Goal: Task Accomplishment & Management: Use online tool/utility

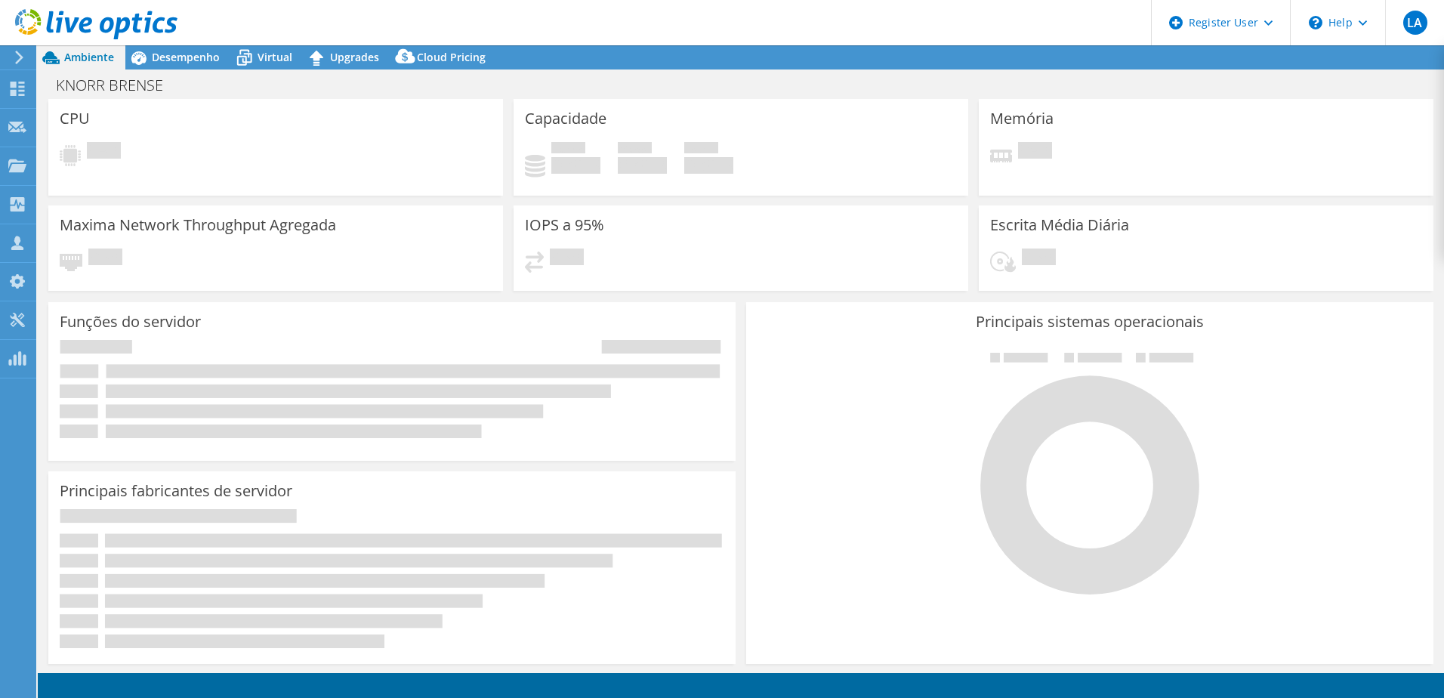
select select "USD"
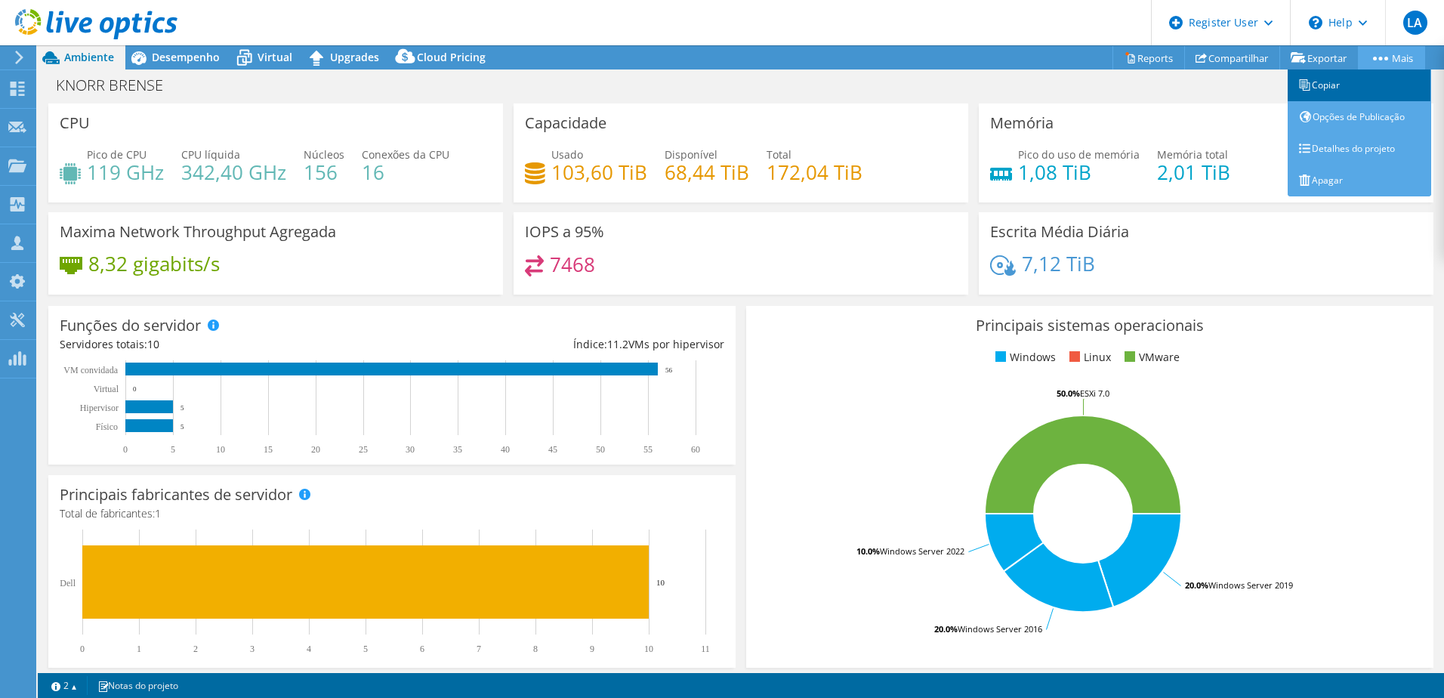
click at [1369, 78] on link "Copiar" at bounding box center [1358, 85] width 143 height 32
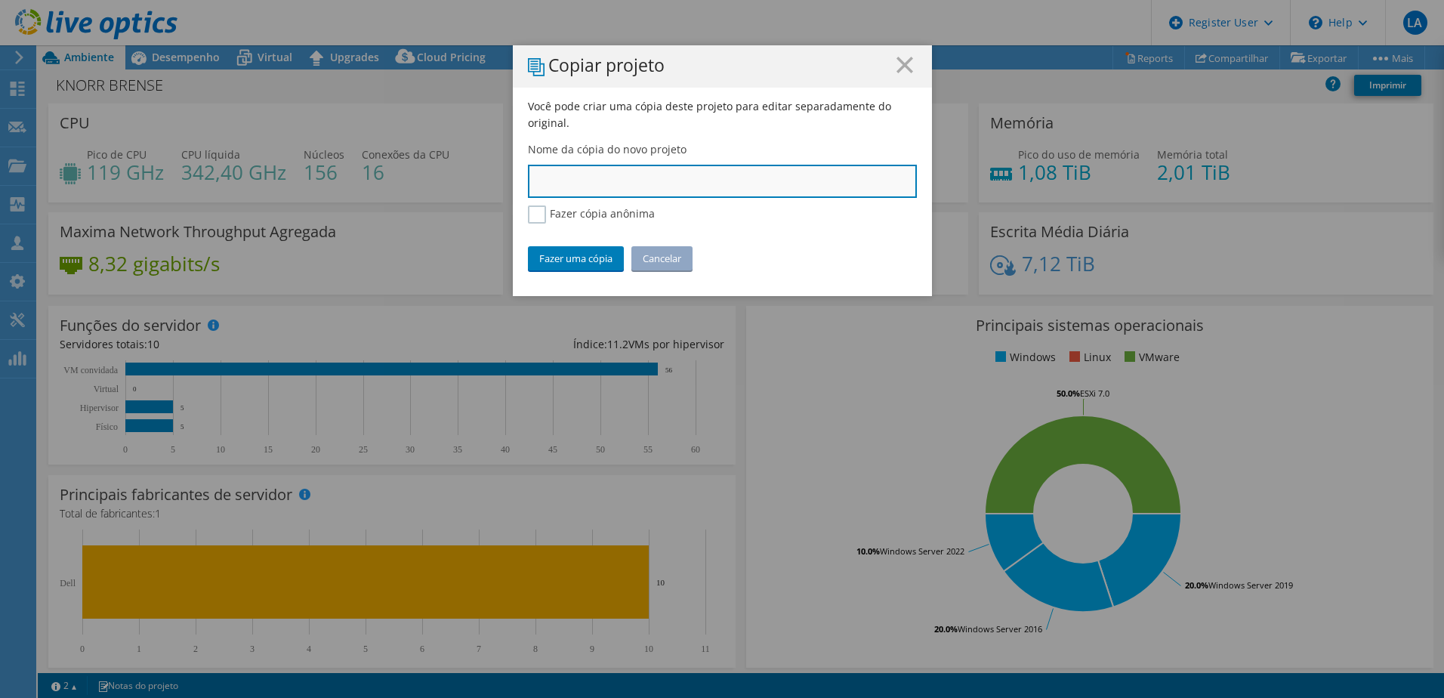
click at [606, 188] on input "text" at bounding box center [722, 181] width 389 height 33
type input "Knorr - Cópia"
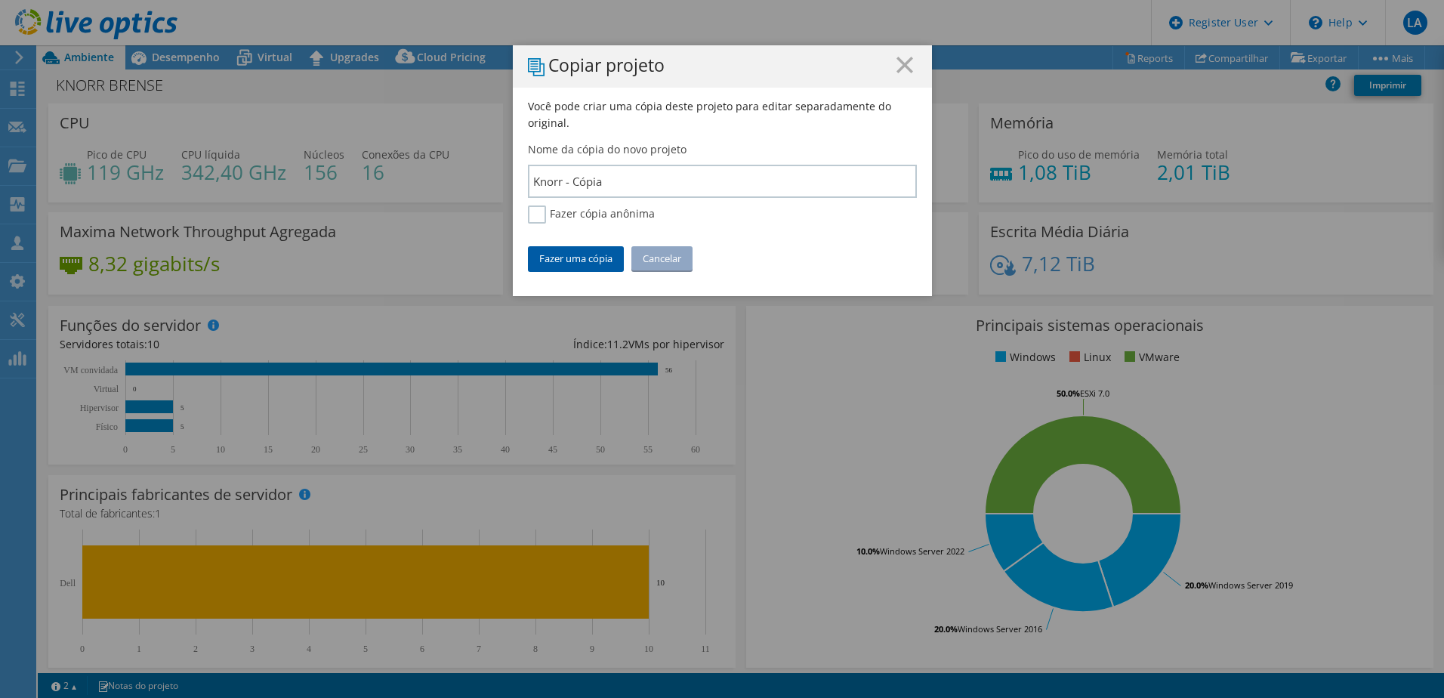
click at [584, 248] on link "Fazer uma cópia" at bounding box center [576, 258] width 96 height 24
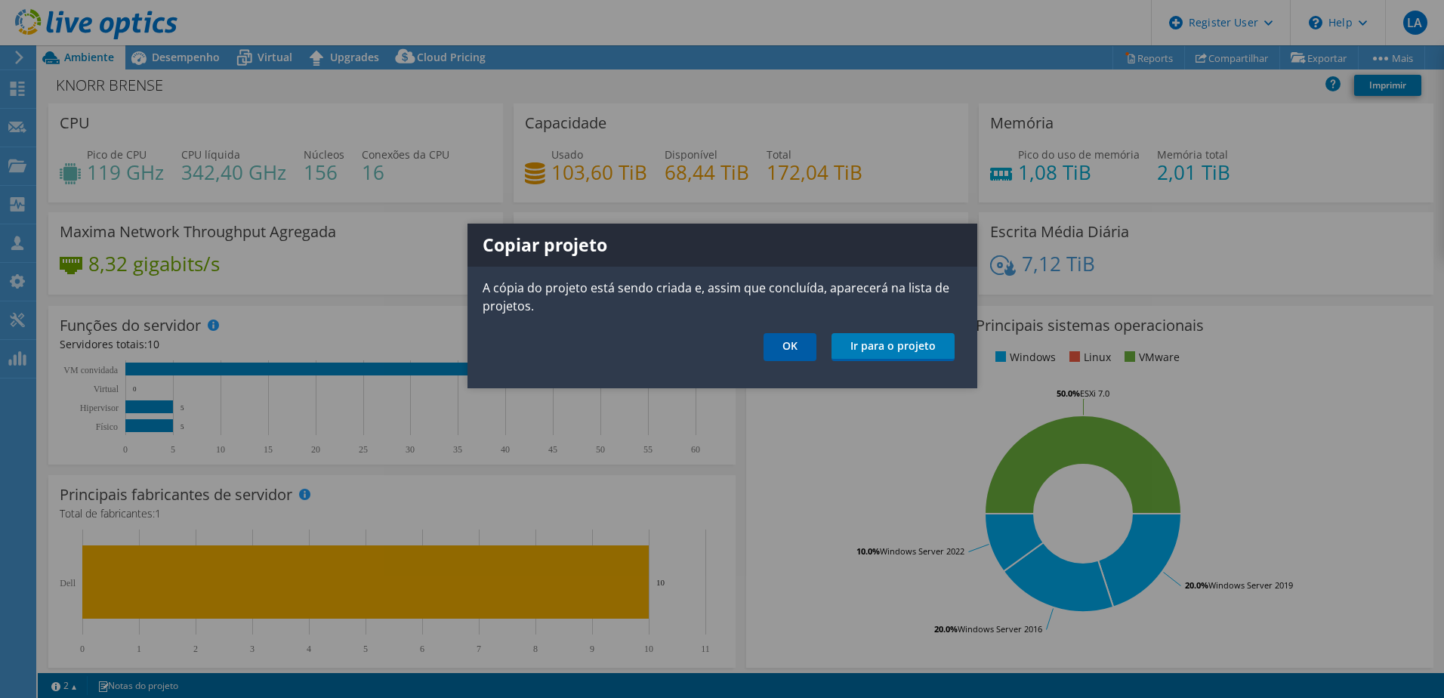
click at [779, 352] on link "OK" at bounding box center [789, 347] width 53 height 28
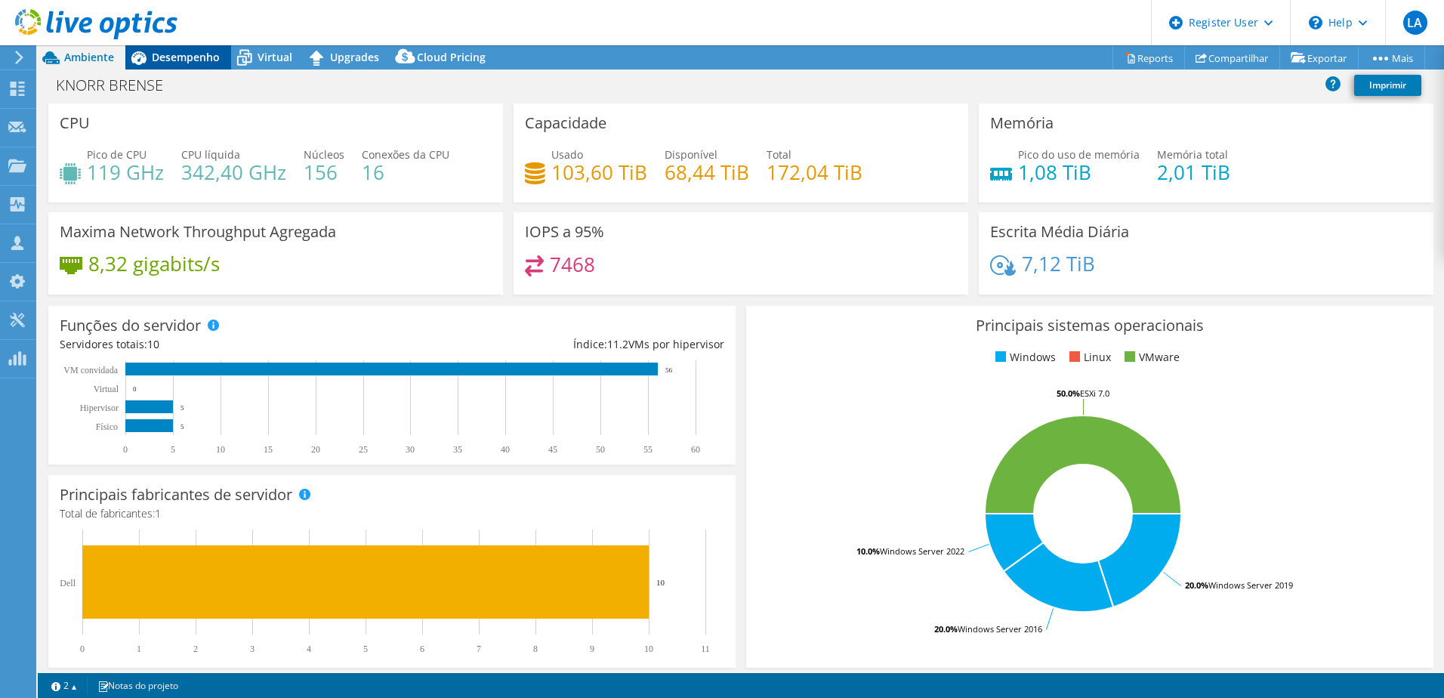
click at [169, 67] on div "Desempenho" at bounding box center [178, 57] width 106 height 24
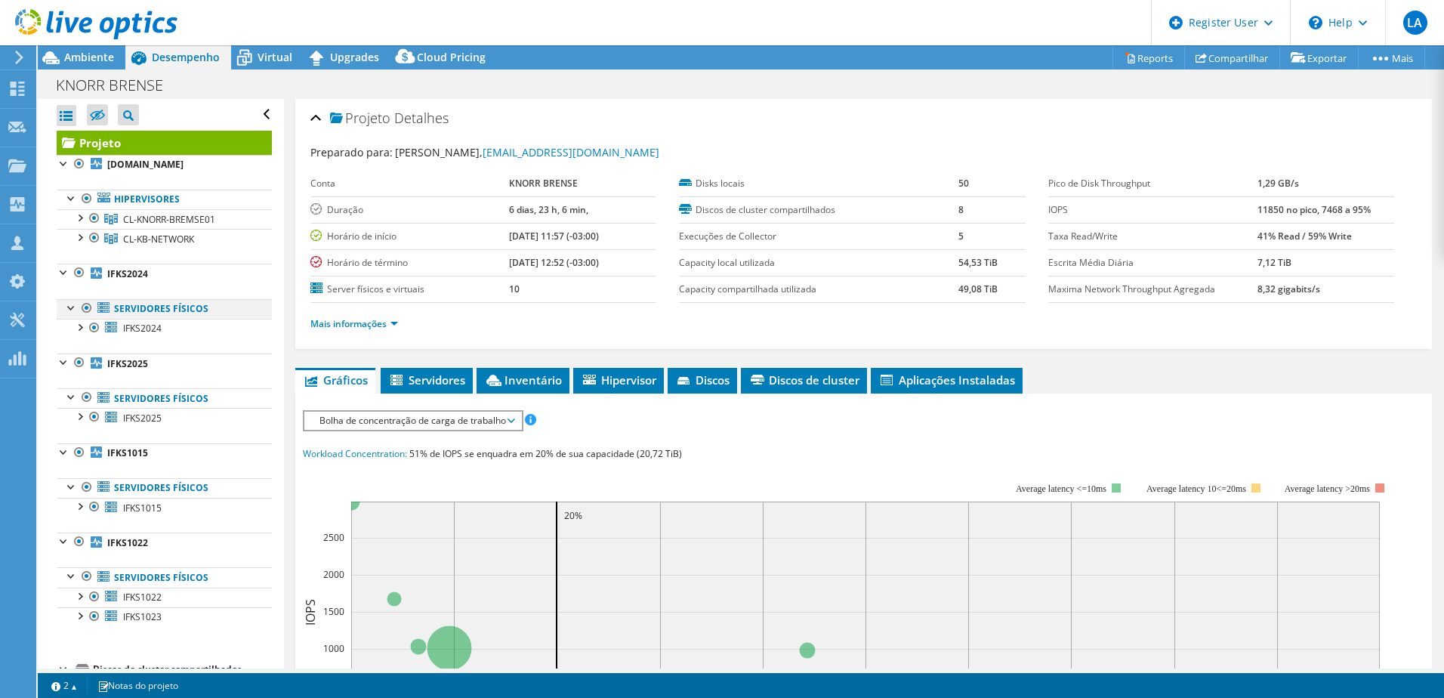
click at [67, 314] on div at bounding box center [71, 306] width 15 height 15
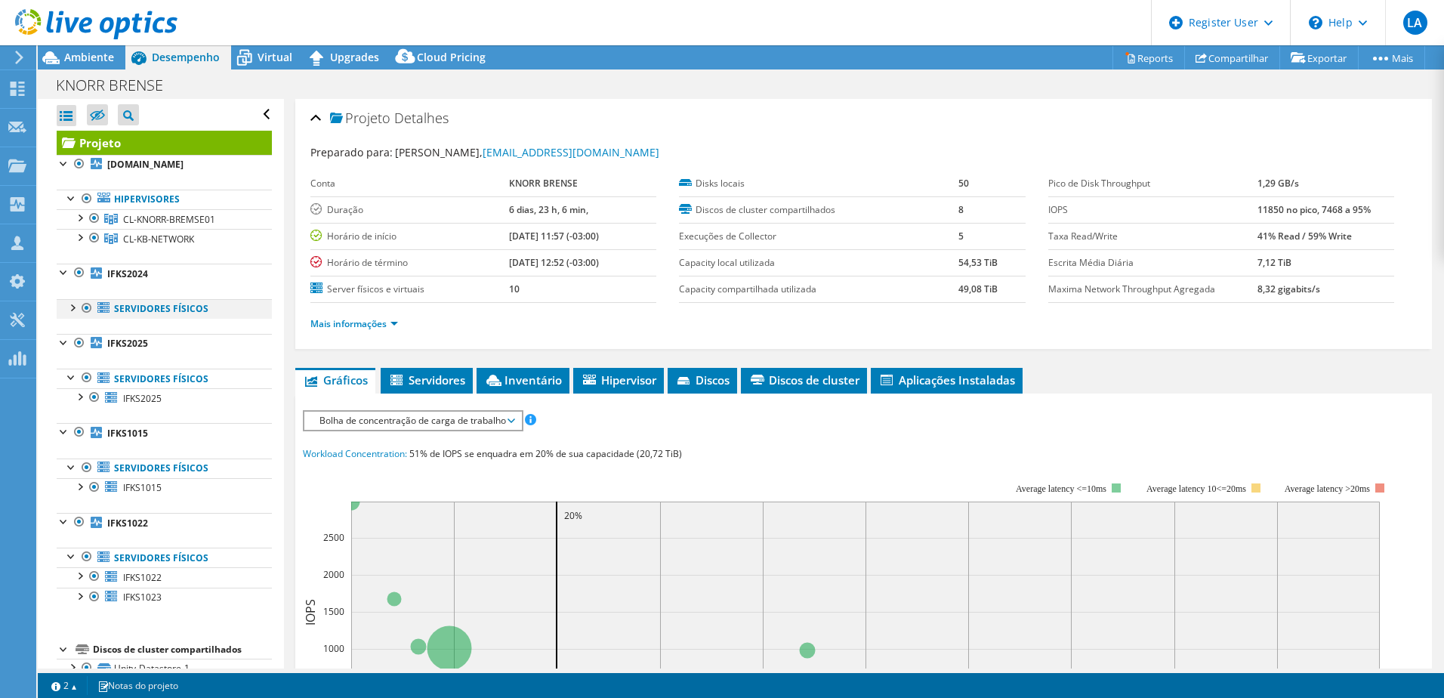
click at [67, 314] on div at bounding box center [71, 306] width 15 height 15
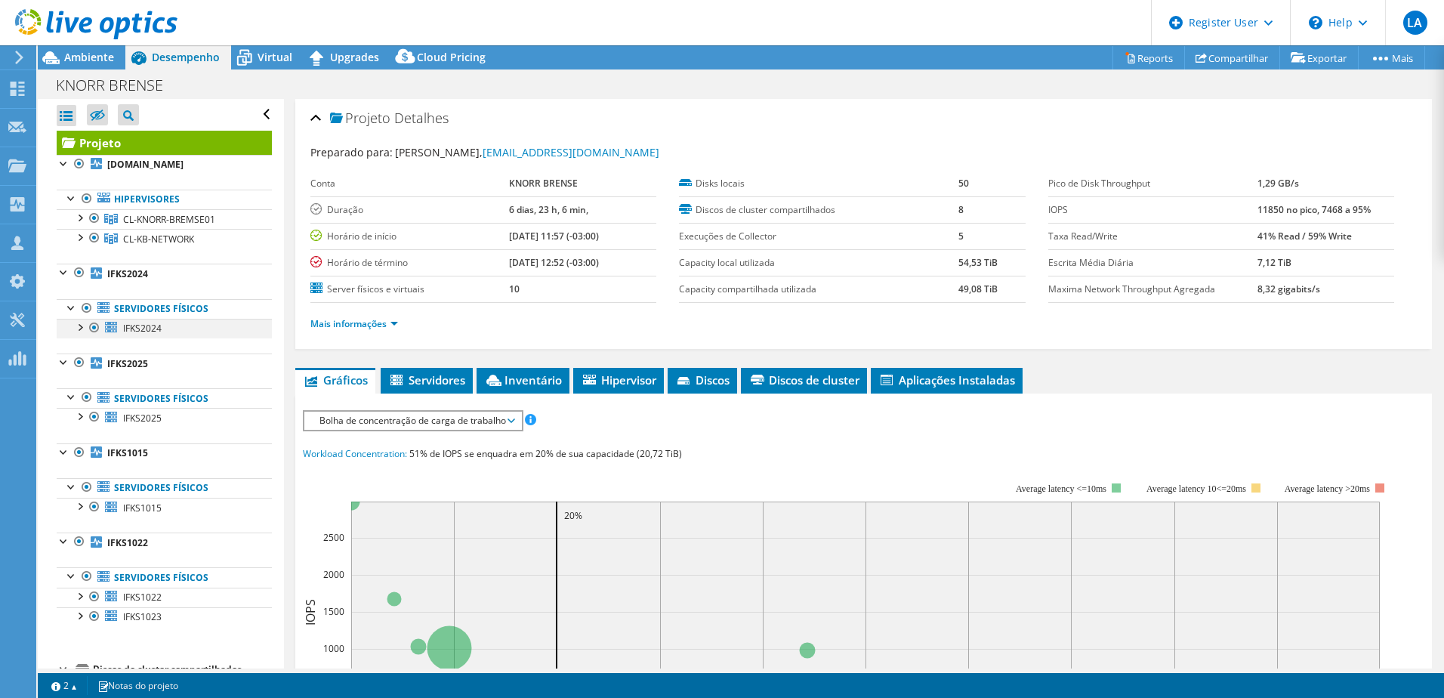
click at [79, 334] on div at bounding box center [79, 326] width 15 height 15
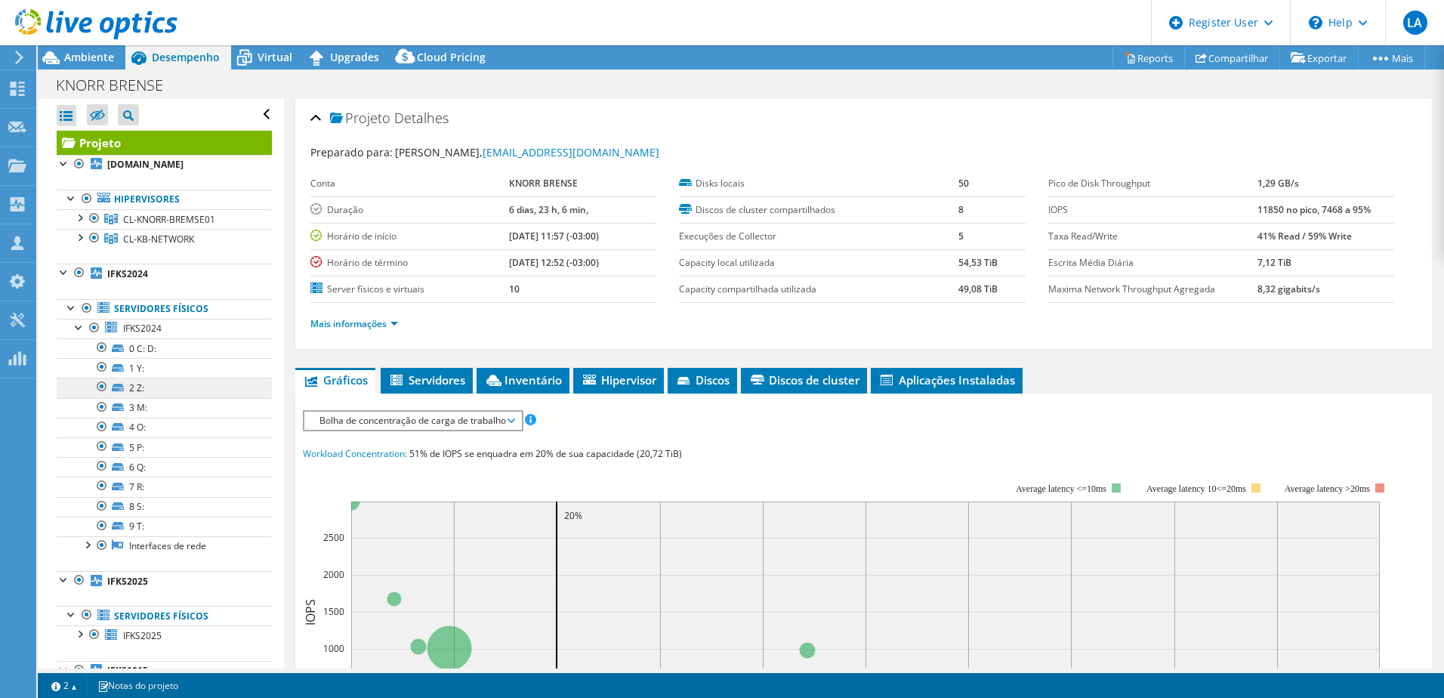
scroll to position [76, 0]
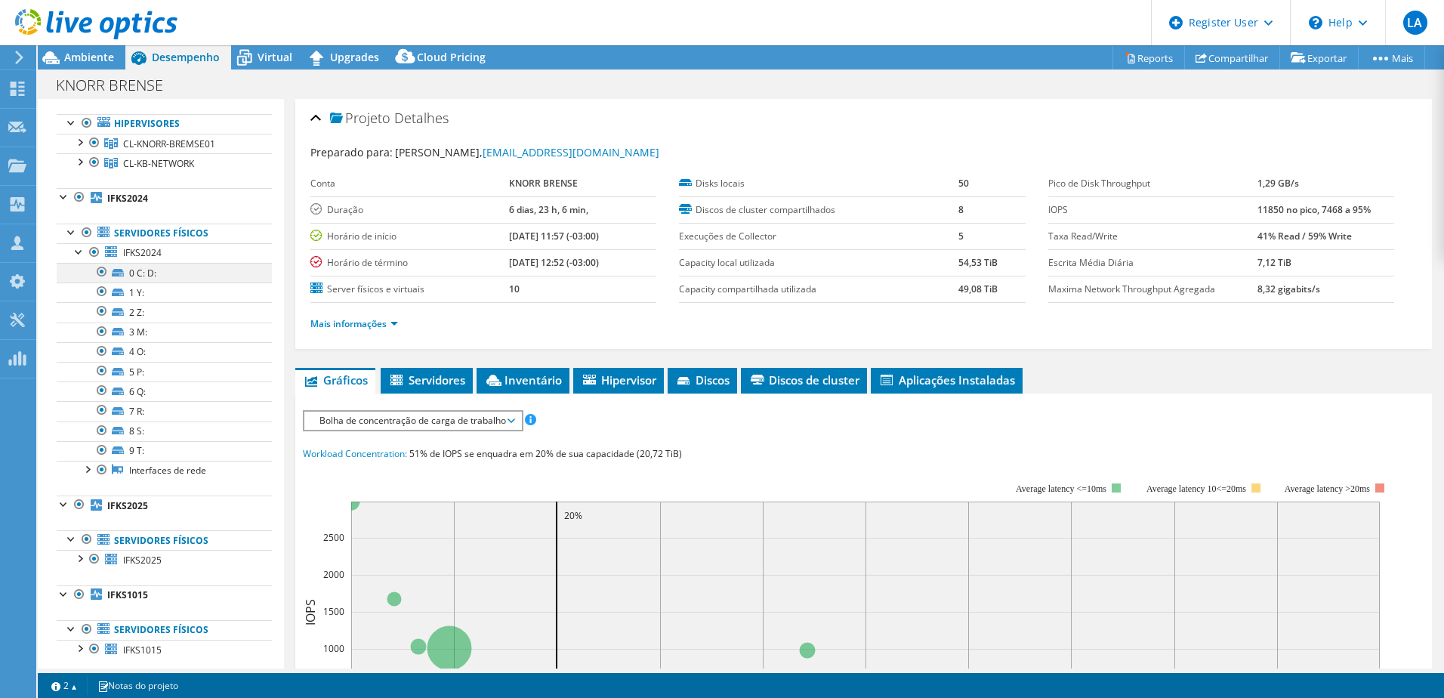
click at [103, 281] on div at bounding box center [101, 272] width 15 height 18
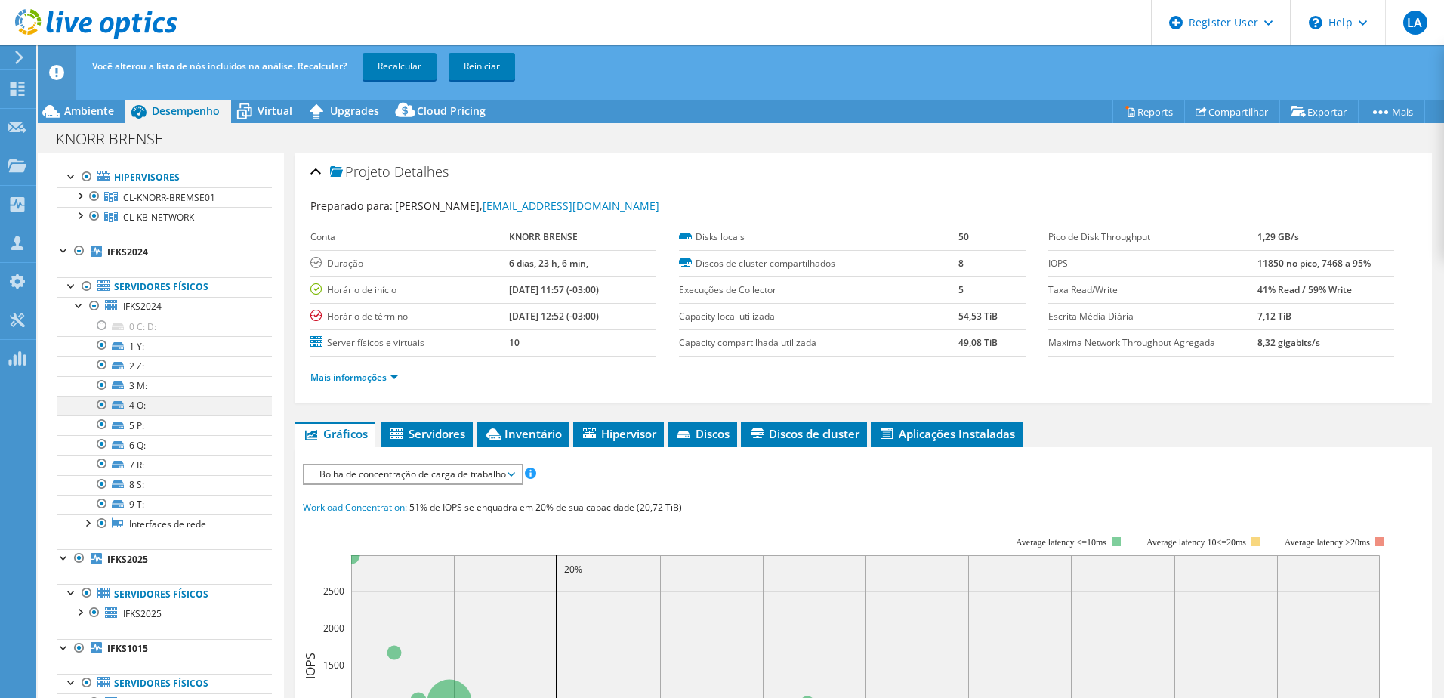
click at [100, 414] on div at bounding box center [101, 405] width 15 height 18
click at [103, 433] on div at bounding box center [101, 424] width 15 height 18
click at [102, 453] on div at bounding box center [101, 444] width 15 height 18
click at [106, 473] on div at bounding box center [101, 464] width 15 height 18
click at [97, 492] on div at bounding box center [101, 484] width 15 height 18
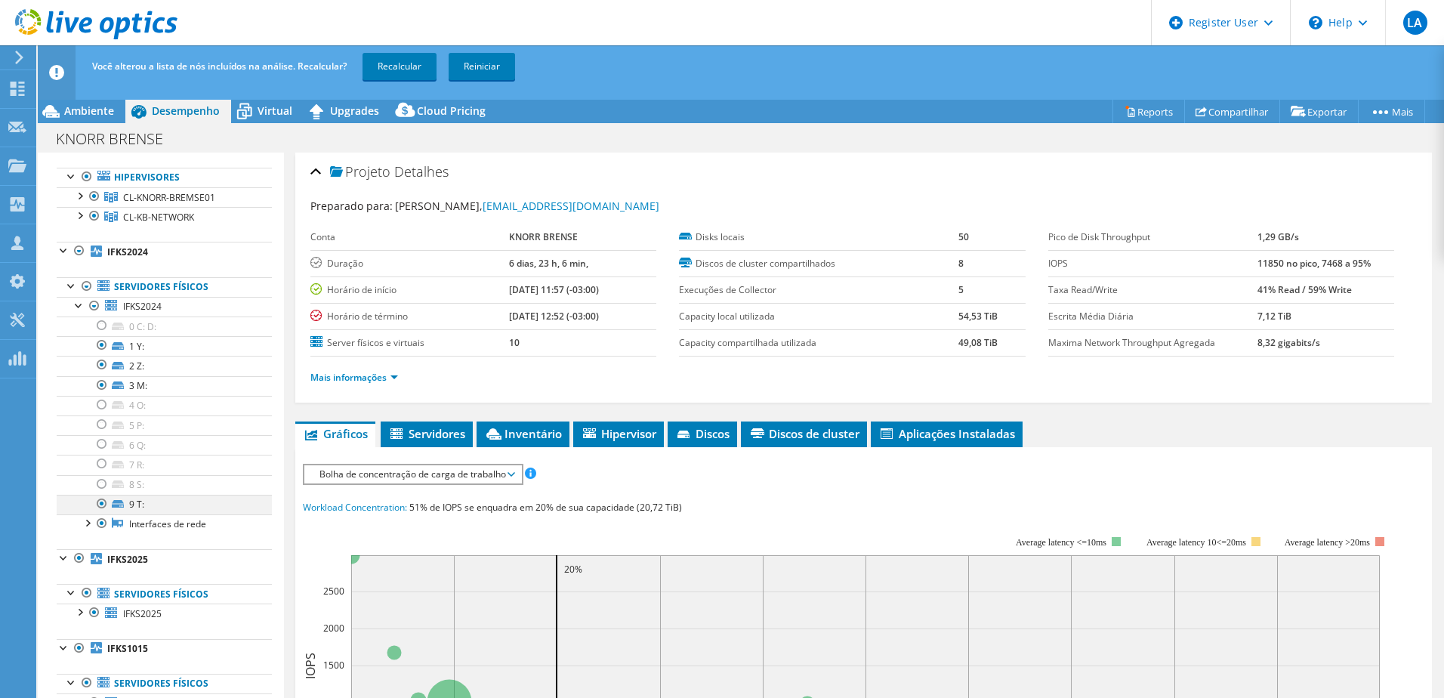
click at [100, 513] on div at bounding box center [101, 504] width 15 height 18
click at [104, 374] on div at bounding box center [101, 365] width 15 height 18
click at [105, 354] on div at bounding box center [101, 345] width 15 height 18
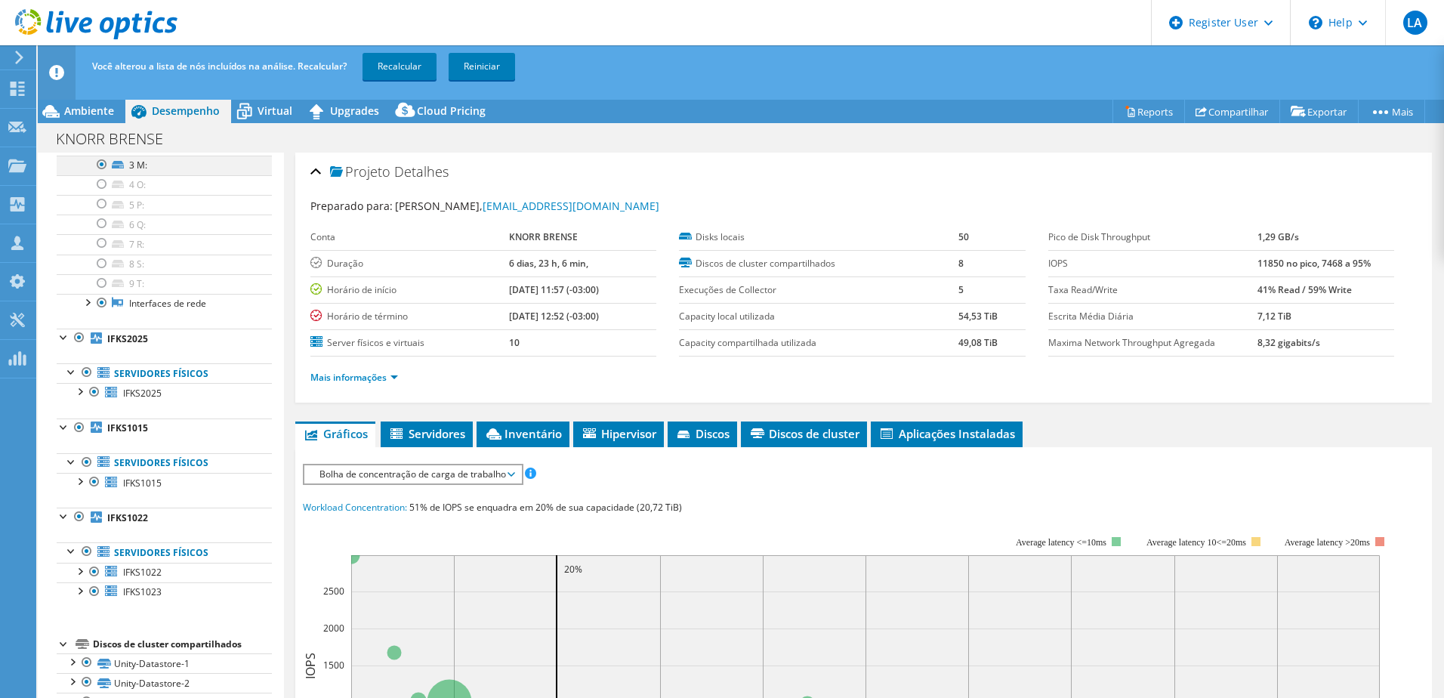
scroll to position [302, 0]
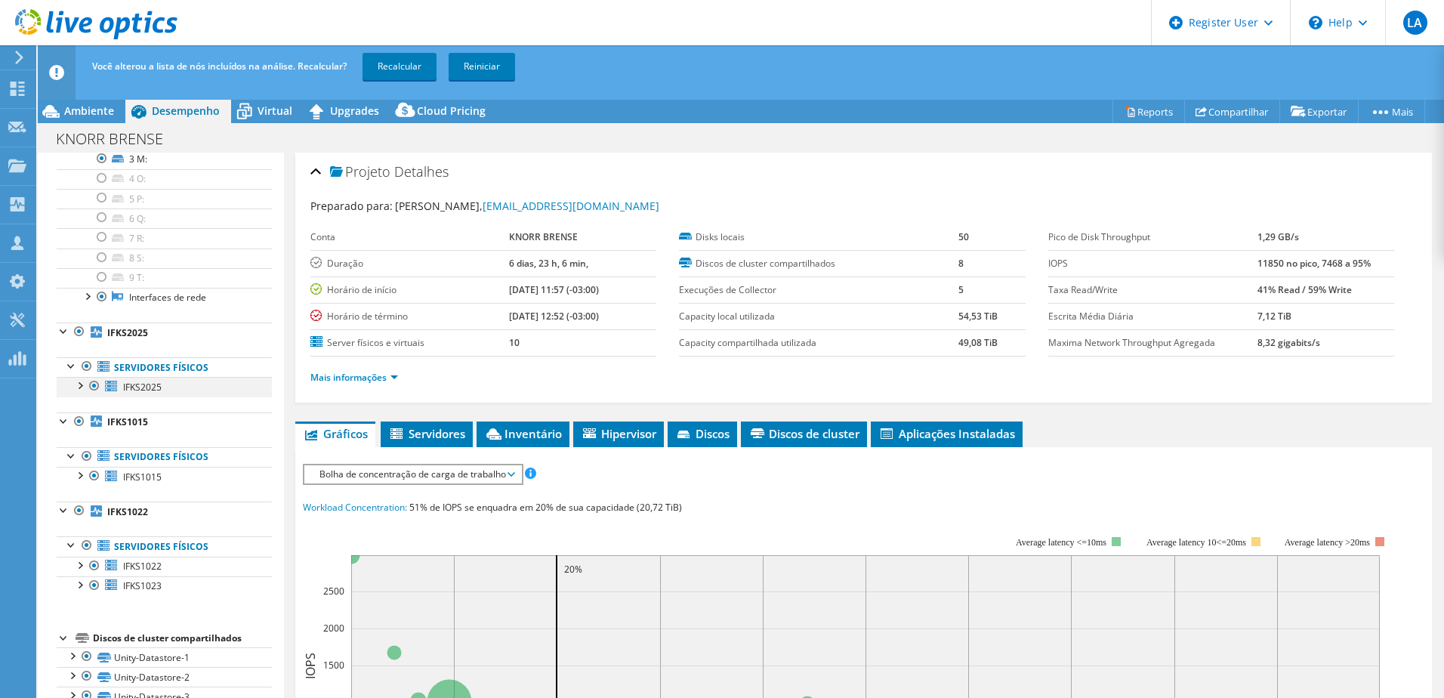
click at [79, 392] on div at bounding box center [79, 384] width 15 height 15
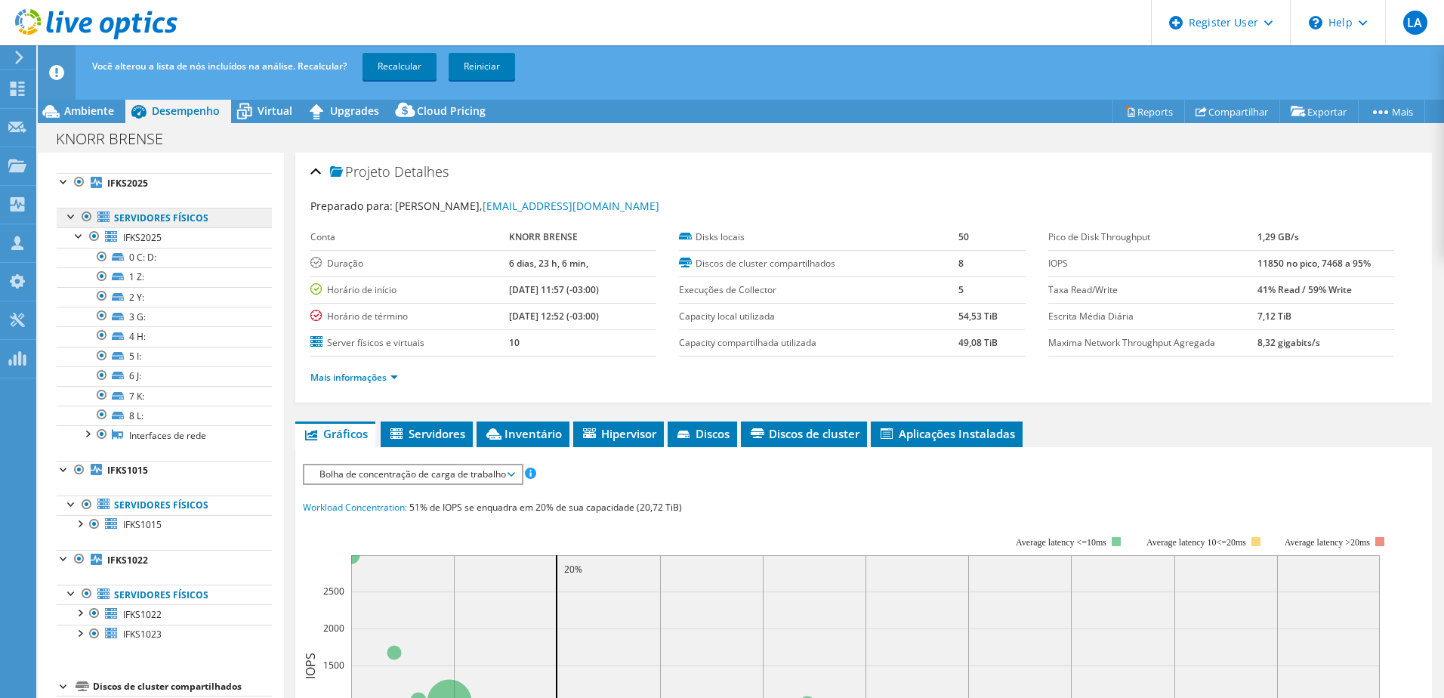
scroll to position [453, 0]
click at [84, 224] on div at bounding box center [86, 215] width 15 height 18
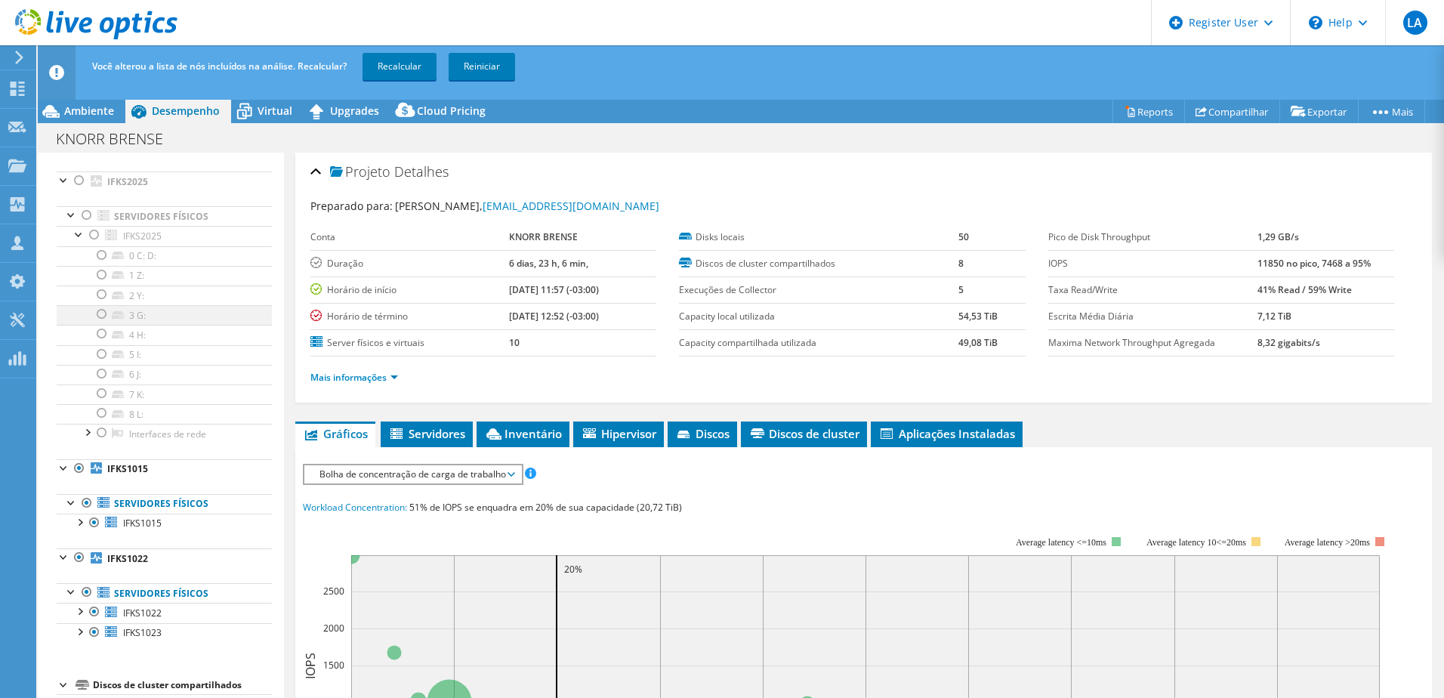
click at [101, 323] on div at bounding box center [101, 314] width 15 height 18
click at [106, 343] on div at bounding box center [101, 334] width 15 height 18
click at [101, 361] on div at bounding box center [101, 354] width 15 height 18
click at [97, 383] on div at bounding box center [101, 374] width 15 height 18
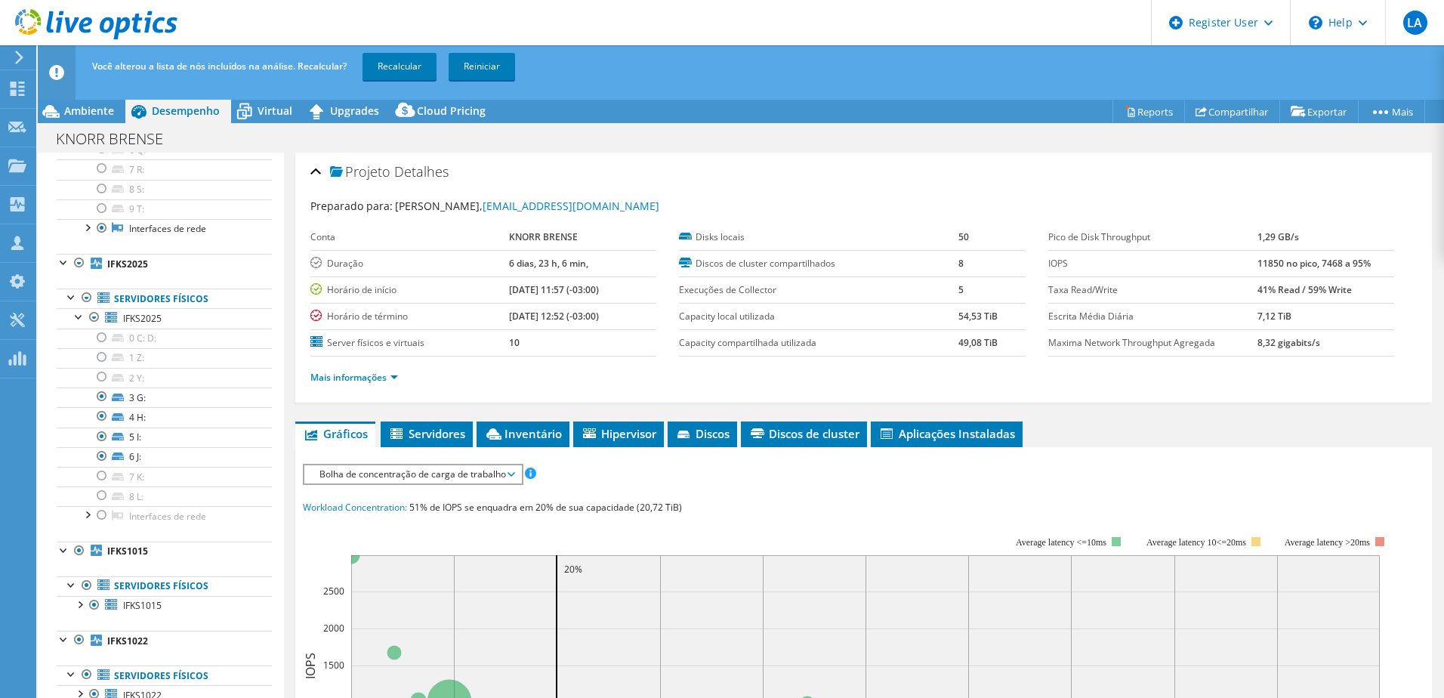
scroll to position [378, 0]
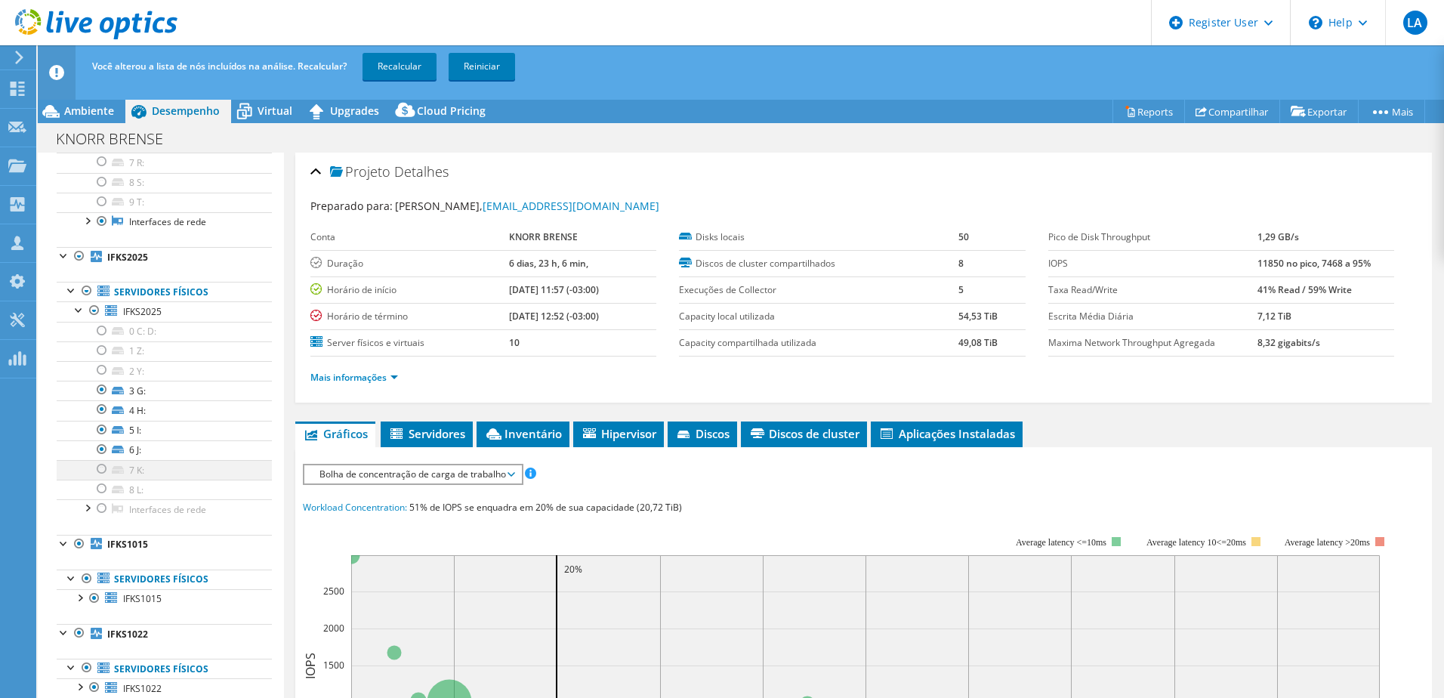
click at [100, 478] on div at bounding box center [101, 469] width 15 height 18
click at [104, 498] on div at bounding box center [101, 488] width 15 height 18
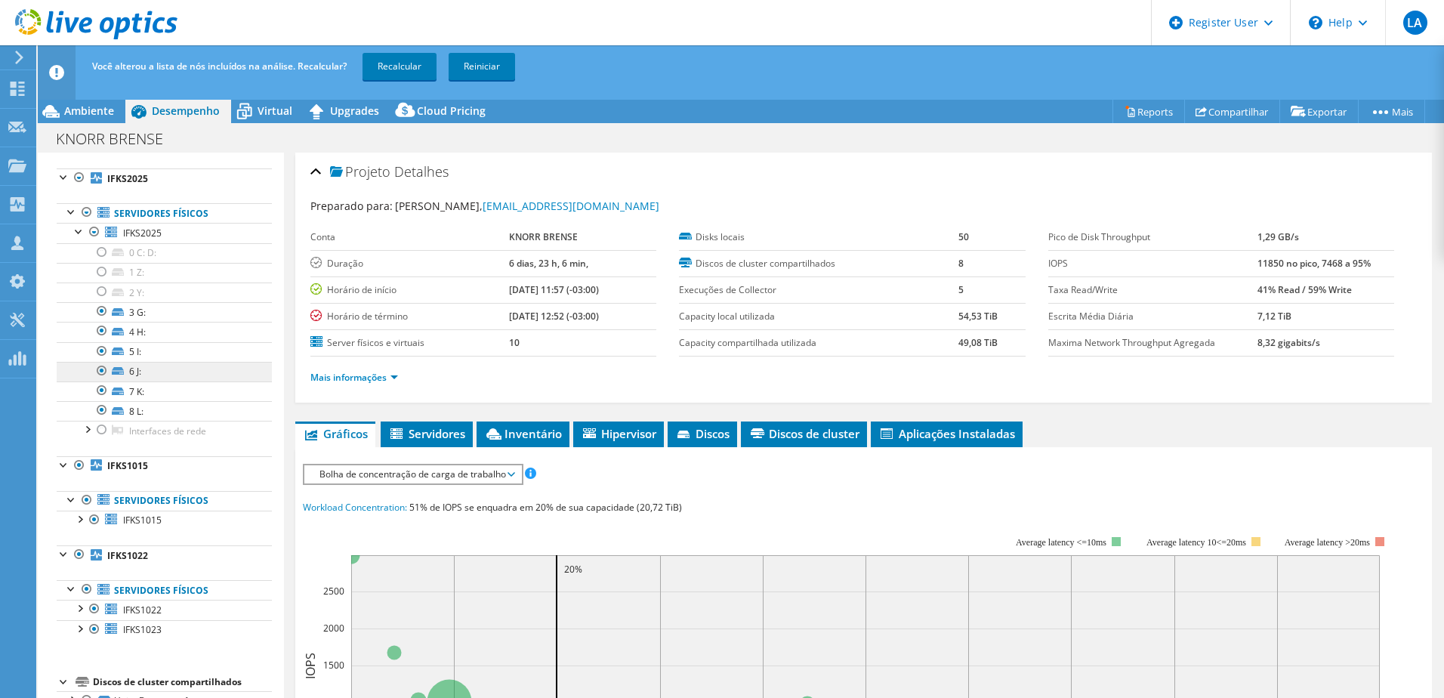
scroll to position [529, 0]
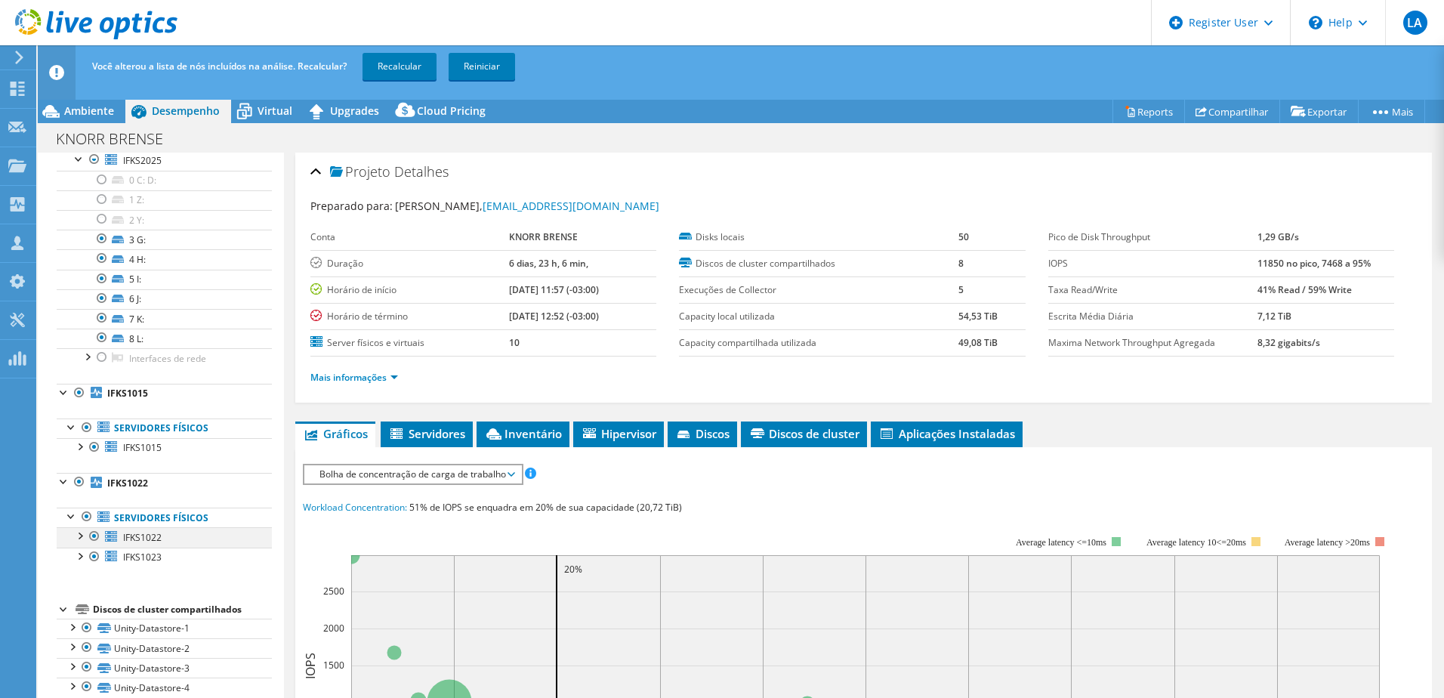
click at [83, 542] on div at bounding box center [79, 534] width 15 height 15
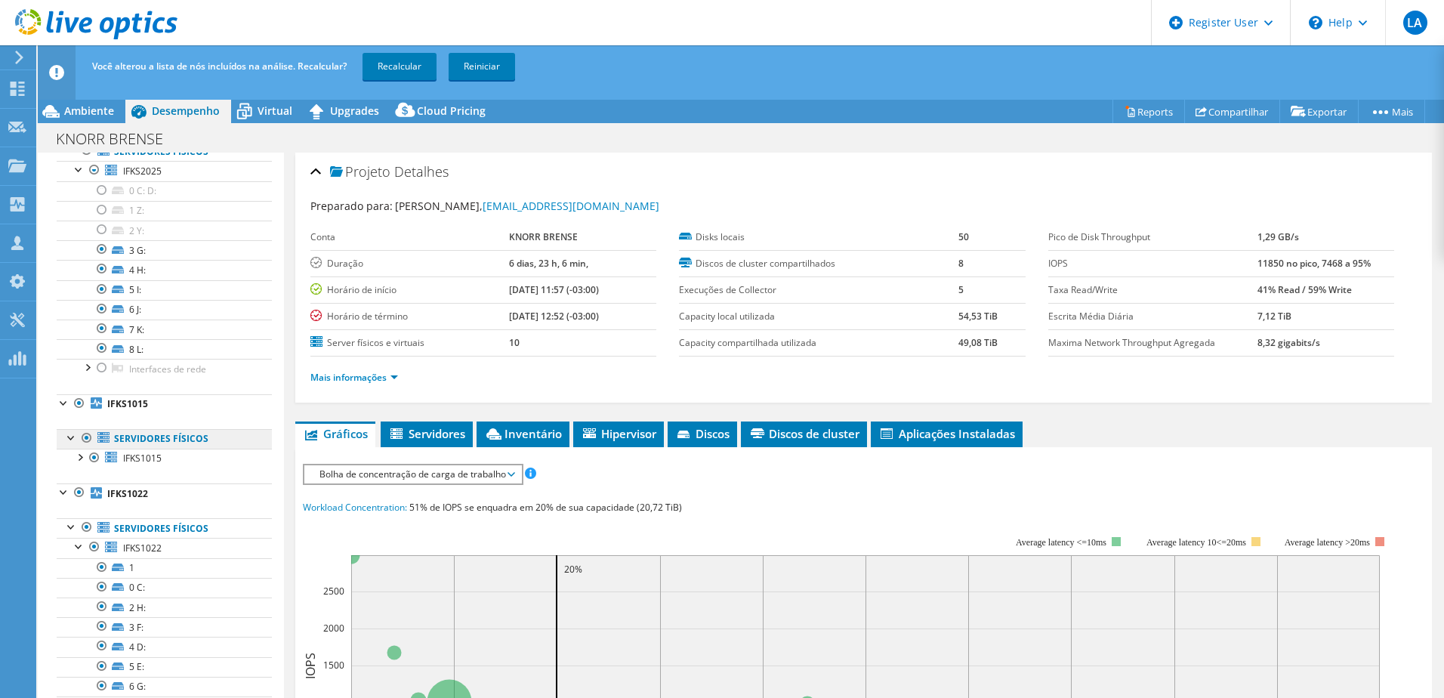
scroll to position [680, 0]
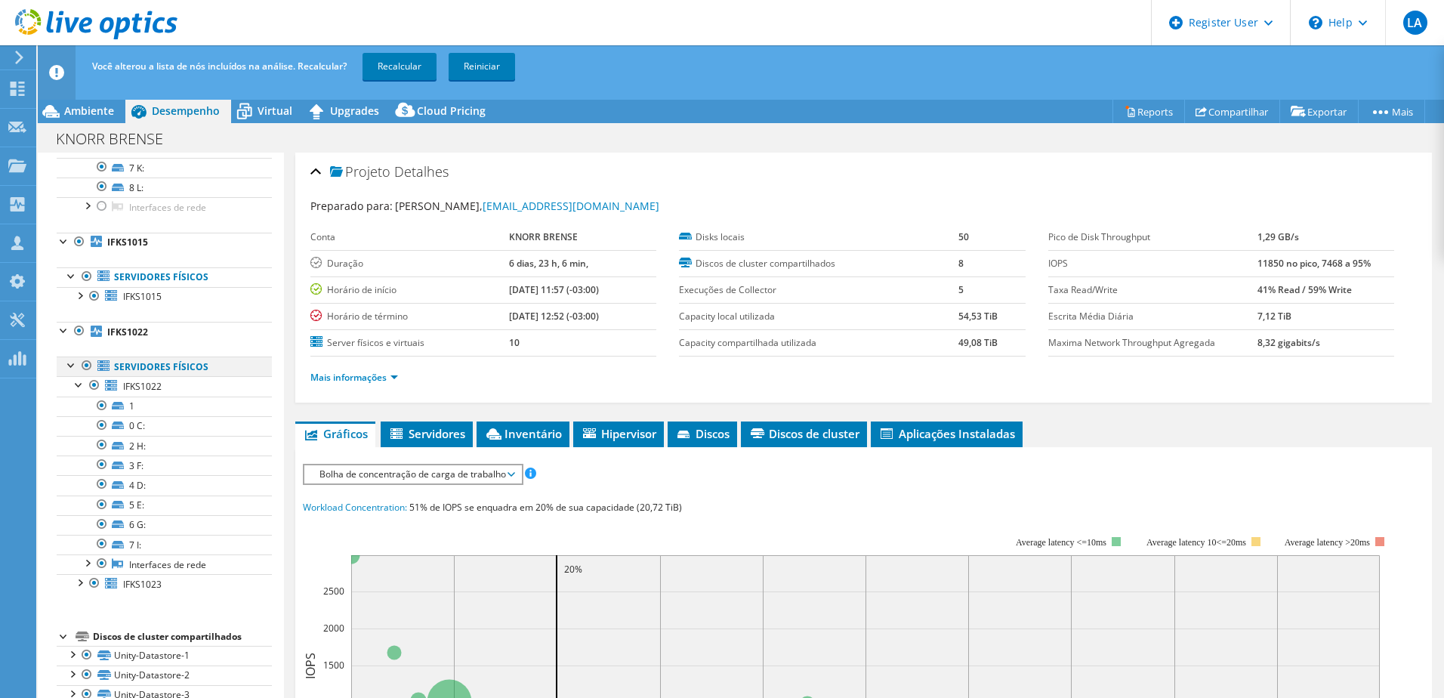
click at [84, 374] on div at bounding box center [86, 365] width 15 height 18
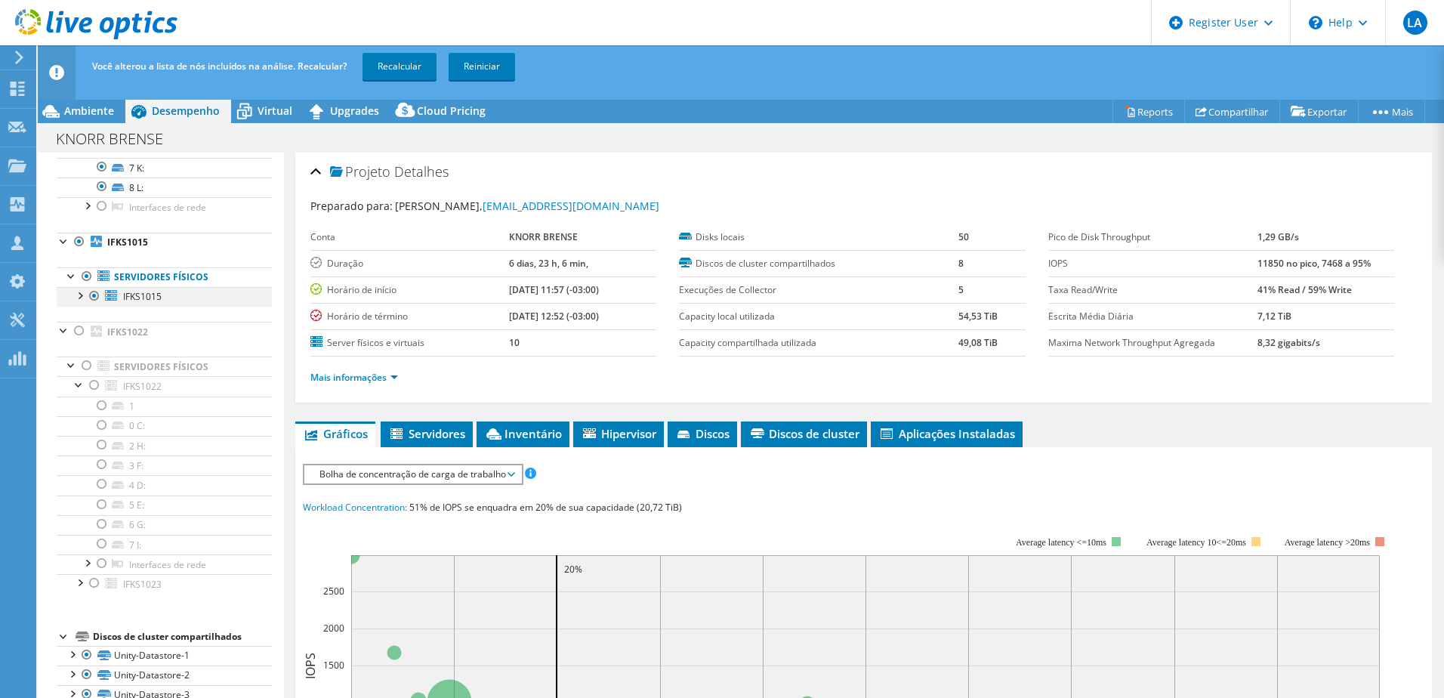
click at [81, 302] on div at bounding box center [79, 294] width 15 height 15
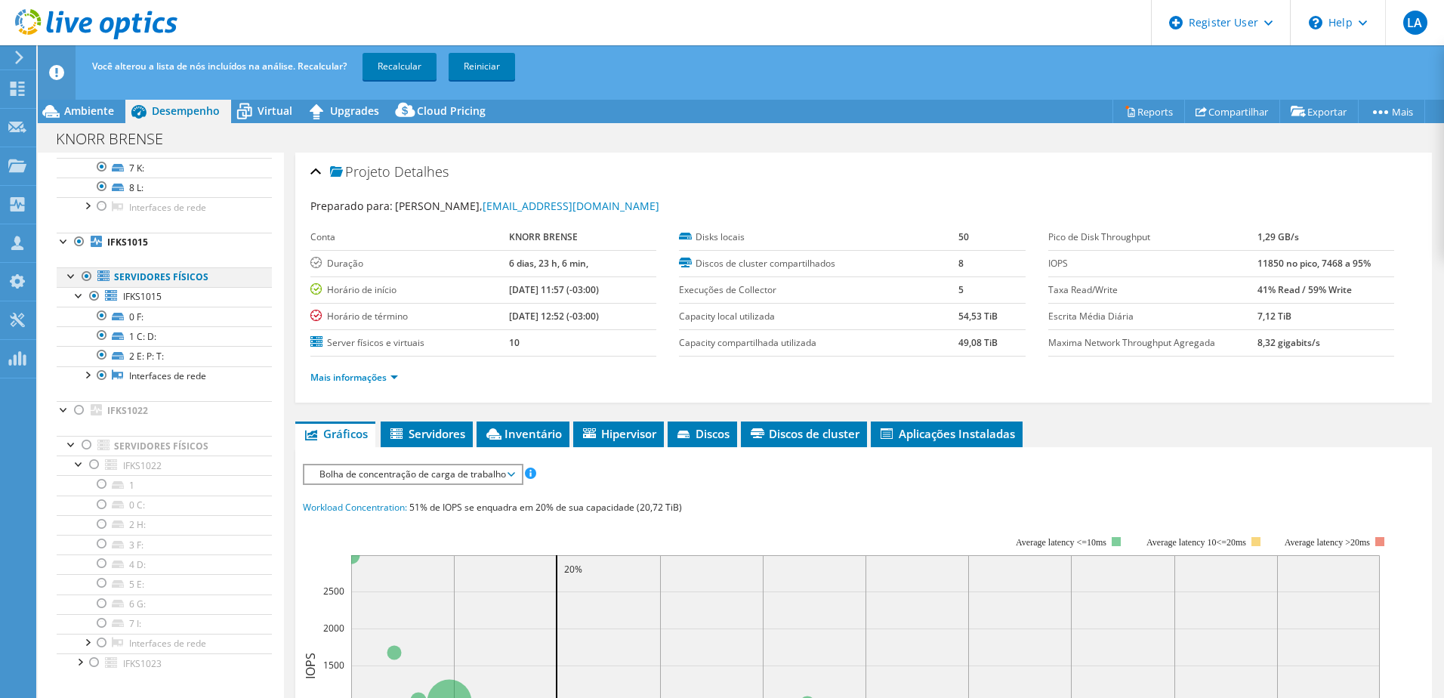
click at [83, 285] on div at bounding box center [86, 276] width 15 height 18
click at [100, 325] on div at bounding box center [101, 316] width 15 height 18
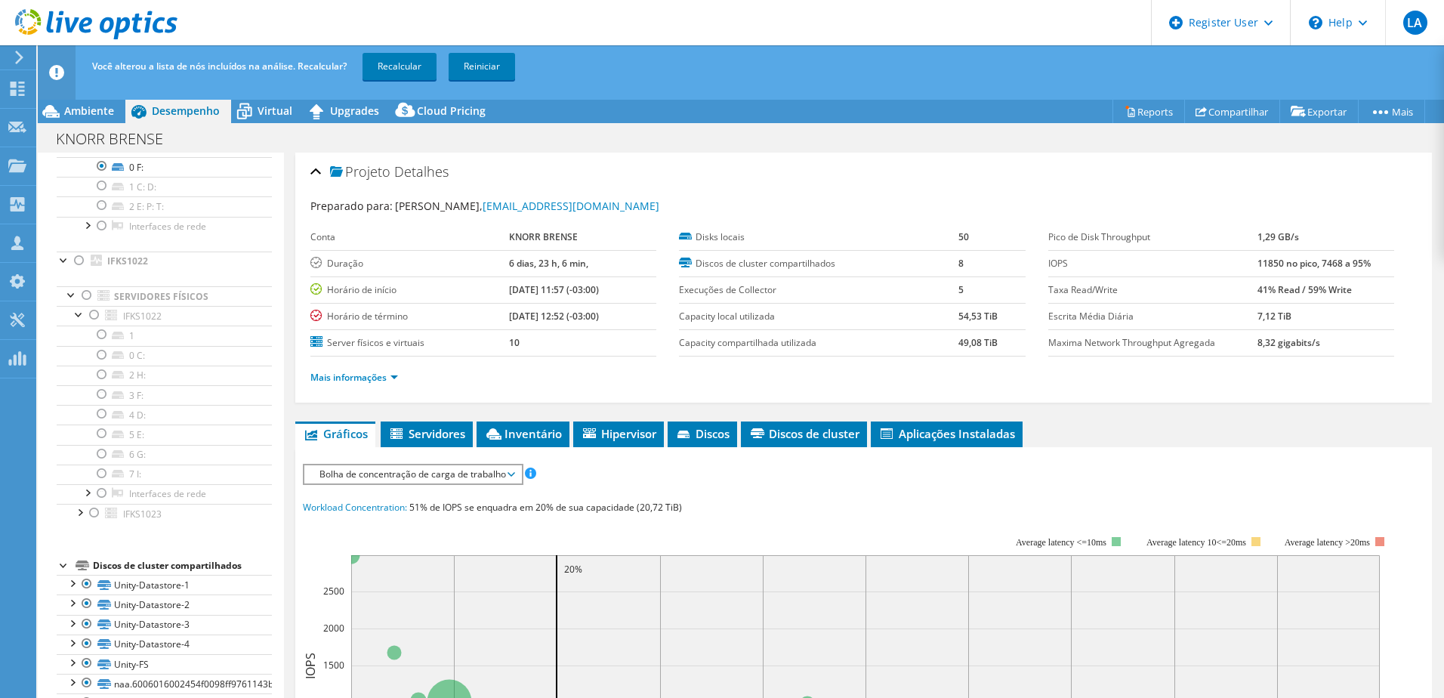
scroll to position [831, 0]
click at [92, 520] on div at bounding box center [94, 511] width 15 height 18
click at [79, 517] on div at bounding box center [79, 509] width 15 height 15
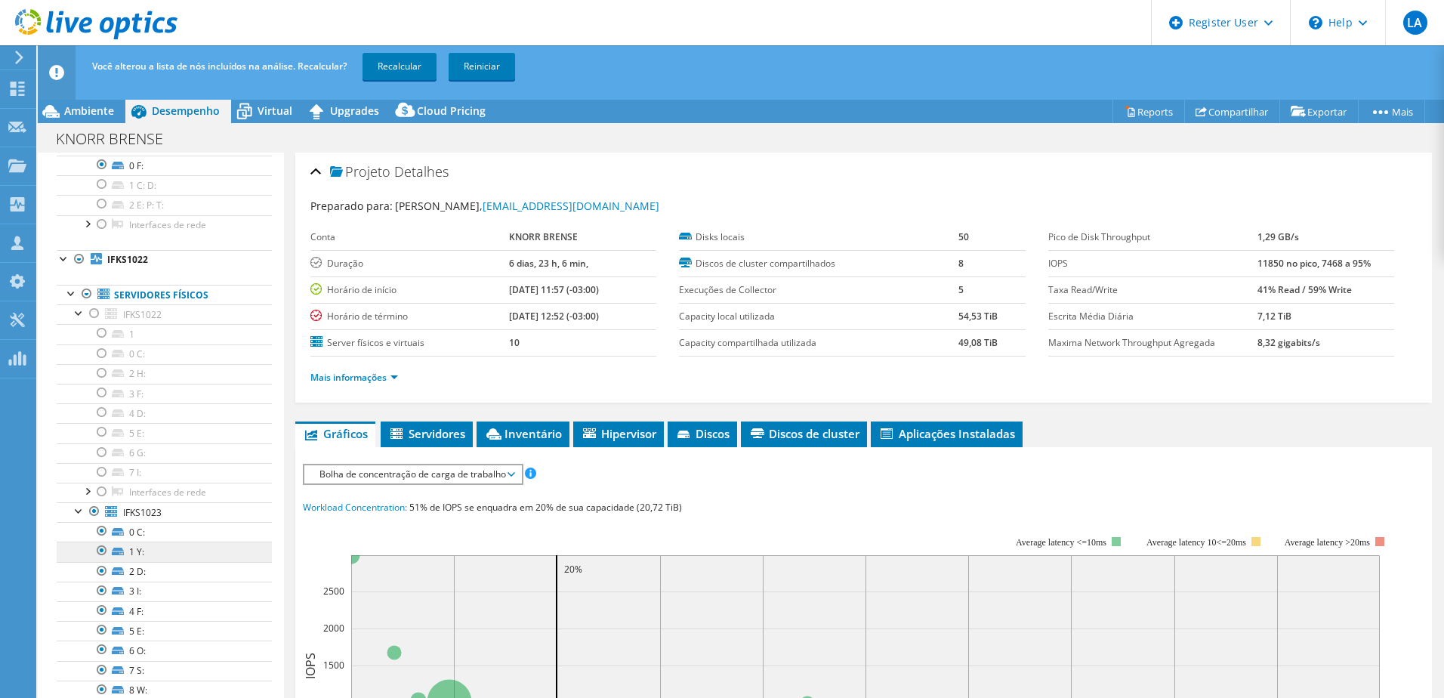
scroll to position [982, 0]
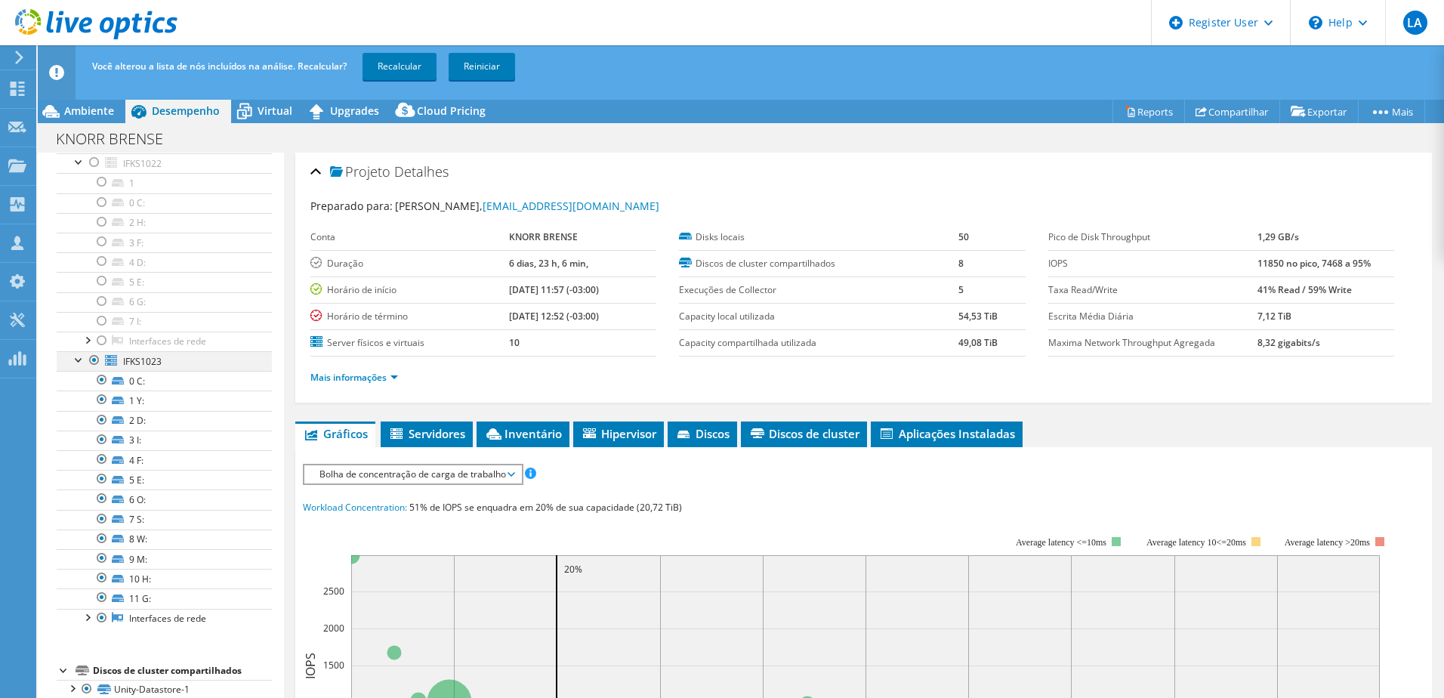
click at [91, 369] on div at bounding box center [94, 360] width 15 height 18
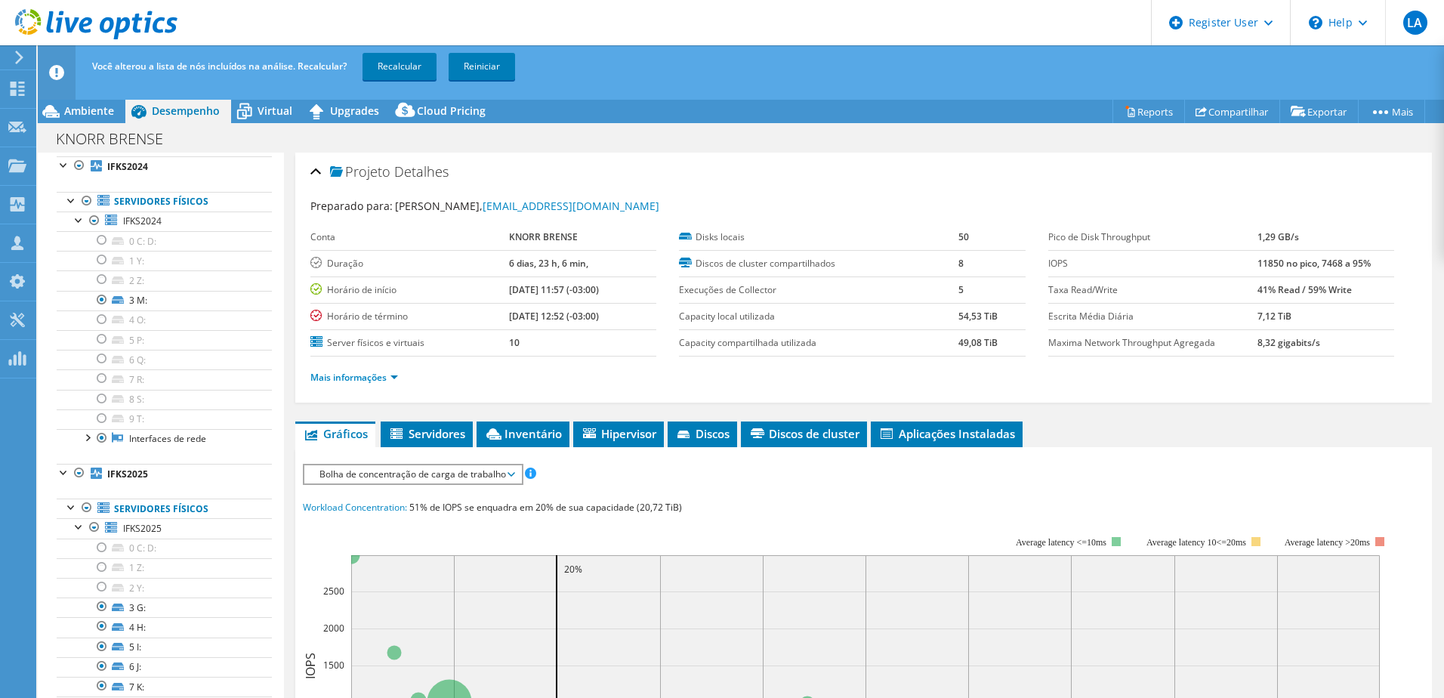
scroll to position [0, 0]
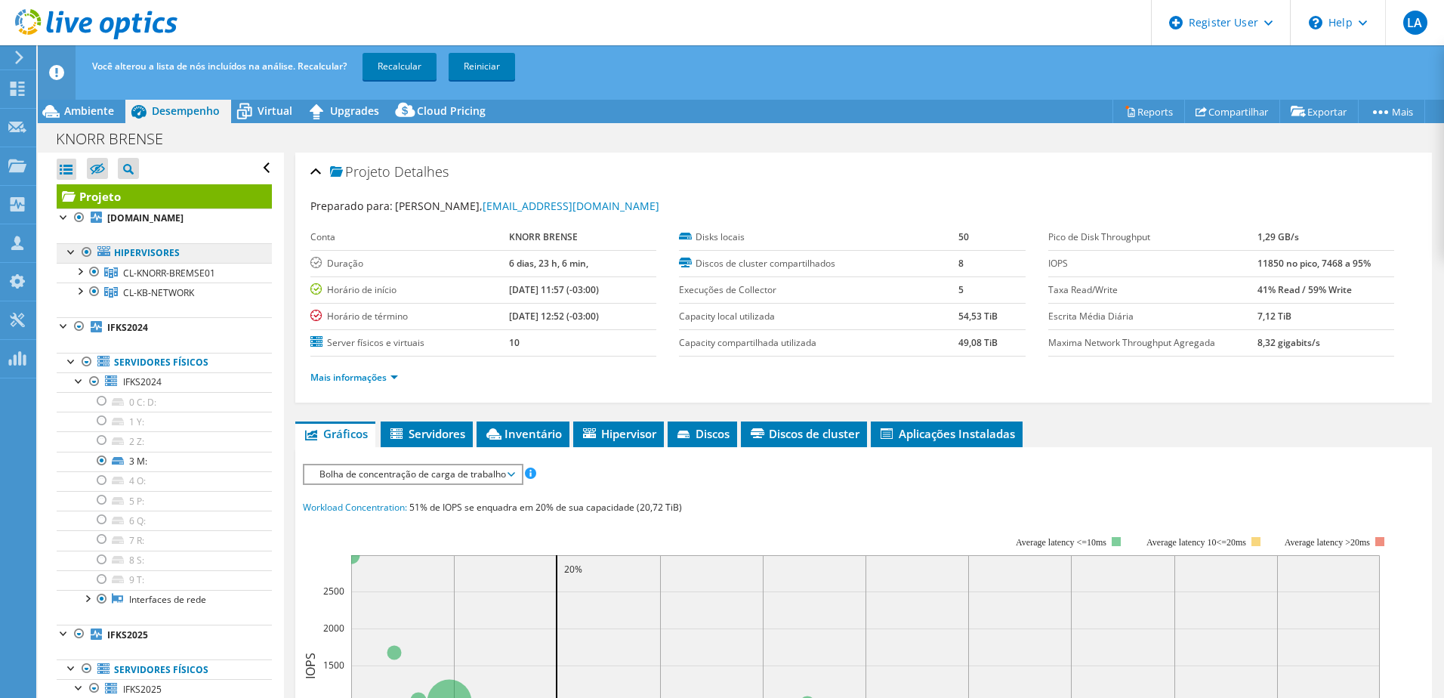
drag, startPoint x: 87, startPoint y: 269, endPoint x: 168, endPoint y: 272, distance: 80.8
click at [87, 261] on div at bounding box center [86, 252] width 15 height 18
click at [399, 57] on link "Recalcular" at bounding box center [399, 66] width 74 height 27
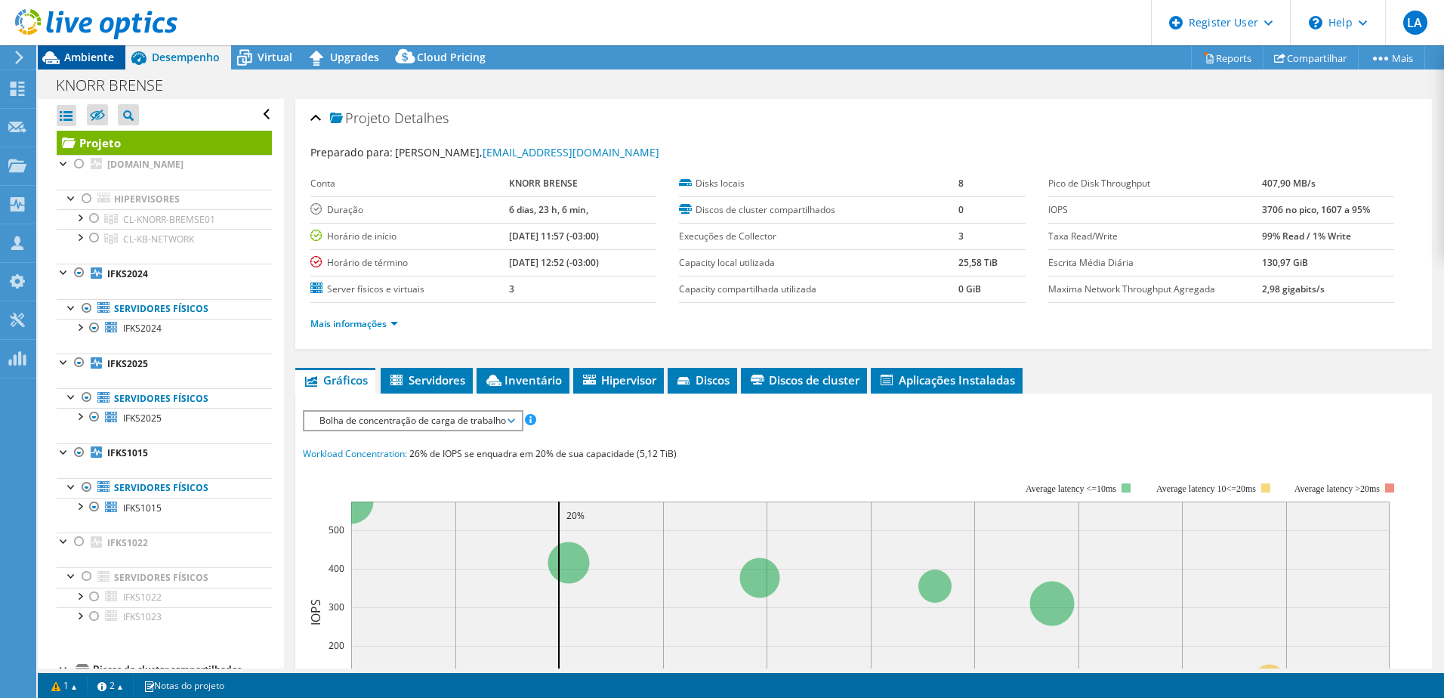
click at [100, 60] on span "Ambiente" at bounding box center [89, 57] width 50 height 14
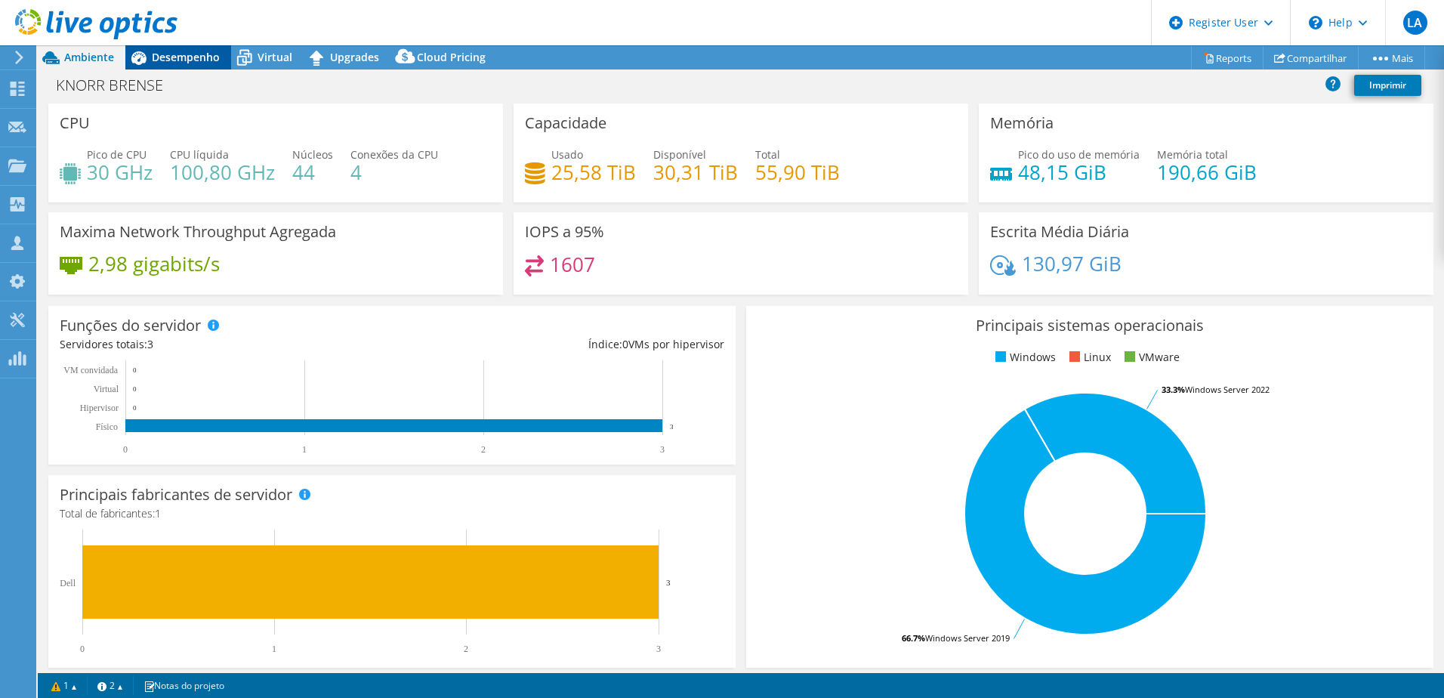
click at [190, 56] on span "Desempenho" at bounding box center [186, 57] width 68 height 14
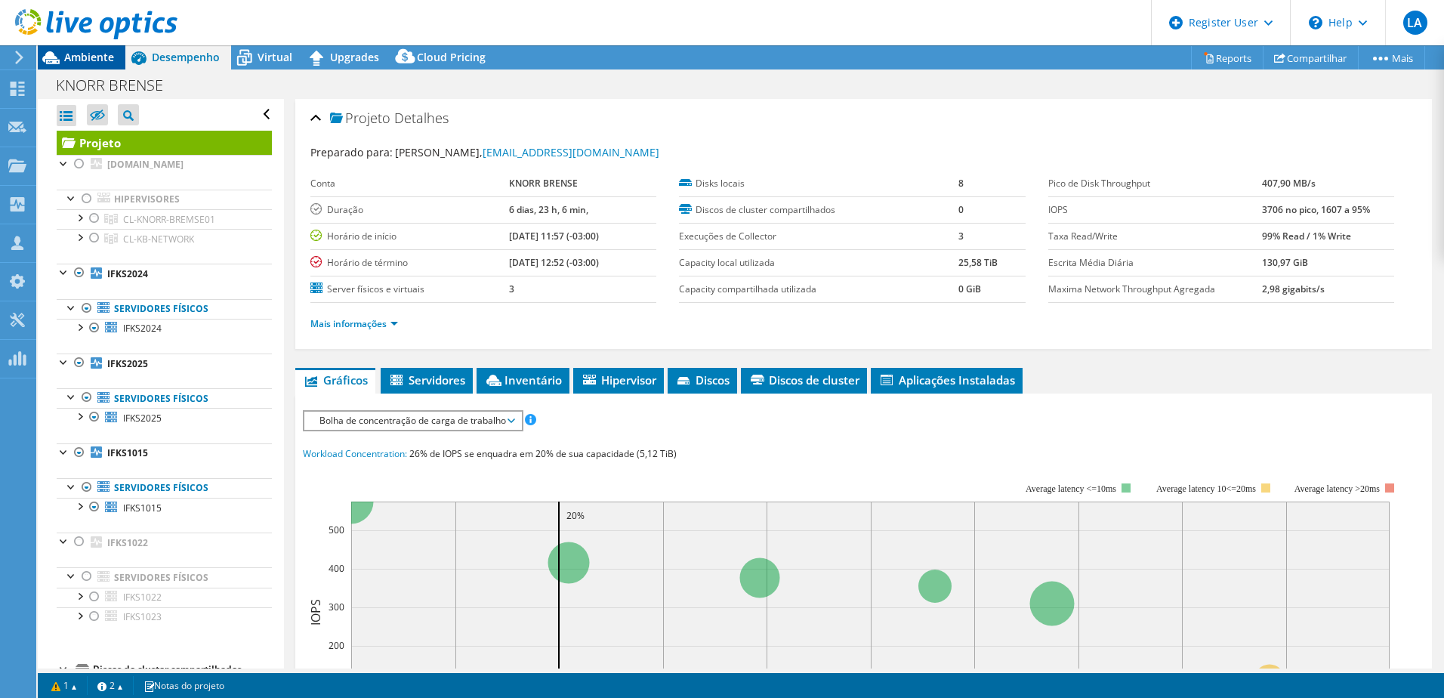
click at [88, 51] on span "Ambiente" at bounding box center [89, 57] width 50 height 14
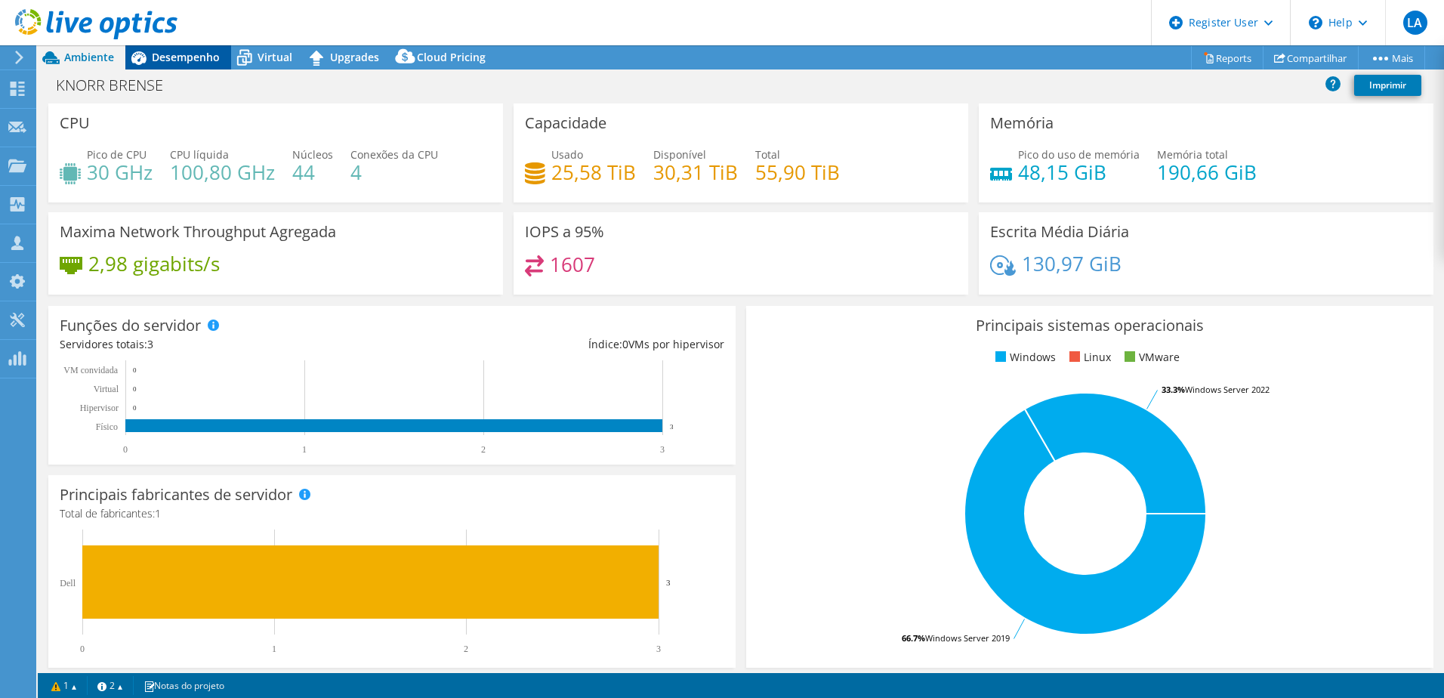
click at [213, 52] on span "Desempenho" at bounding box center [186, 57] width 68 height 14
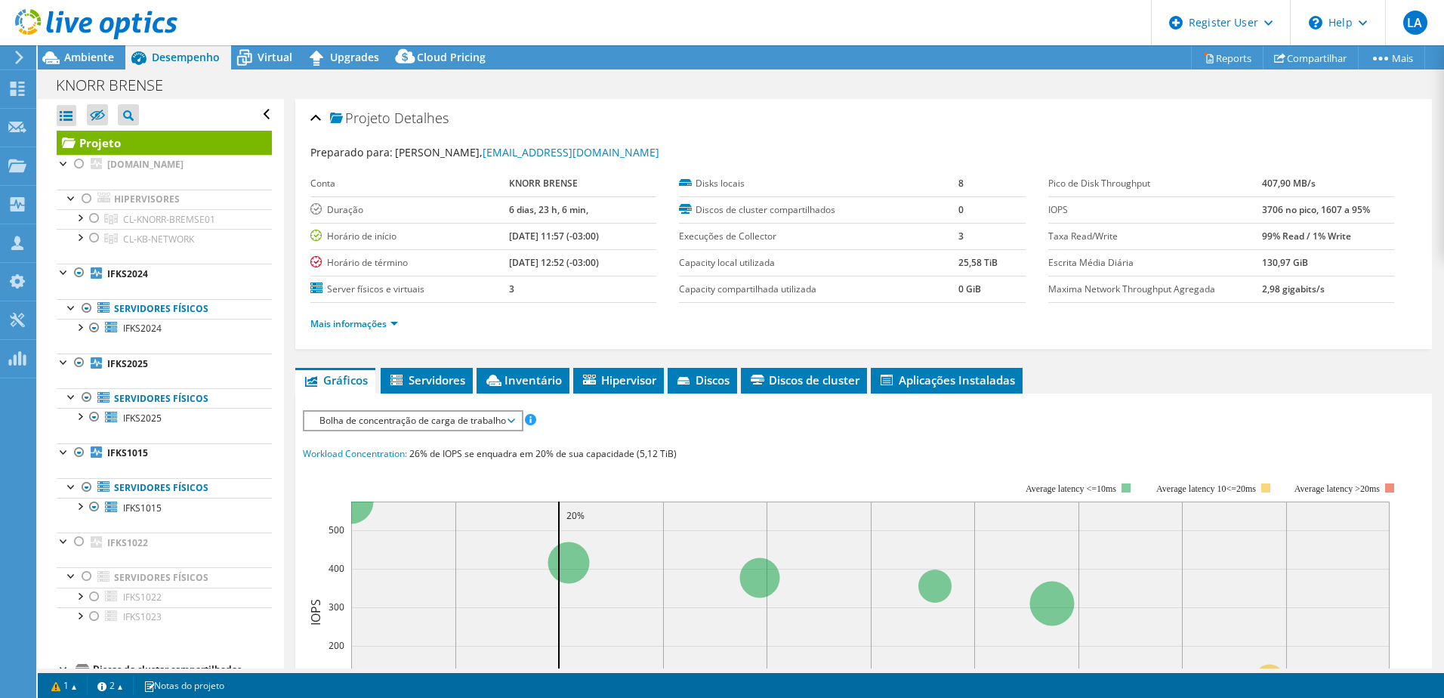
click at [345, 331] on li "Mais informações" at bounding box center [358, 324] width 97 height 17
click at [344, 316] on li "Mais informações" at bounding box center [358, 324] width 97 height 17
click at [351, 331] on li "Mais informações" at bounding box center [358, 324] width 97 height 17
click at [351, 325] on link "Mais informações" at bounding box center [354, 323] width 88 height 13
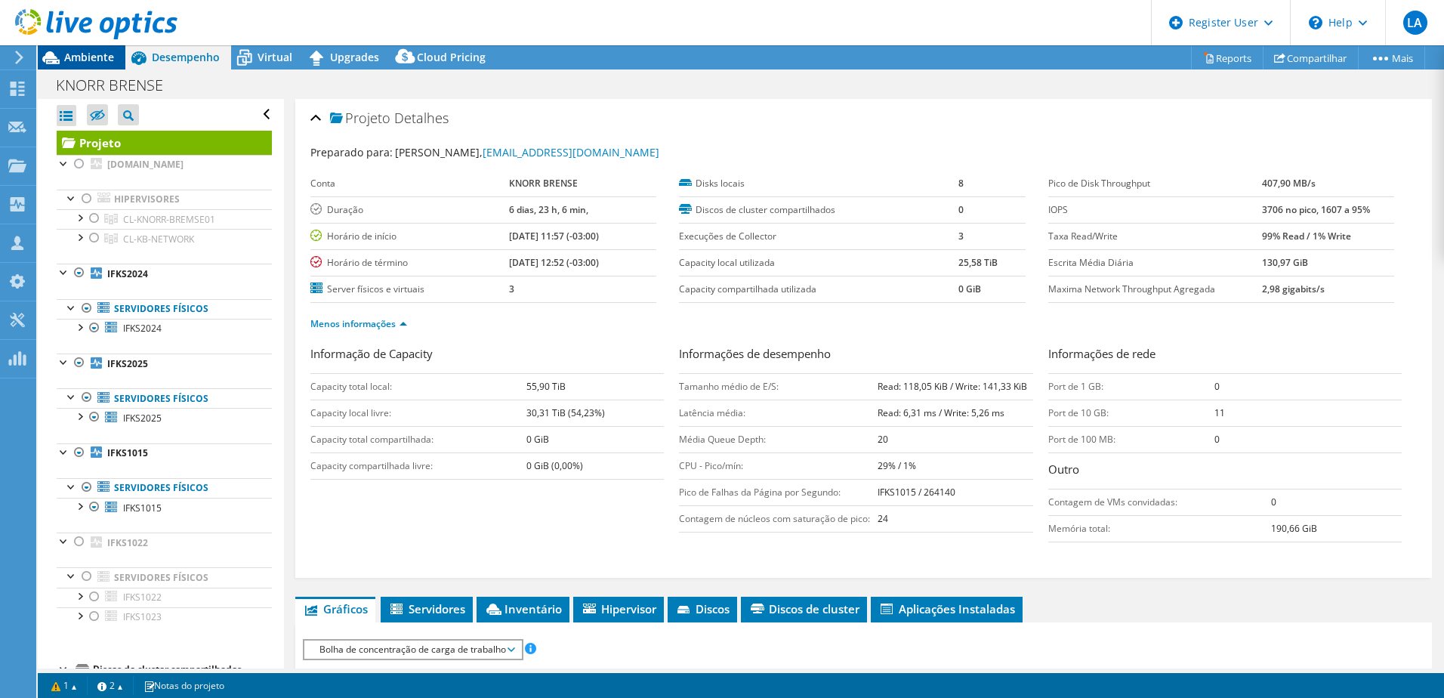
click at [64, 60] on span "Ambiente" at bounding box center [89, 57] width 50 height 14
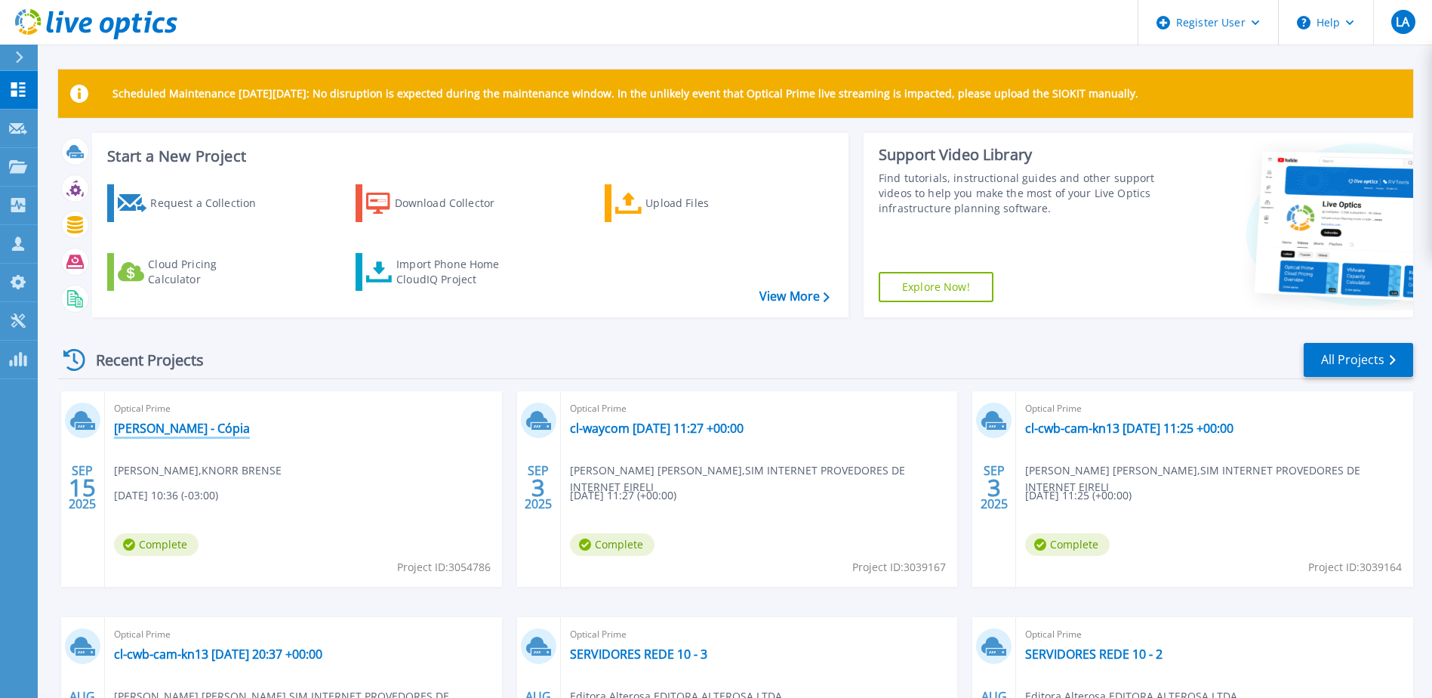
click at [154, 430] on link "Knorr - Cópia" at bounding box center [182, 428] width 136 height 15
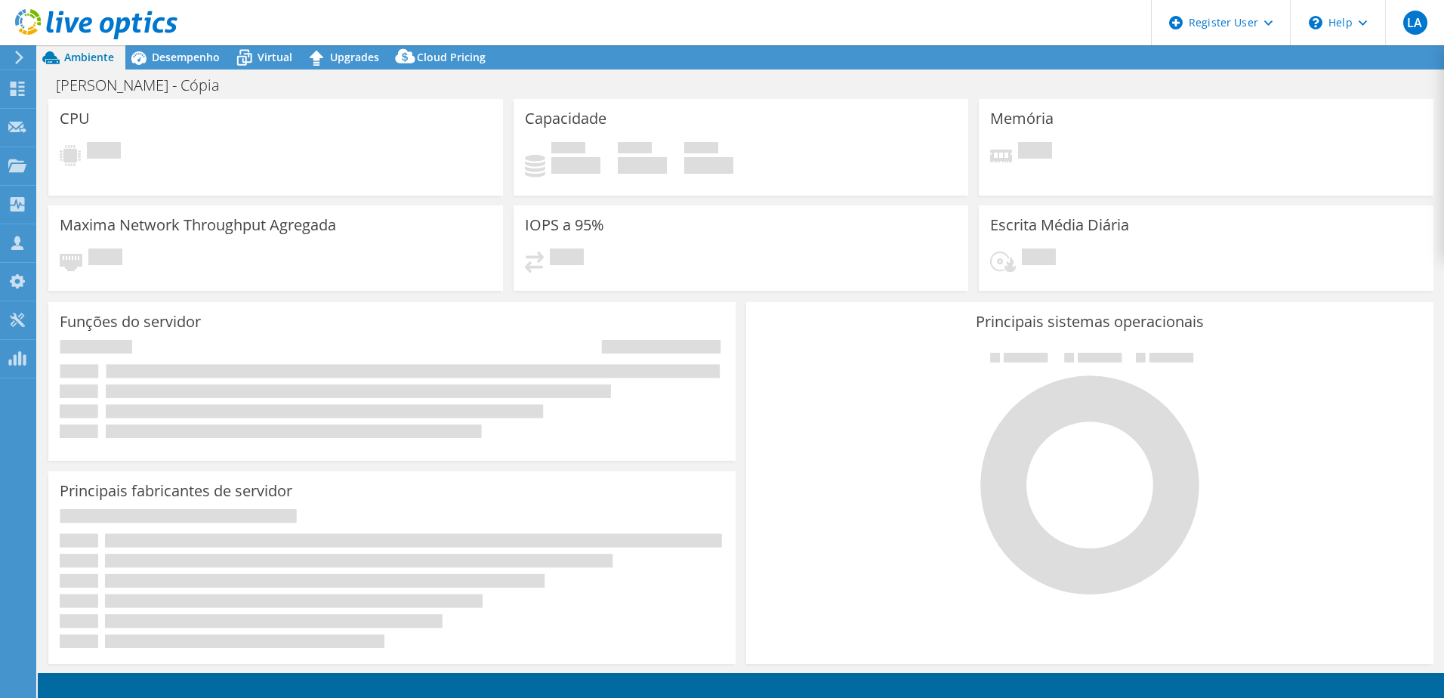
select select "USD"
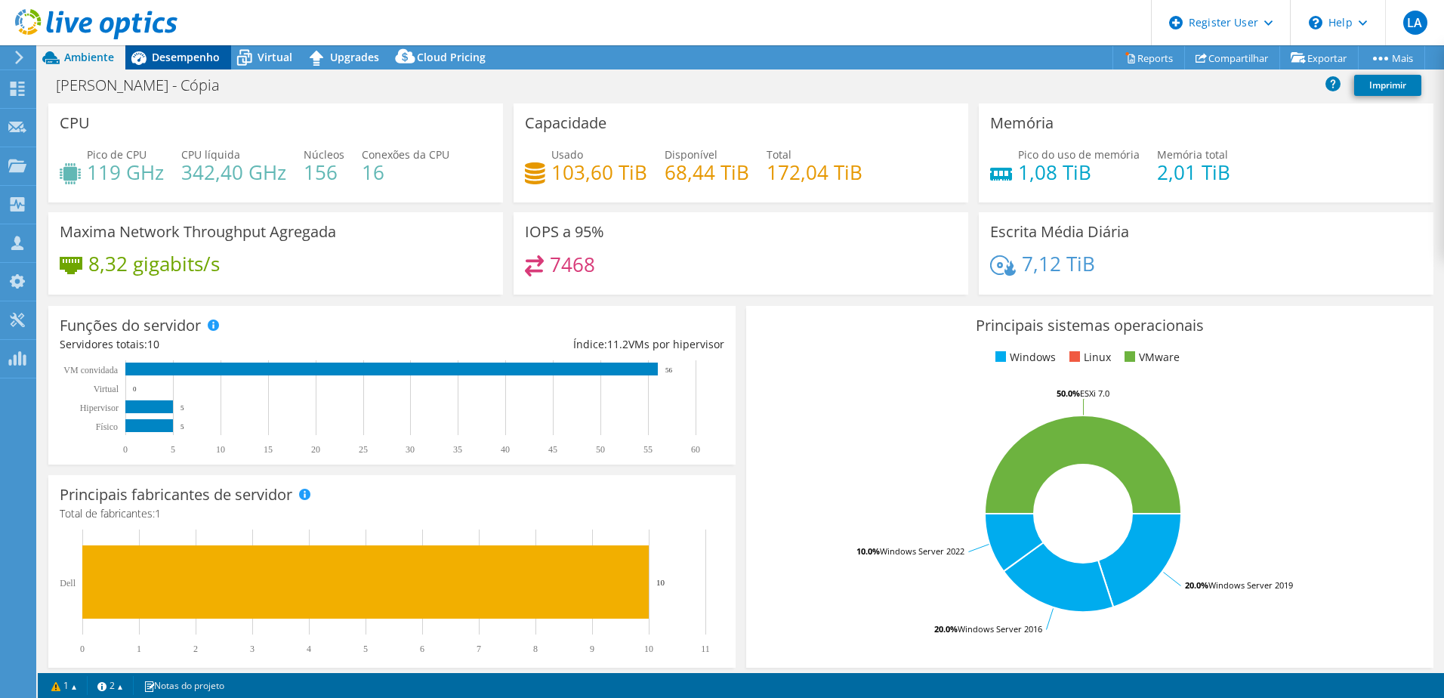
click at [186, 65] on div "Desempenho" at bounding box center [178, 57] width 106 height 24
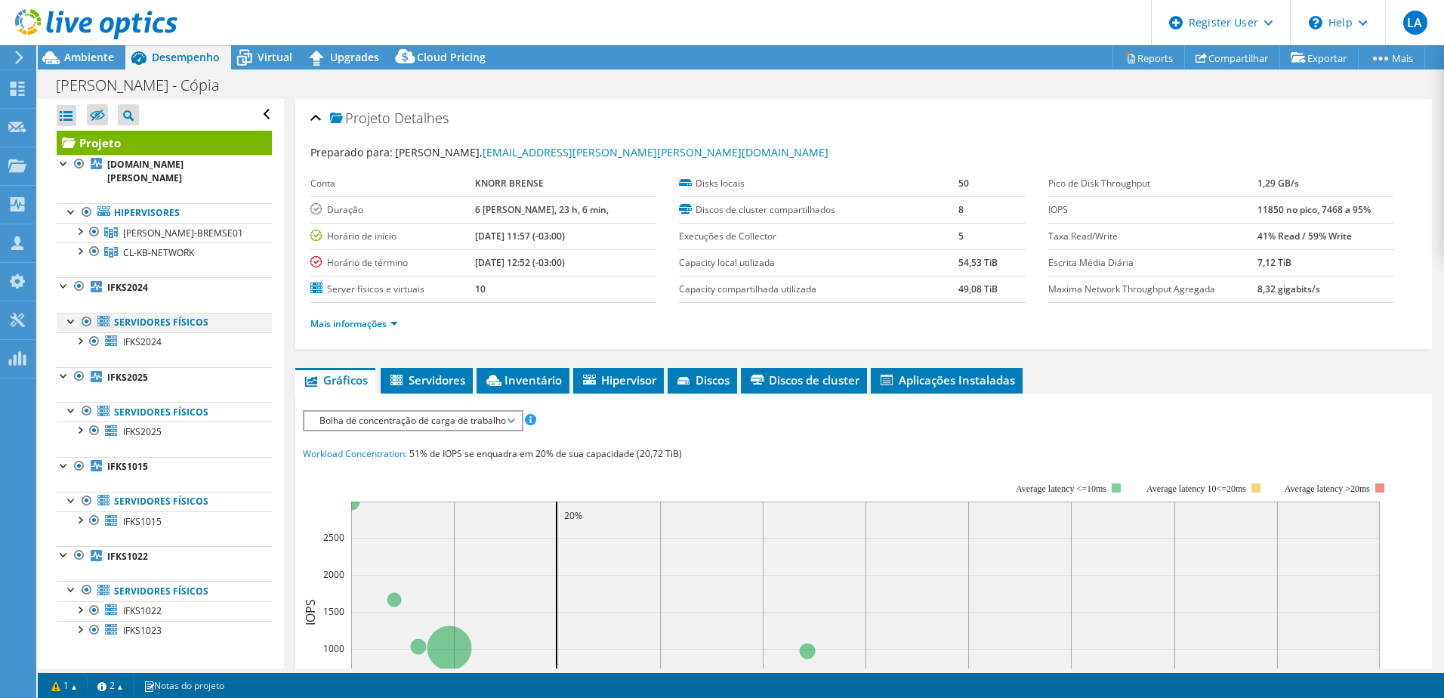
click at [73, 324] on div at bounding box center [71, 320] width 15 height 15
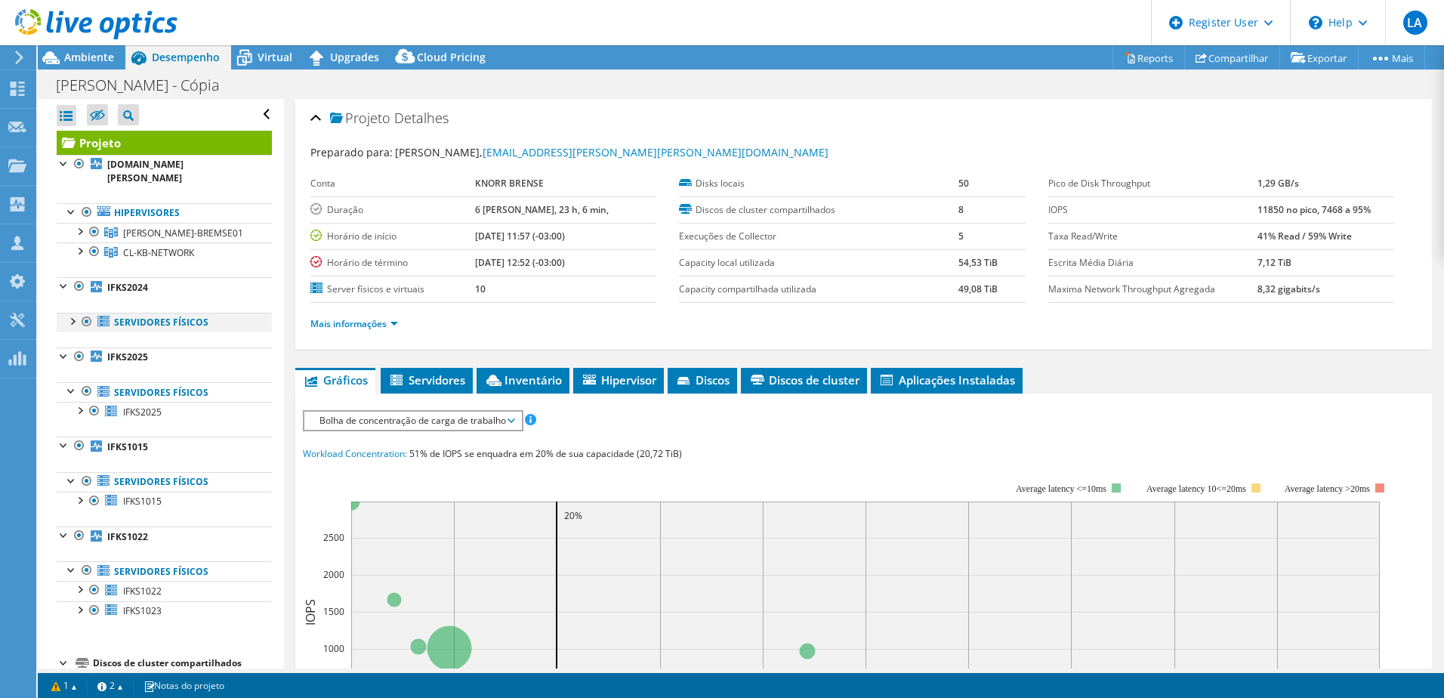
click at [69, 322] on div at bounding box center [71, 320] width 15 height 15
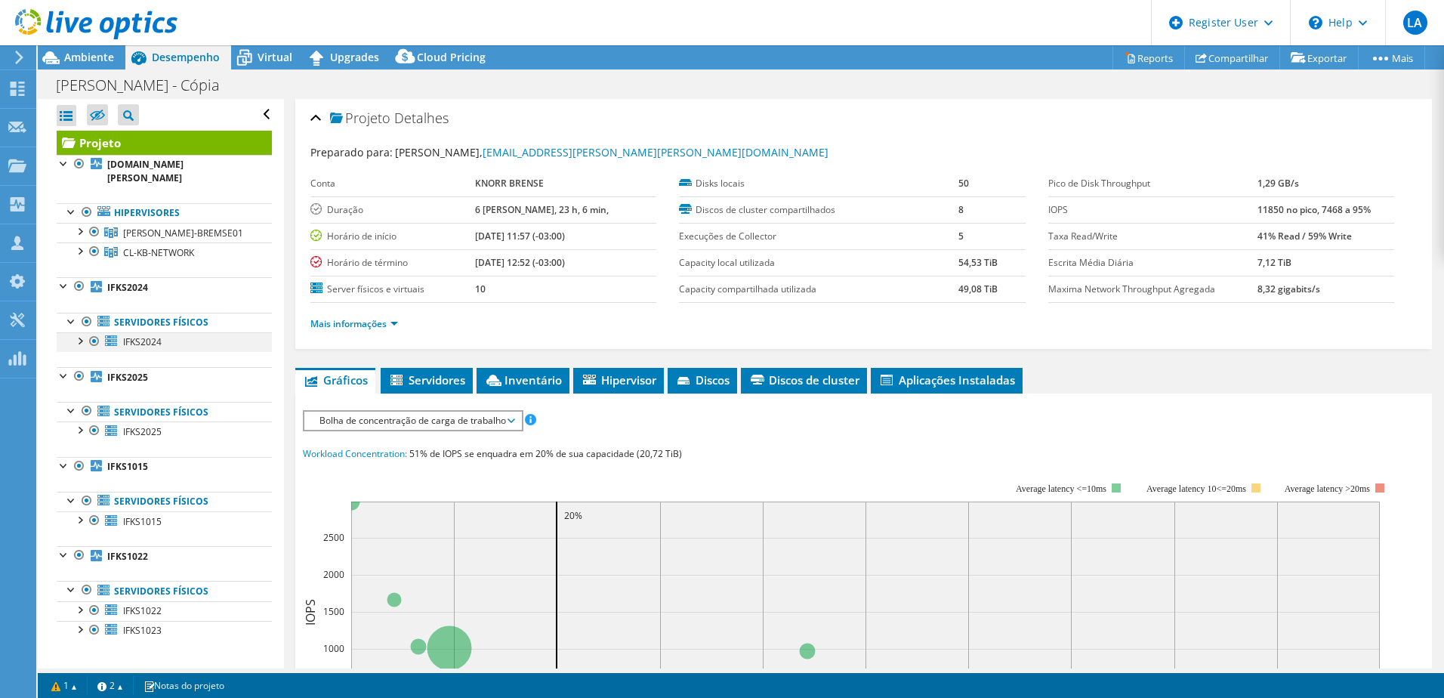
click at [79, 341] on div at bounding box center [79, 339] width 15 height 15
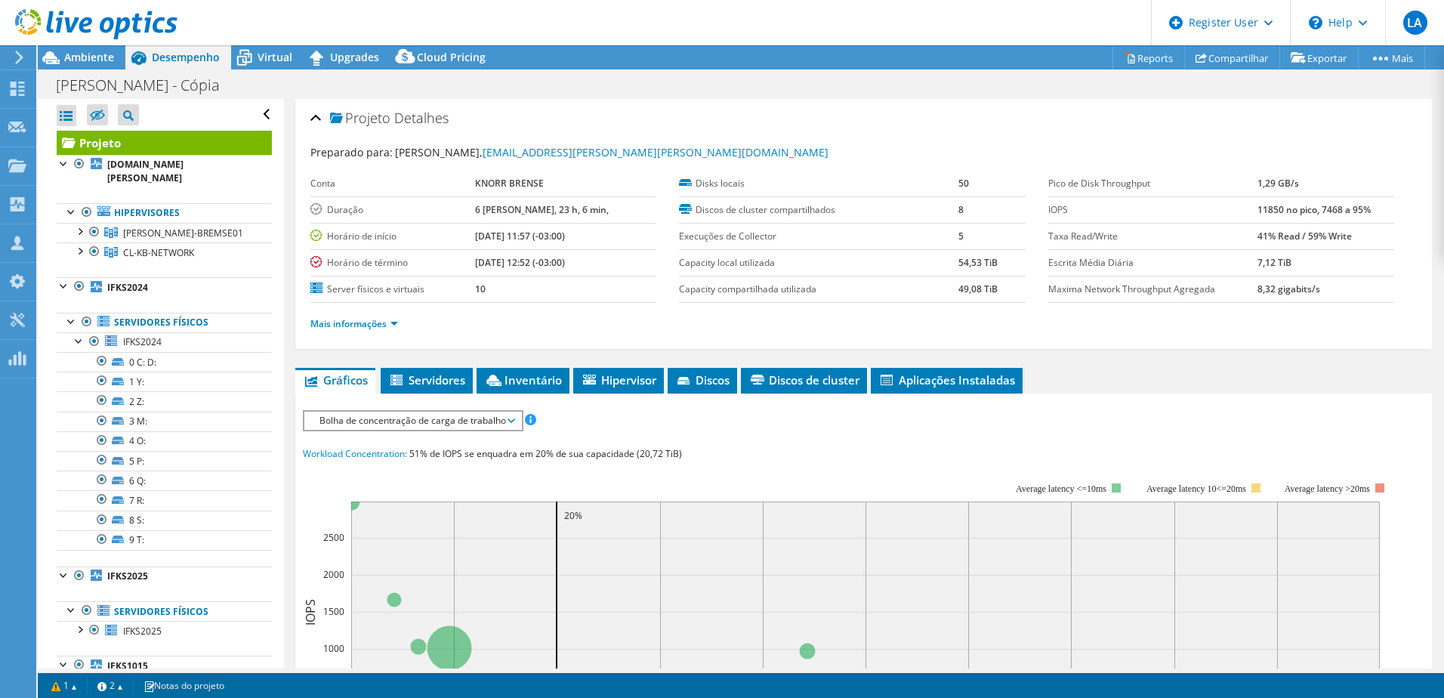
scroll to position [151, 0]
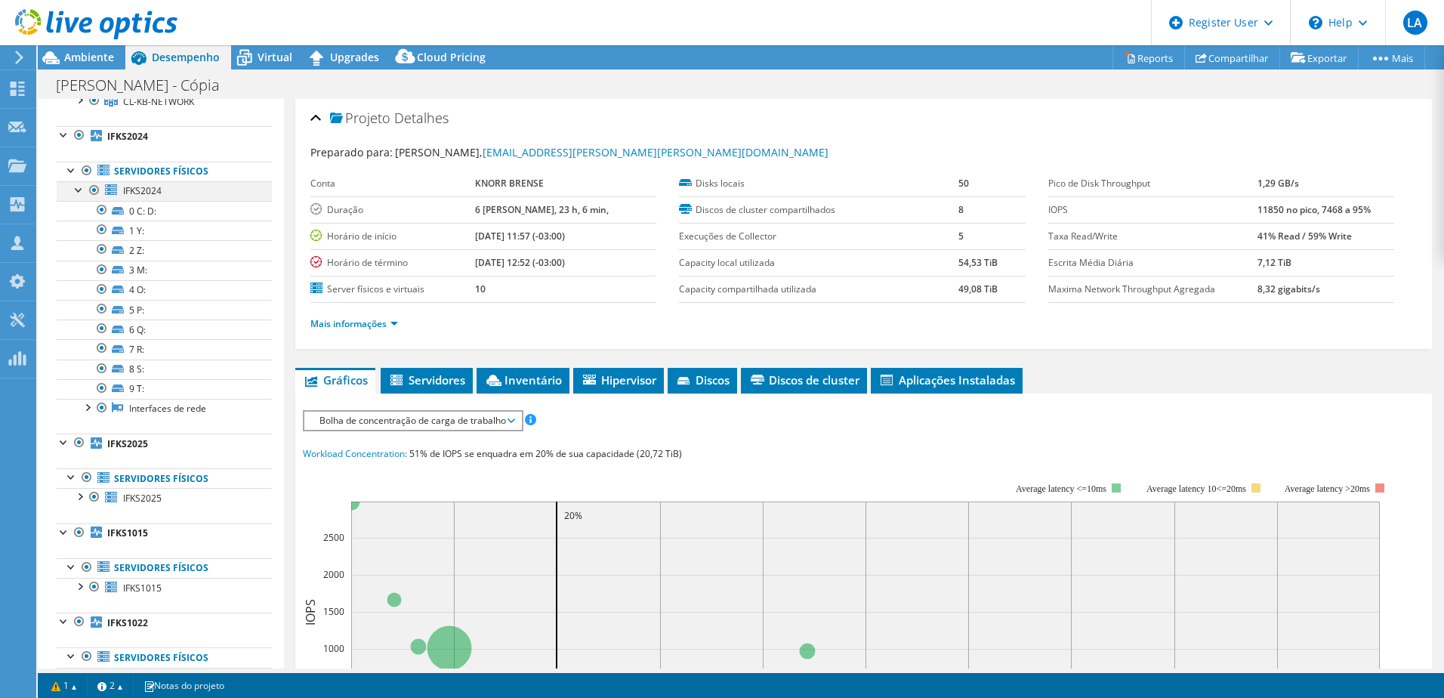
click at [87, 190] on div at bounding box center [94, 190] width 15 height 18
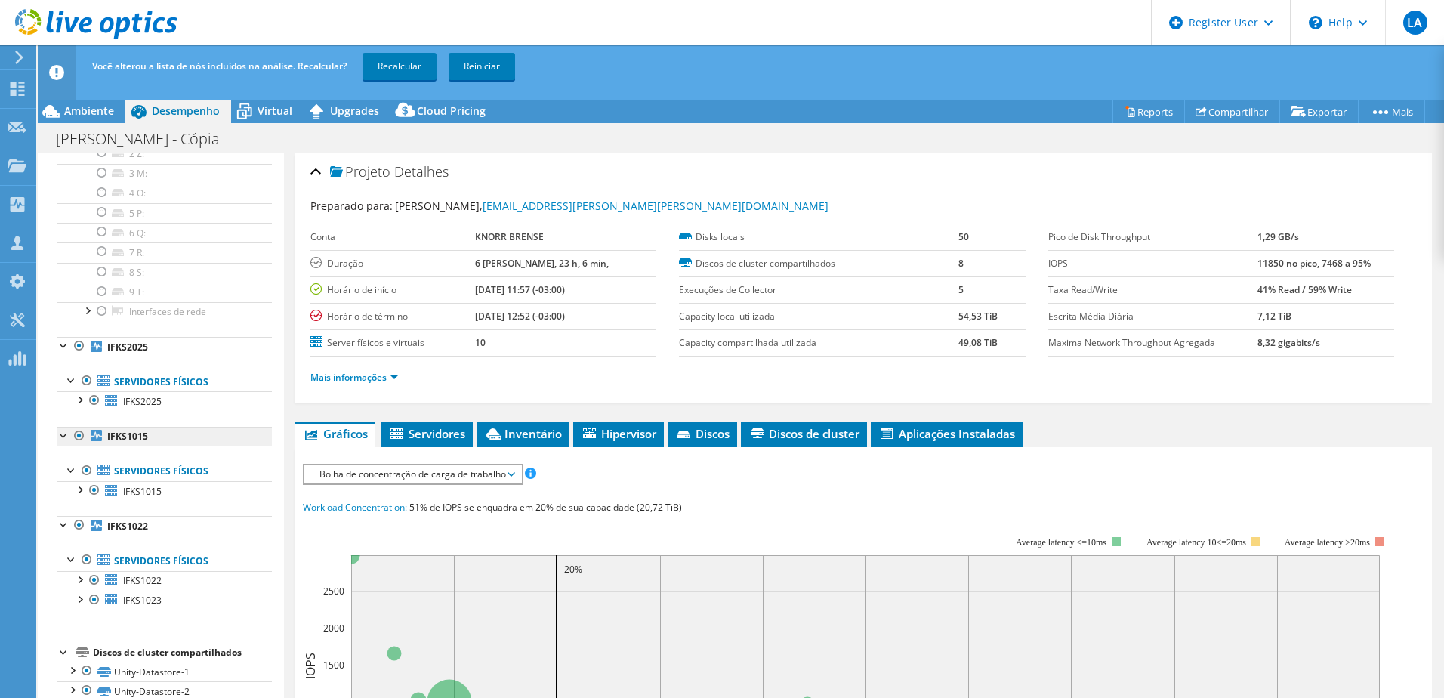
scroll to position [302, 0]
click at [79, 396] on div at bounding box center [79, 397] width 15 height 15
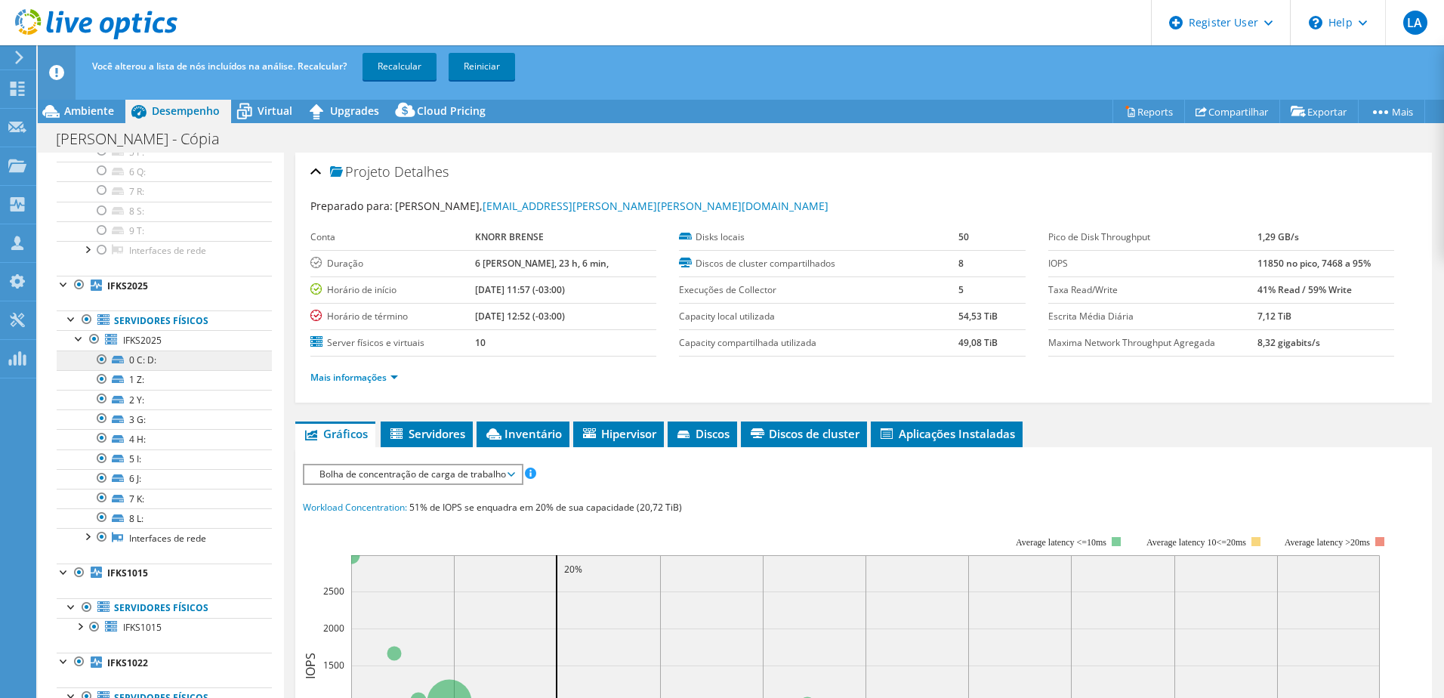
scroll to position [378, 0]
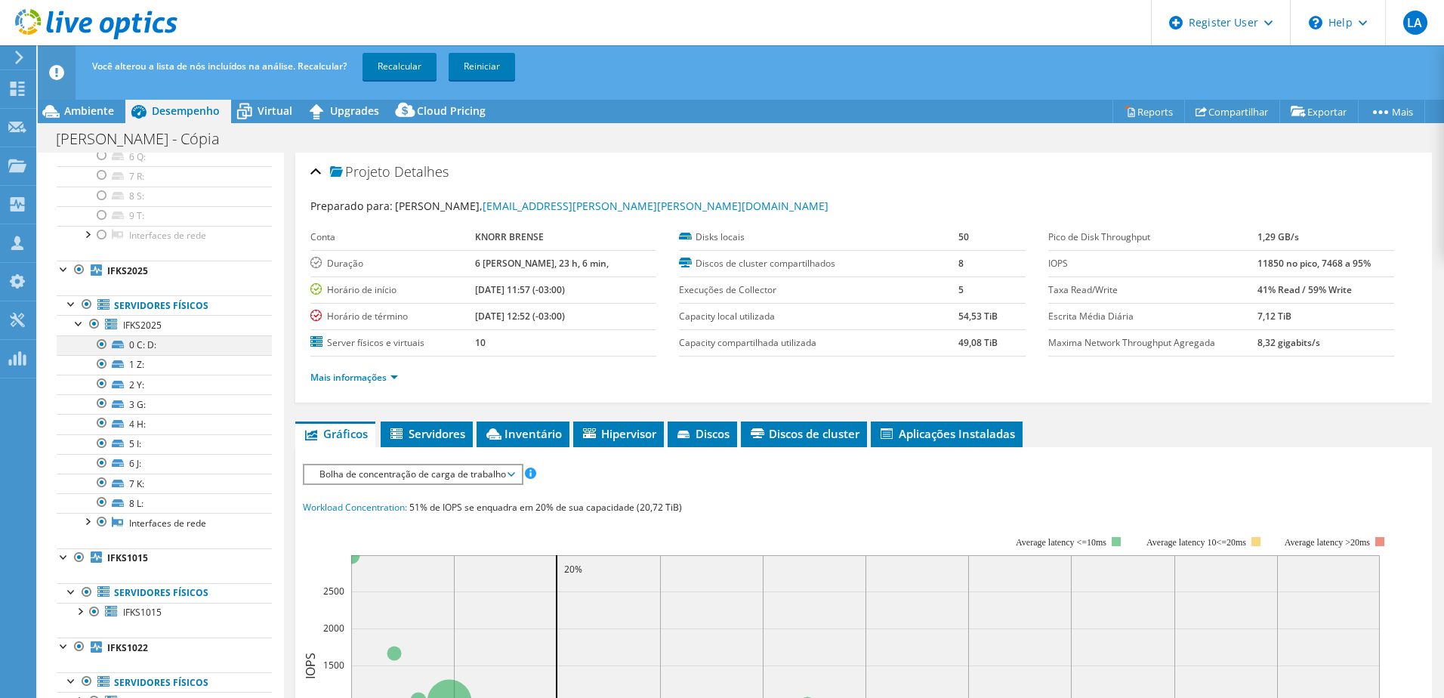
click at [97, 344] on div at bounding box center [101, 344] width 15 height 18
click at [85, 307] on div at bounding box center [86, 304] width 15 height 18
click at [84, 304] on div at bounding box center [86, 304] width 15 height 18
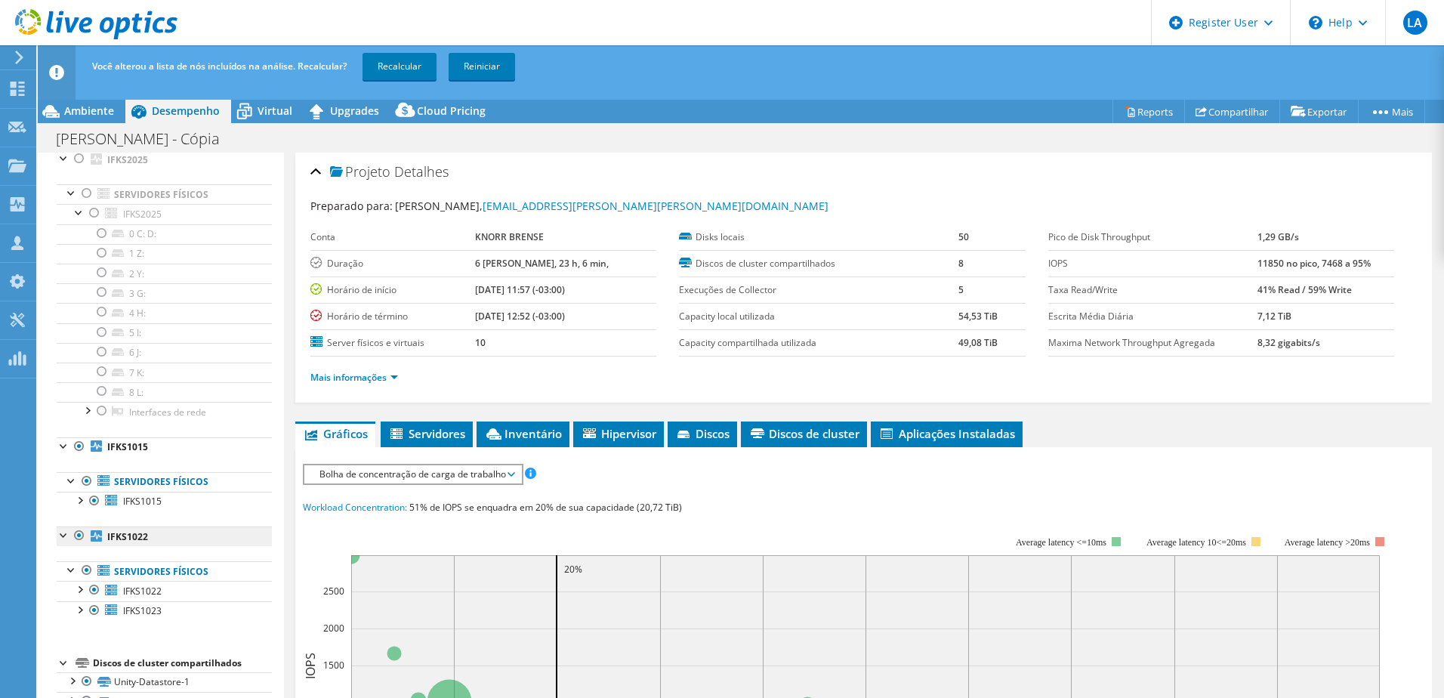
scroll to position [529, 0]
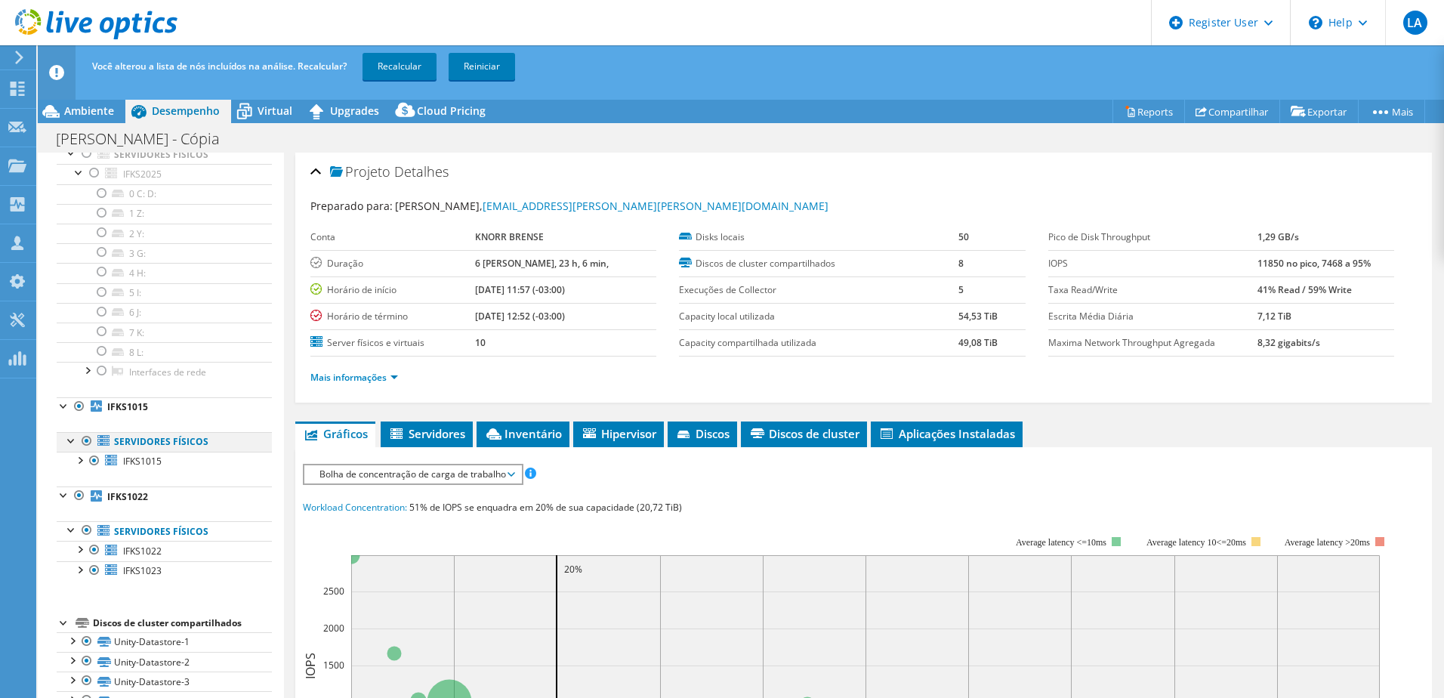
click at [72, 440] on div at bounding box center [71, 439] width 15 height 15
click at [72, 461] on div at bounding box center [79, 459] width 15 height 15
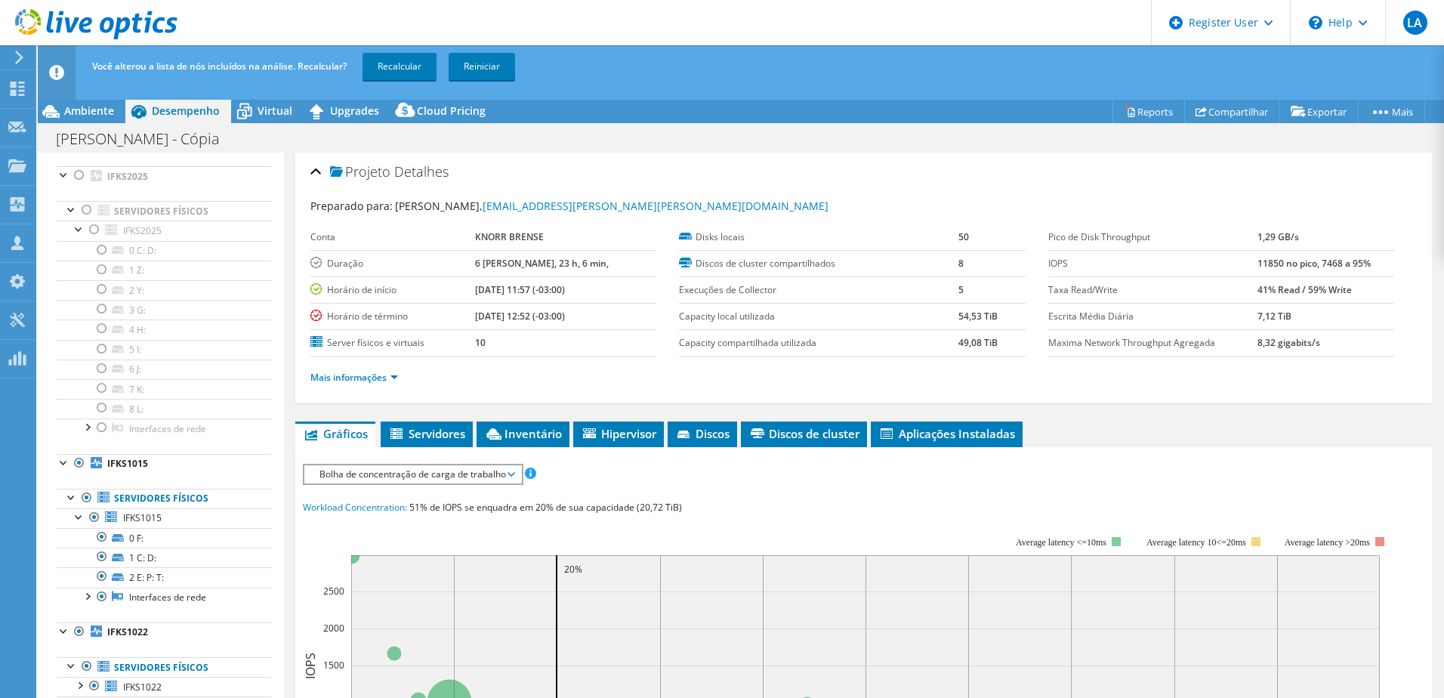
scroll to position [694, 0]
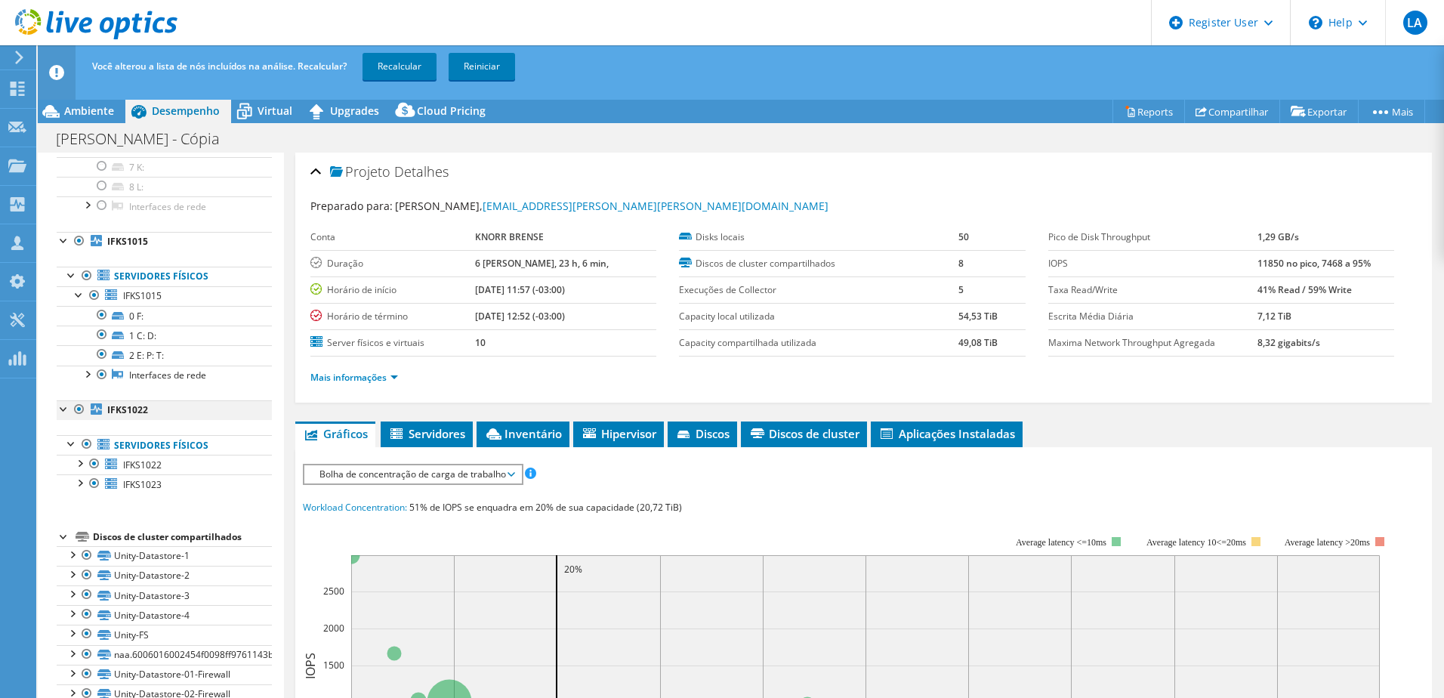
click at [72, 409] on div at bounding box center [79, 409] width 15 height 18
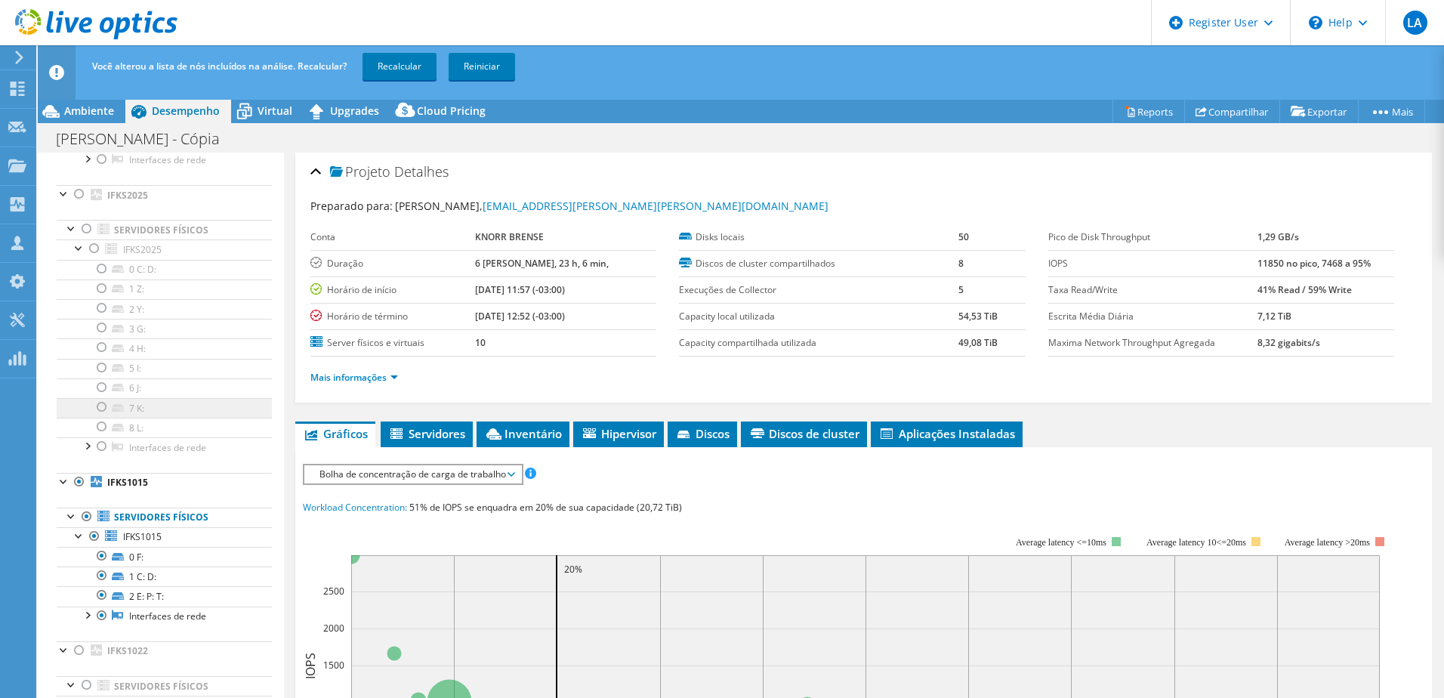
scroll to position [529, 0]
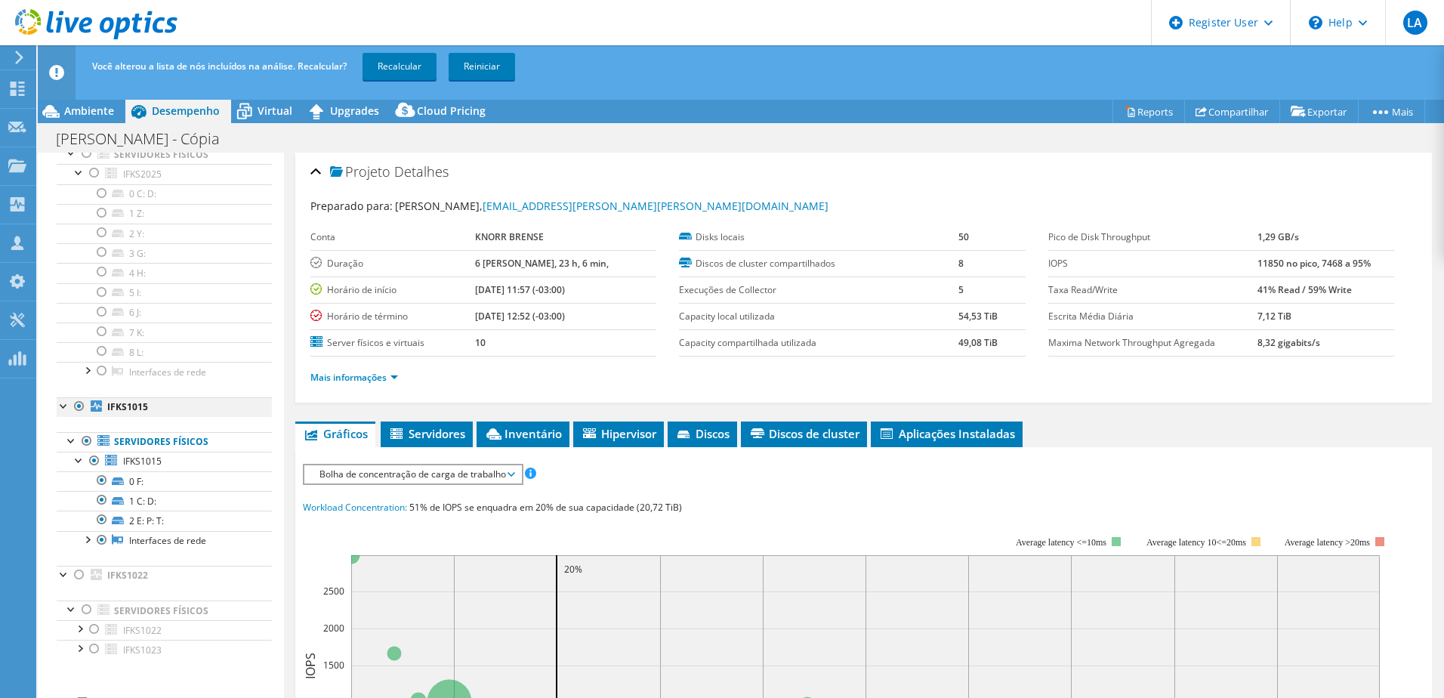
click at [81, 409] on div at bounding box center [79, 406] width 15 height 18
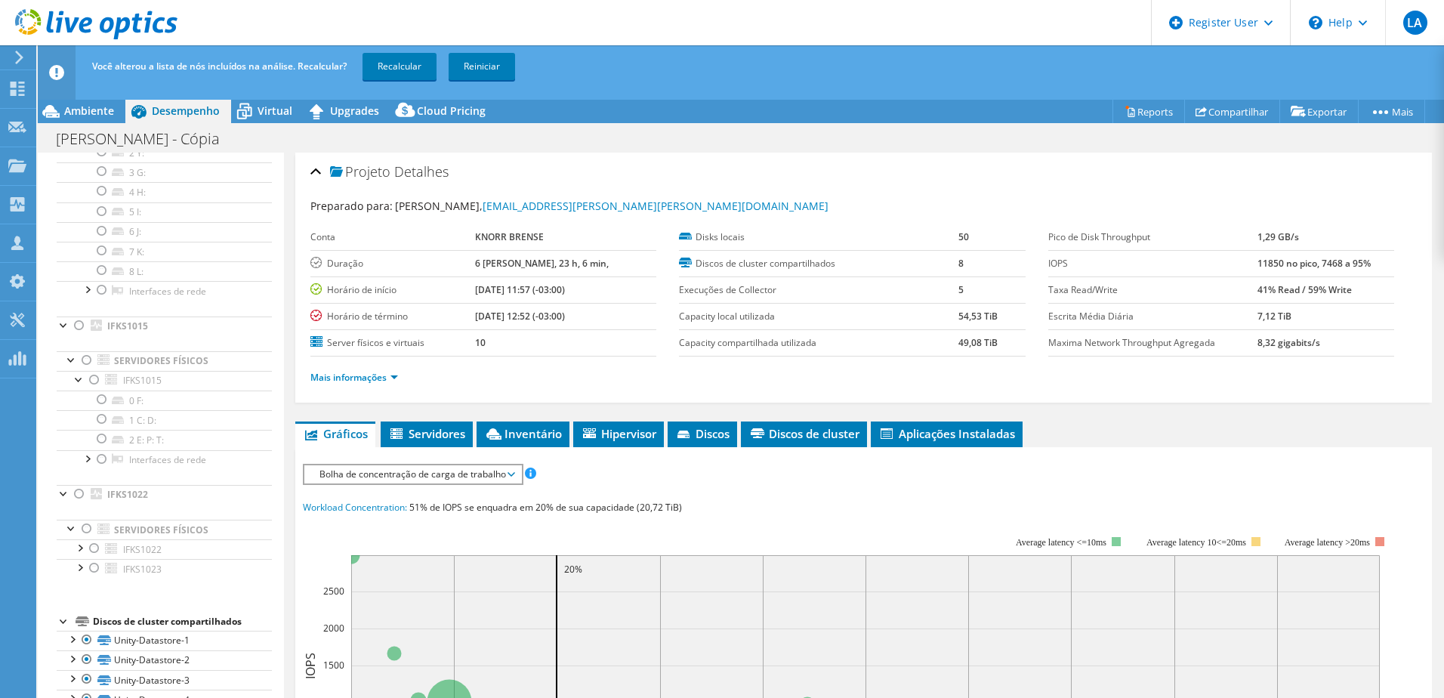
scroll to position [680, 0]
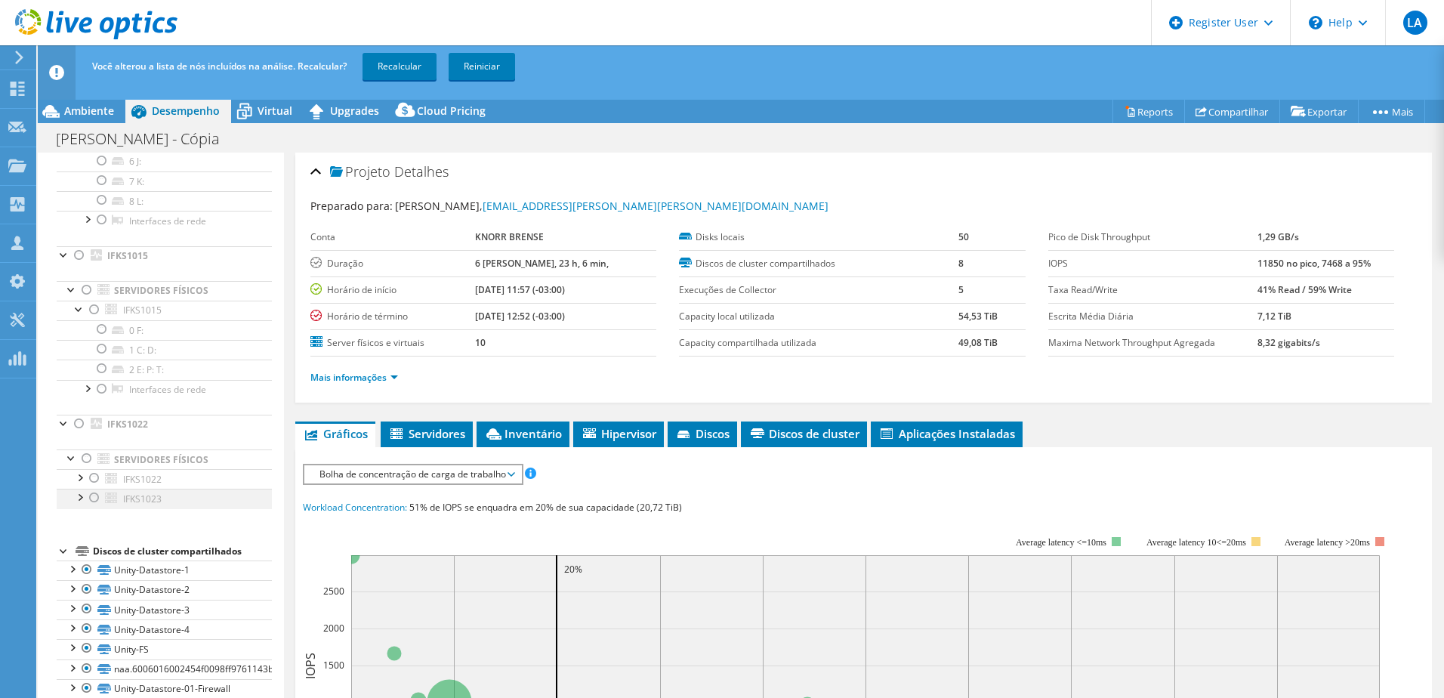
click at [91, 501] on div at bounding box center [94, 497] width 15 height 18
click at [82, 497] on div at bounding box center [79, 495] width 15 height 15
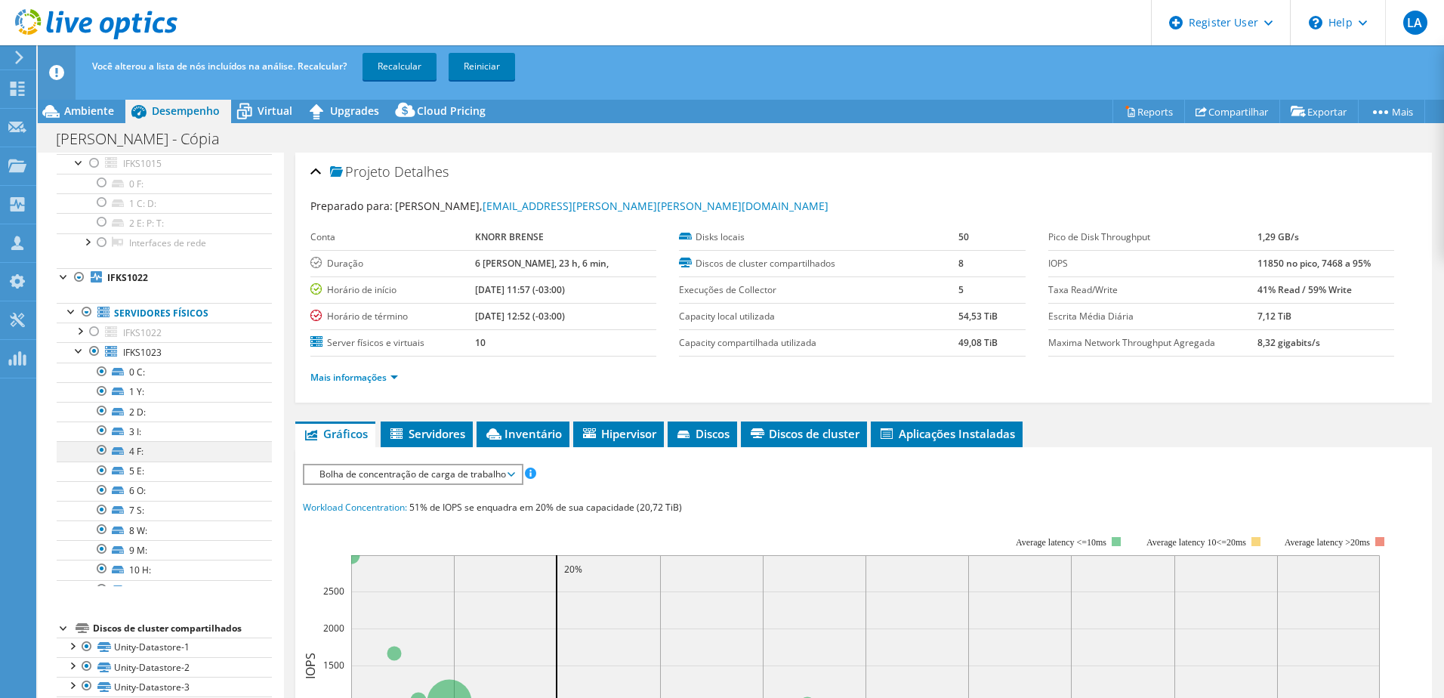
scroll to position [831, 0]
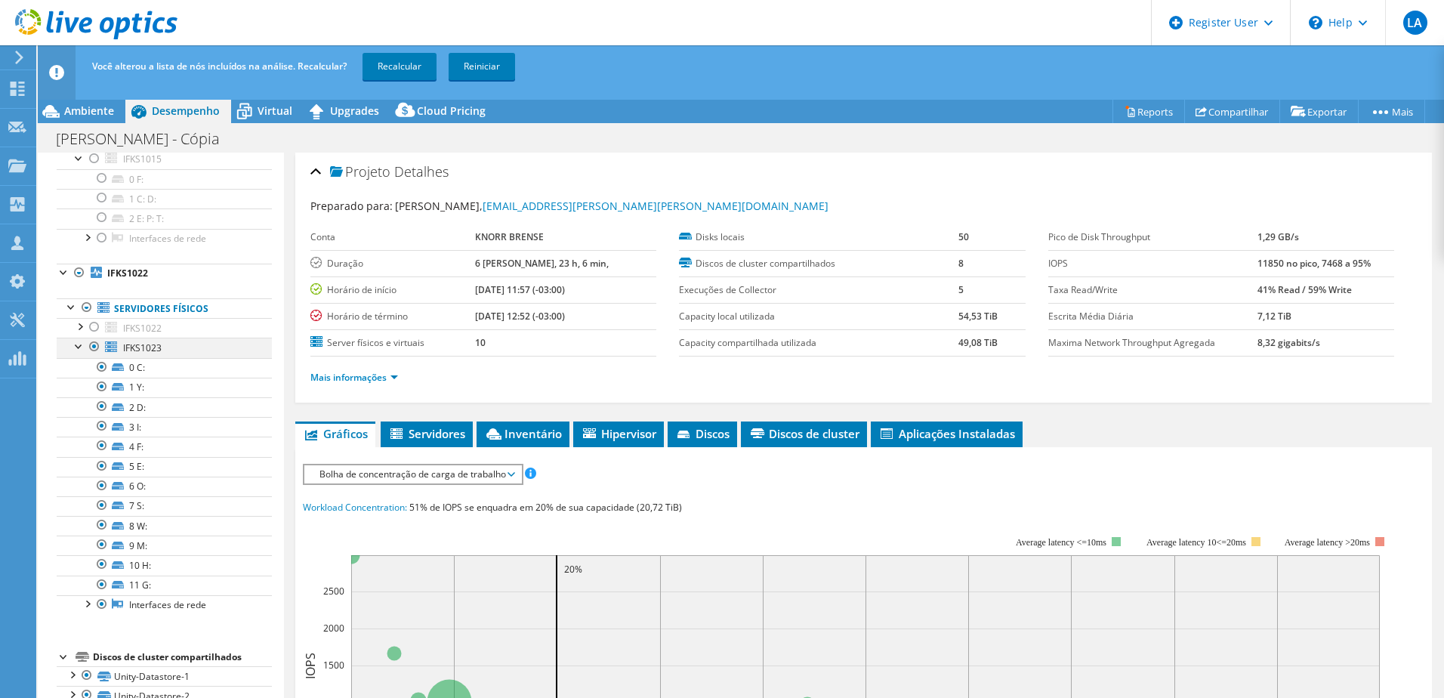
click at [94, 344] on div at bounding box center [94, 346] width 15 height 18
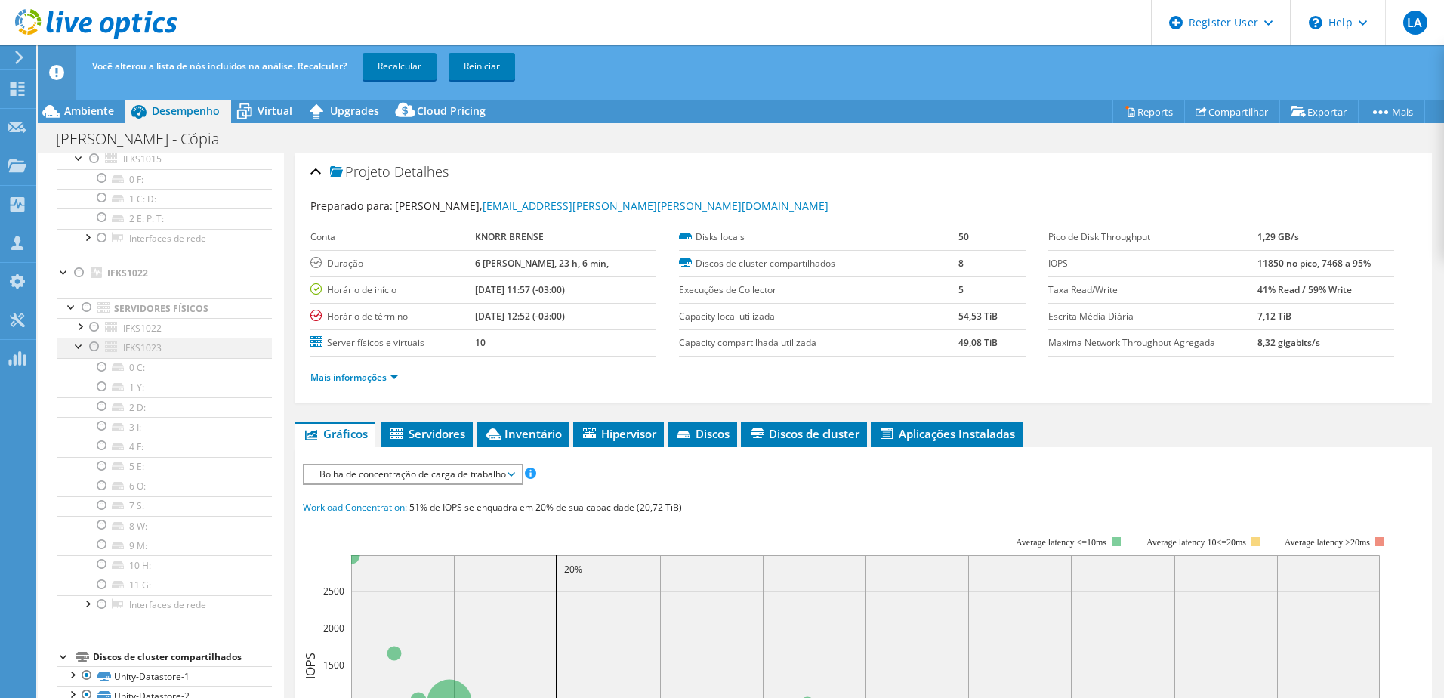
click at [89, 345] on div at bounding box center [94, 346] width 15 height 18
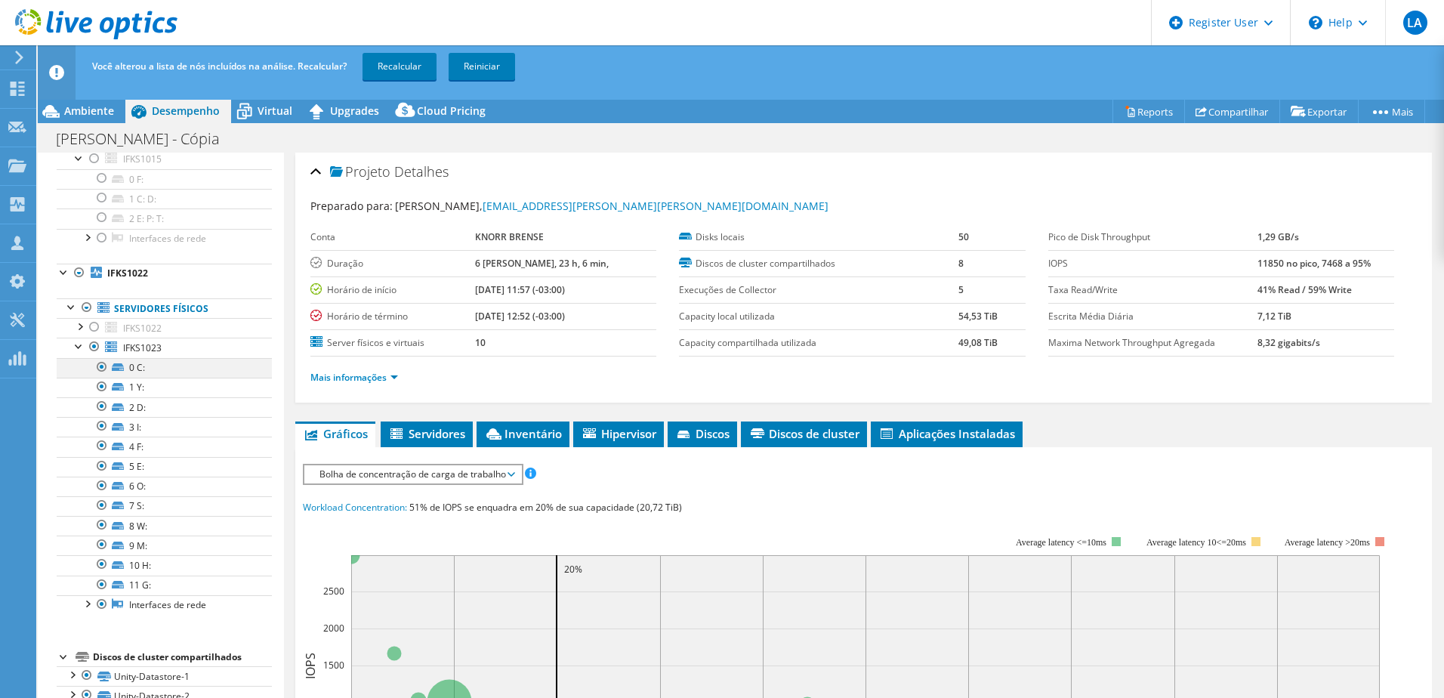
click at [103, 370] on div at bounding box center [101, 367] width 15 height 18
click at [101, 387] on div at bounding box center [101, 387] width 15 height 18
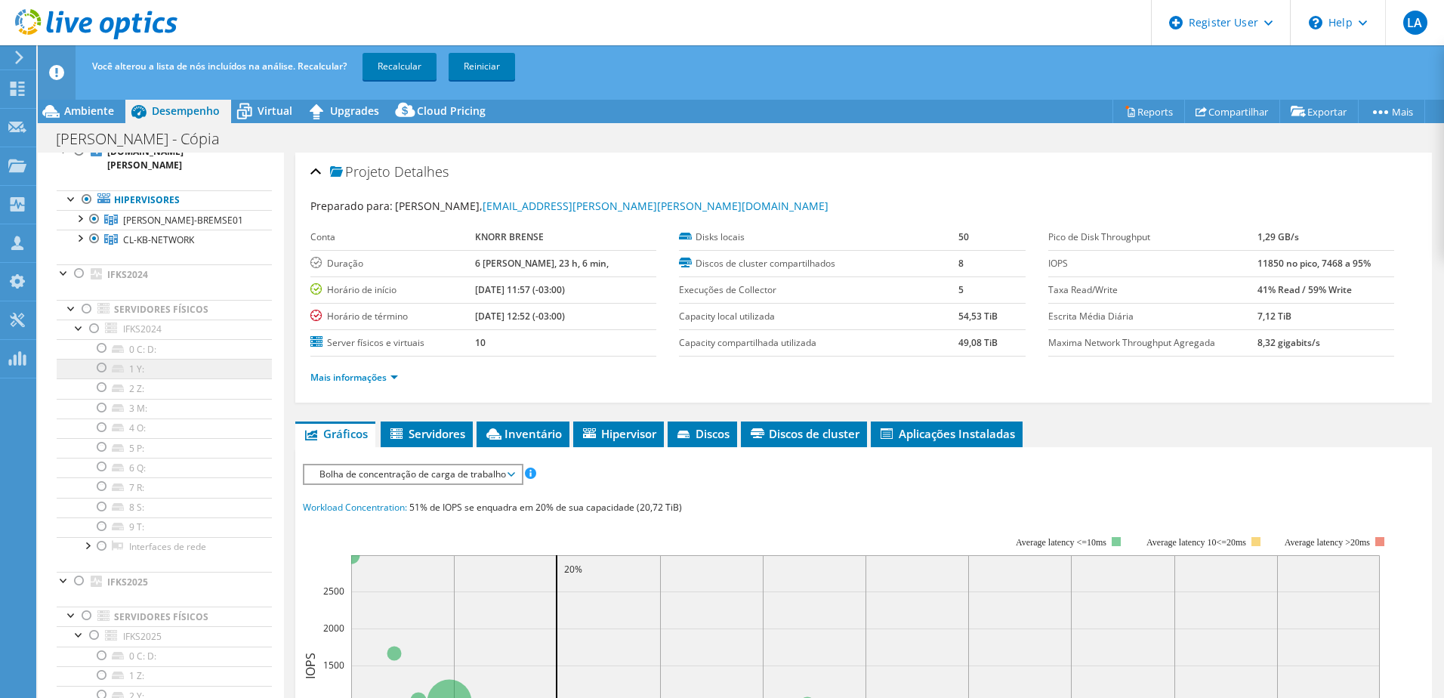
scroll to position [0, 0]
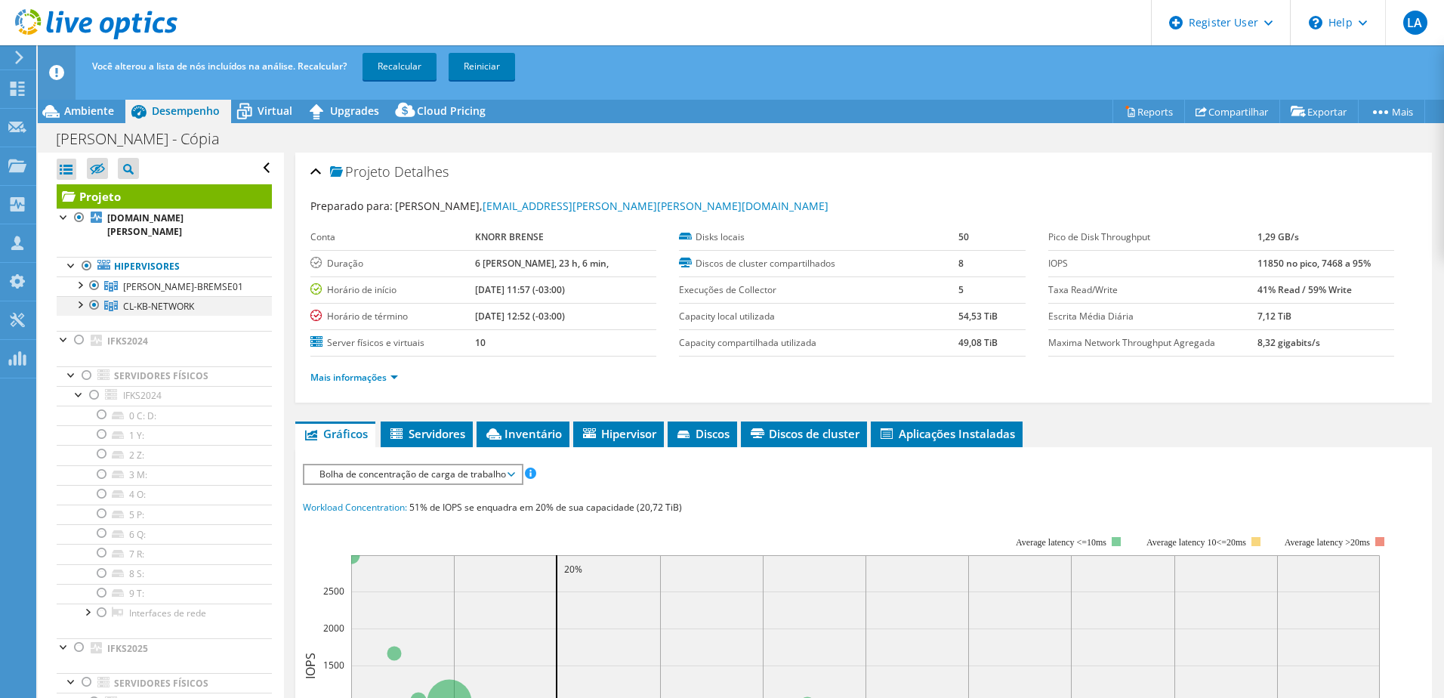
click at [82, 307] on div at bounding box center [79, 303] width 15 height 15
click at [87, 358] on div at bounding box center [86, 357] width 15 height 15
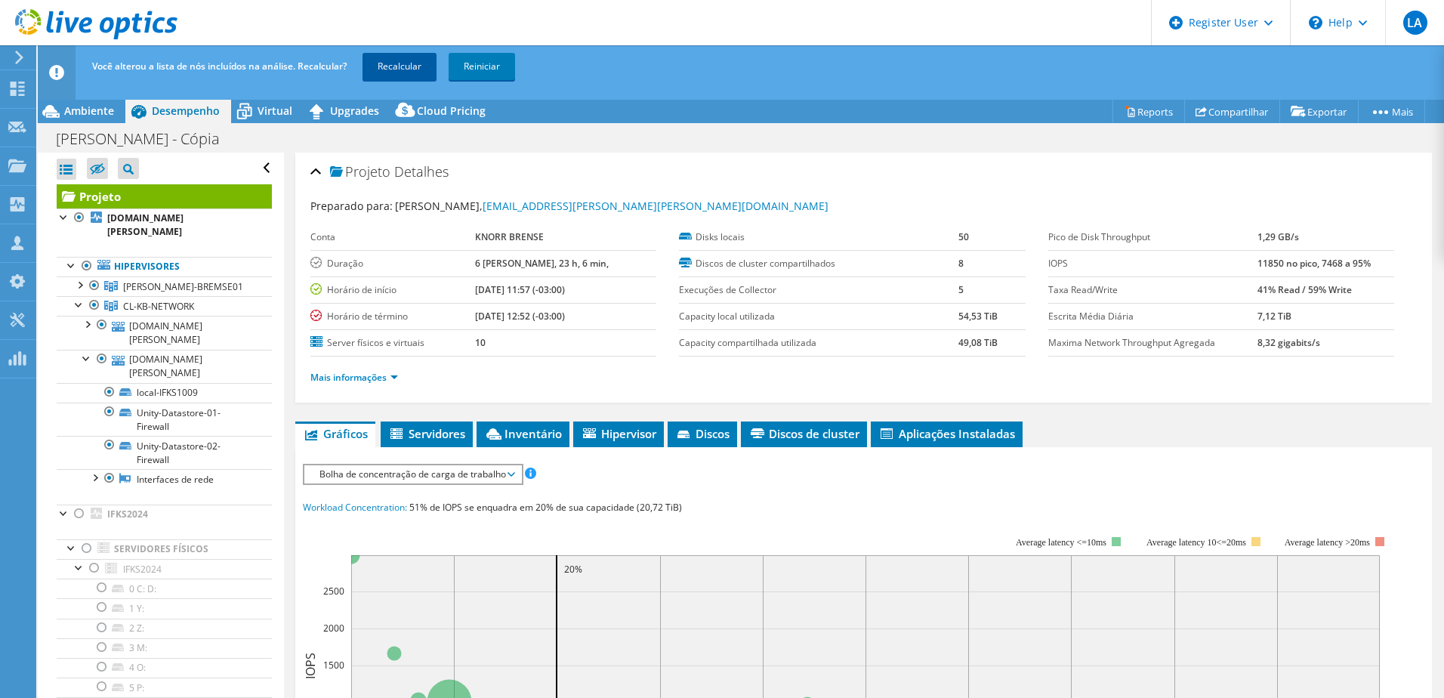
click at [391, 64] on link "Recalcular" at bounding box center [399, 66] width 74 height 27
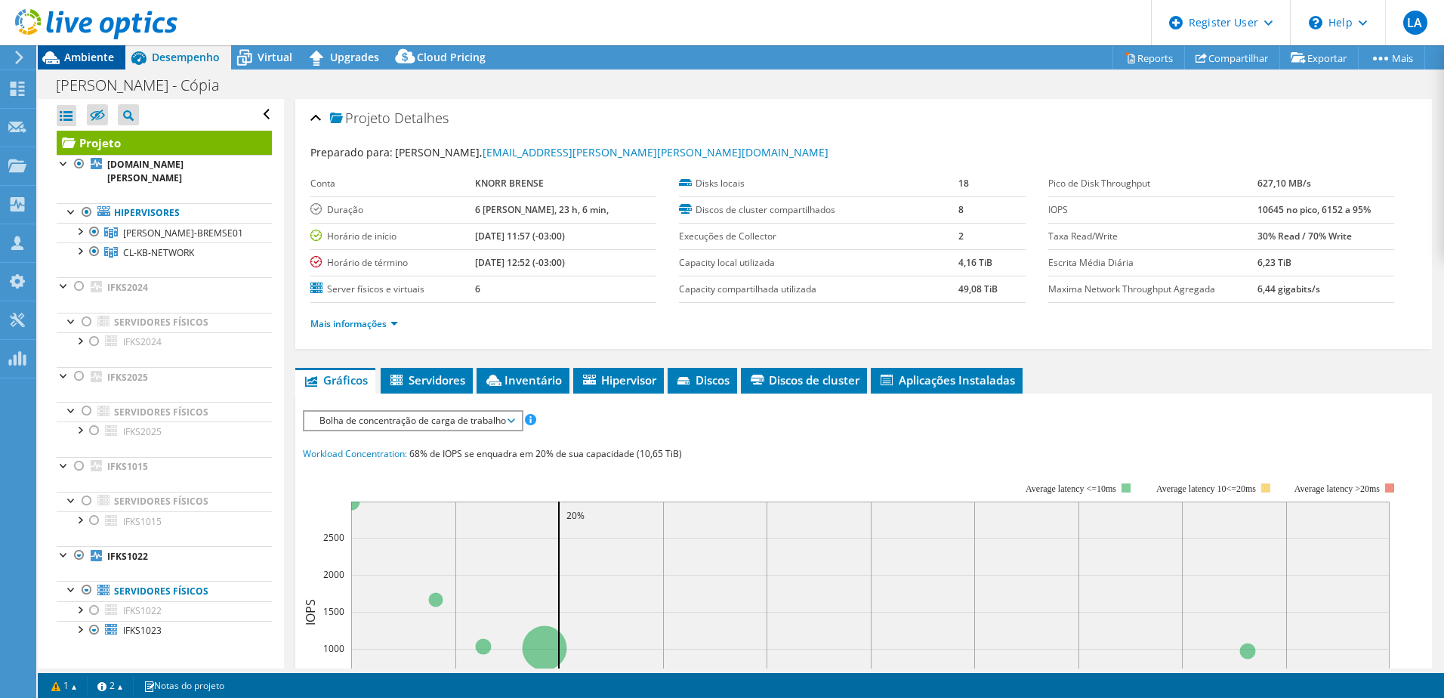
click at [110, 52] on span "Ambiente" at bounding box center [89, 57] width 50 height 14
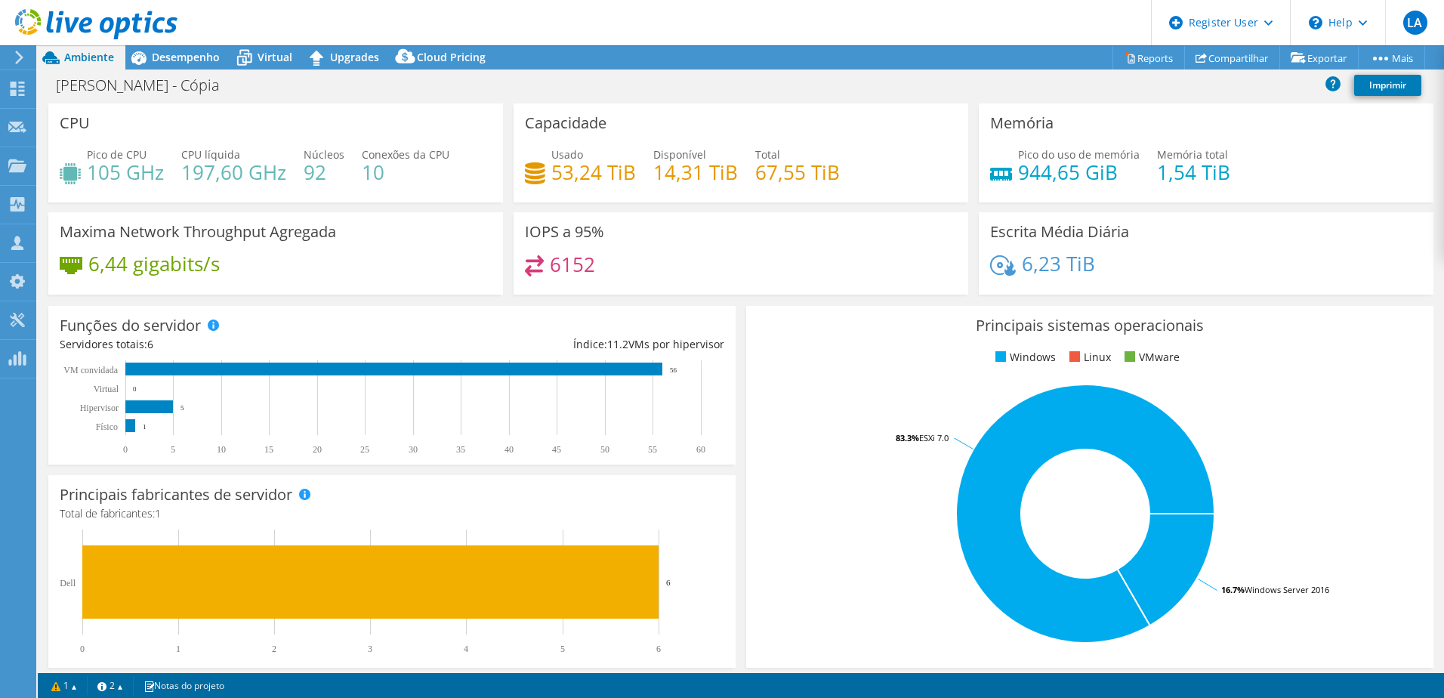
click at [191, 69] on div "Knorr - Cópia Imprimir" at bounding box center [741, 86] width 1406 height 34
click at [189, 63] on span "Desempenho" at bounding box center [186, 57] width 68 height 14
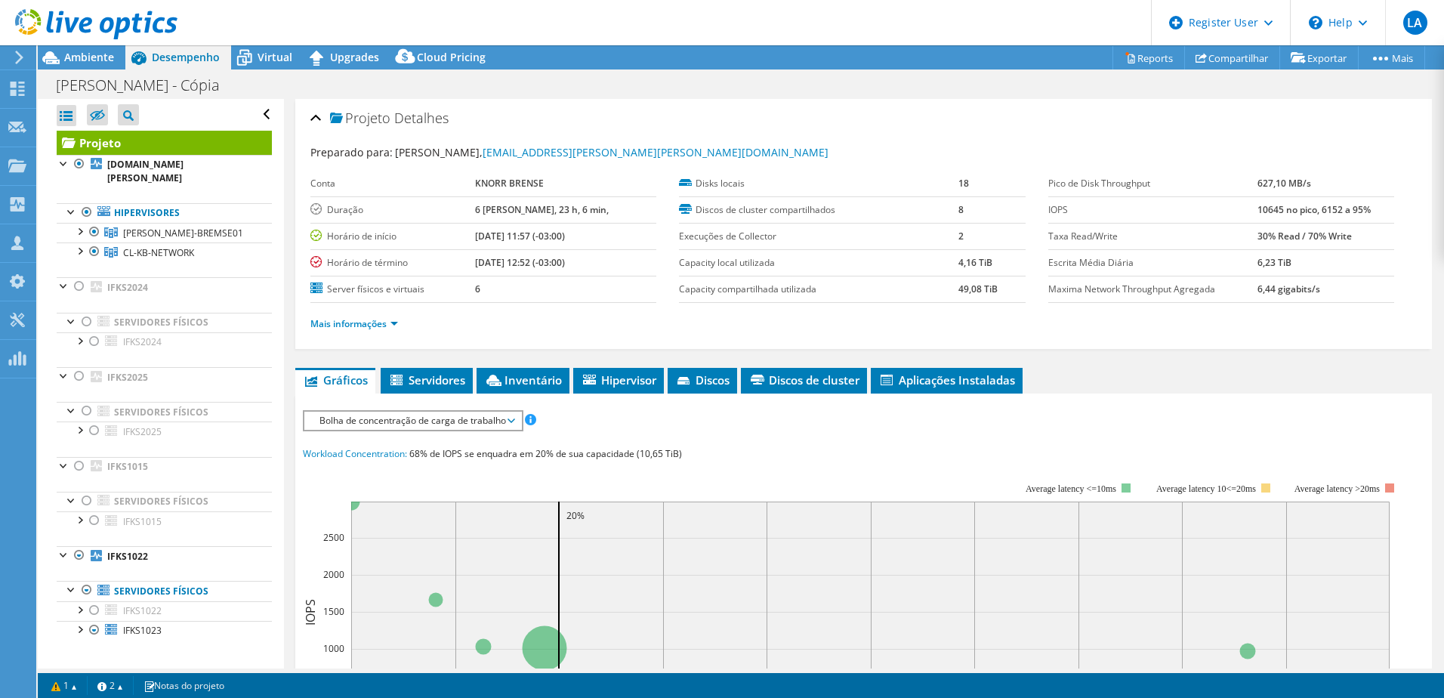
click at [378, 413] on span "Bolha de concentração de carga de trabalho" at bounding box center [413, 420] width 202 height 18
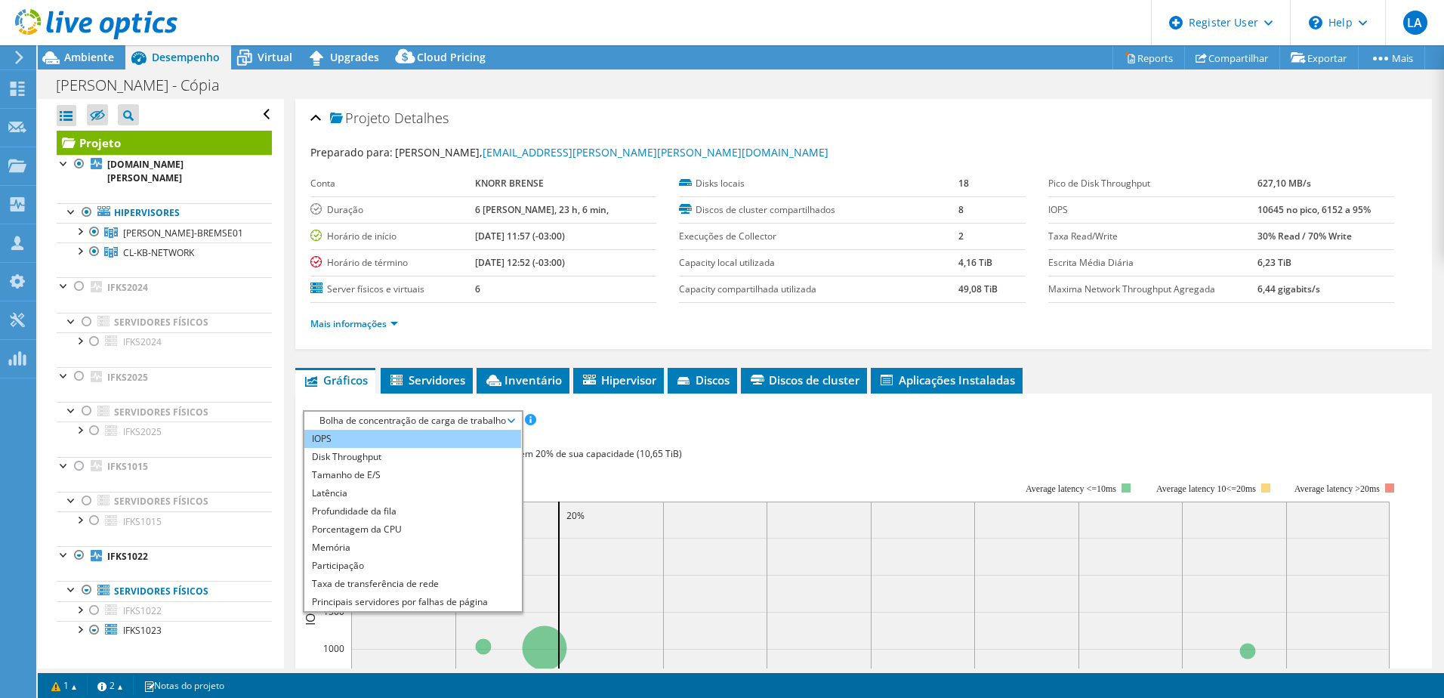
click at [381, 436] on li "IOPS" at bounding box center [412, 439] width 217 height 18
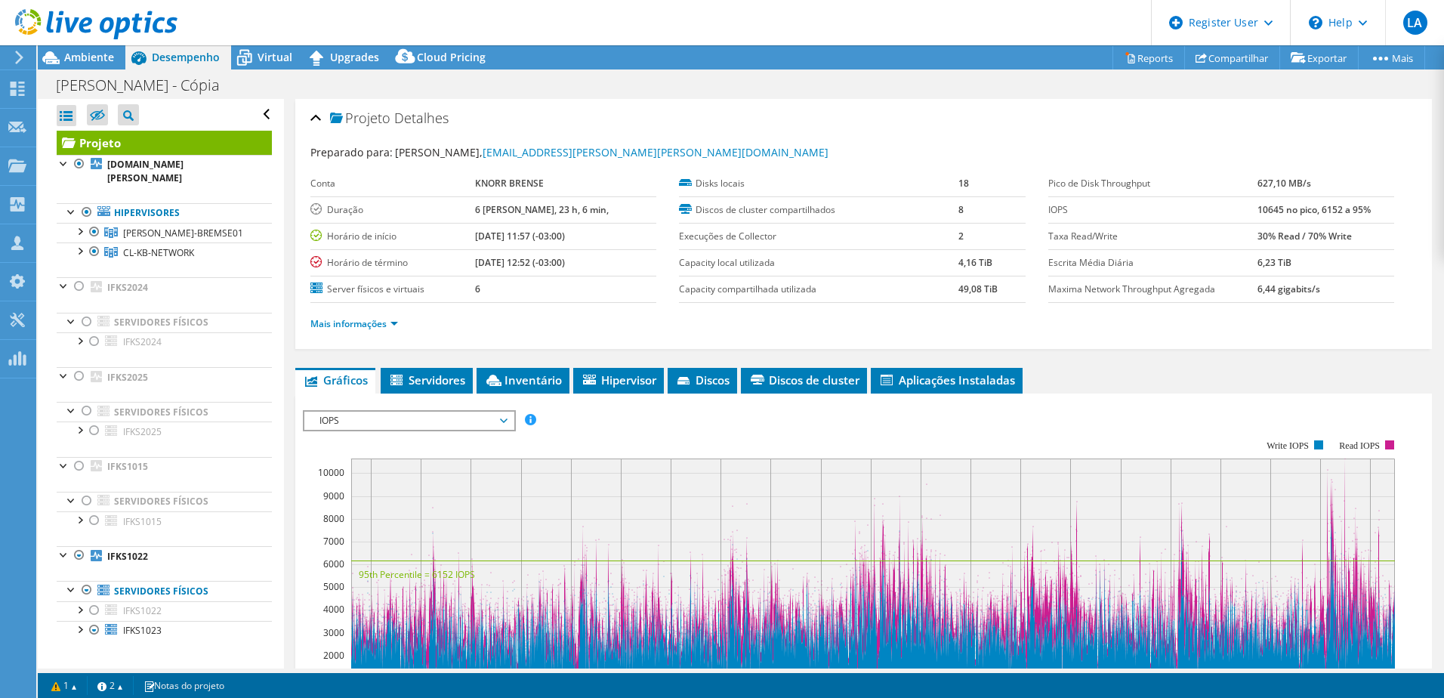
click at [353, 316] on li "Mais informações" at bounding box center [358, 324] width 97 height 17
click at [358, 323] on link "Mais informações" at bounding box center [354, 323] width 88 height 13
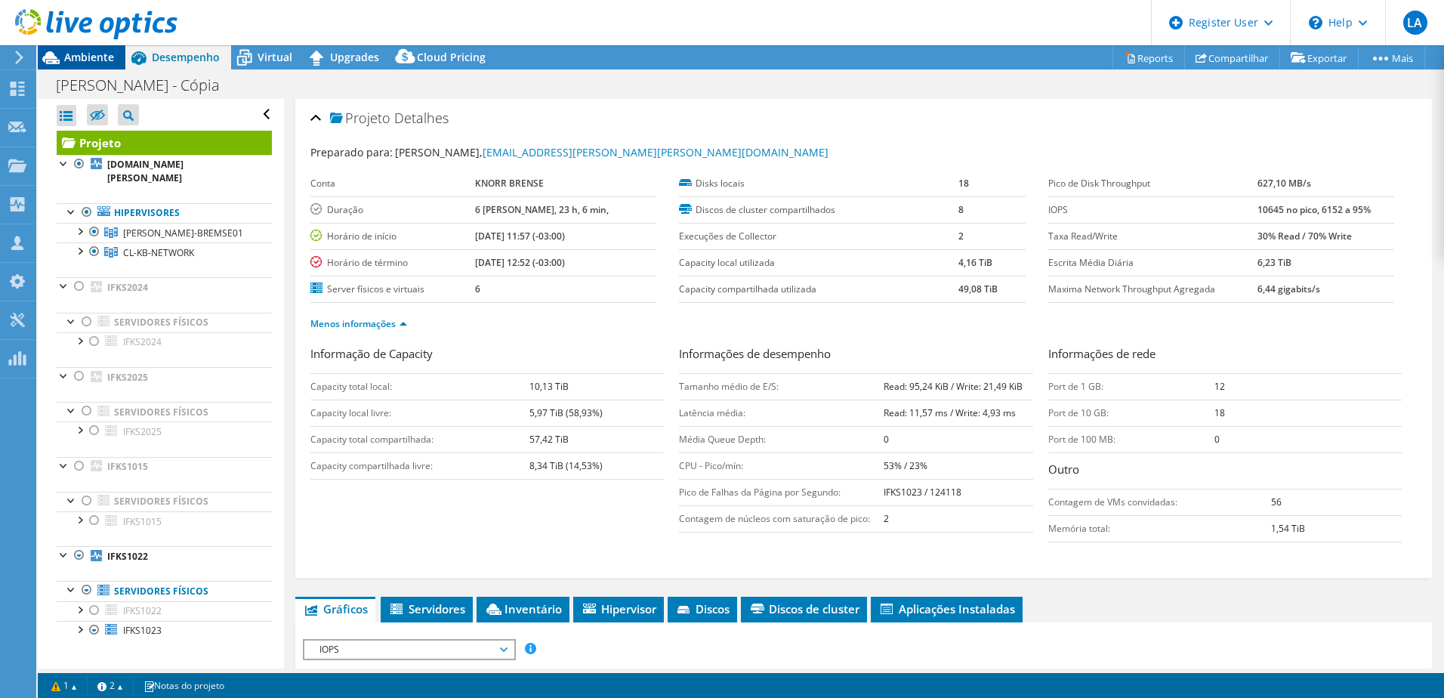
click at [57, 55] on icon at bounding box center [51, 58] width 26 height 26
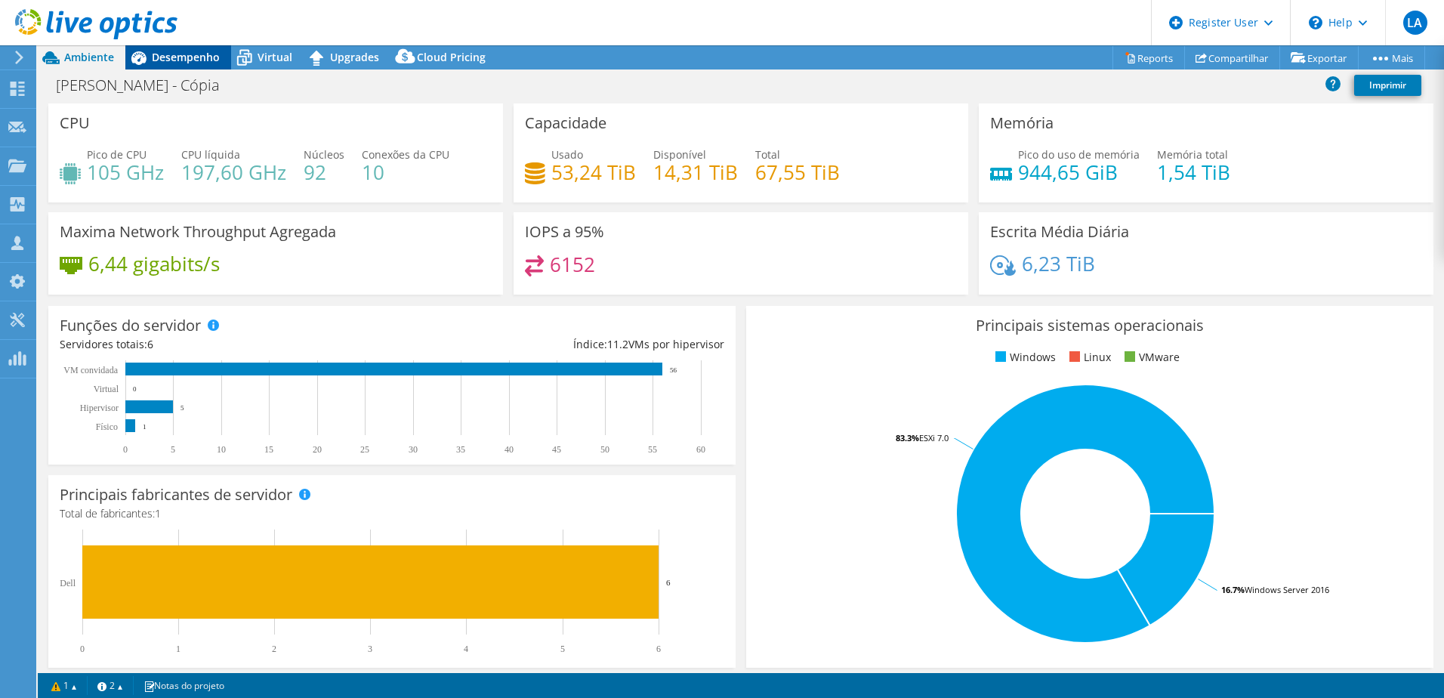
click at [159, 56] on span "Desempenho" at bounding box center [186, 57] width 68 height 14
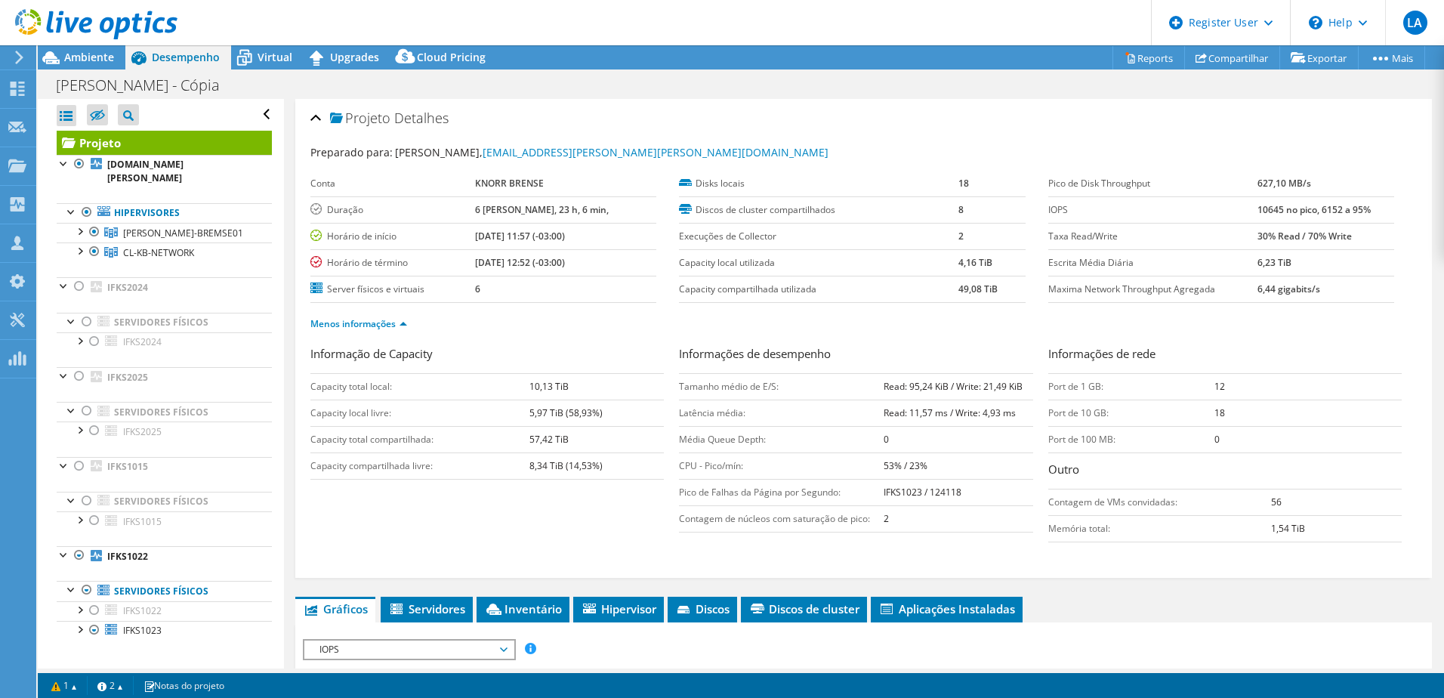
click at [102, 44] on div at bounding box center [88, 25] width 177 height 51
click at [88, 54] on span "Ambiente" at bounding box center [89, 57] width 50 height 14
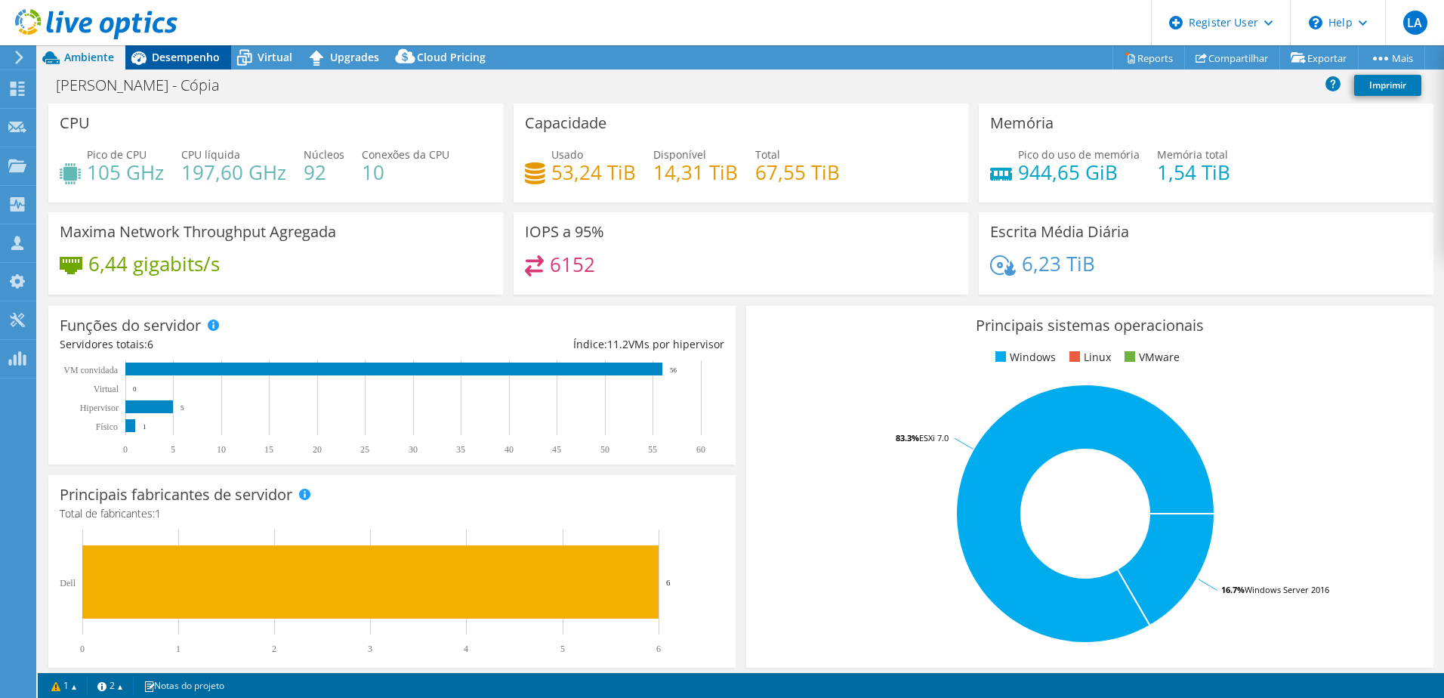
click at [189, 69] on div "Desempenho" at bounding box center [178, 57] width 106 height 24
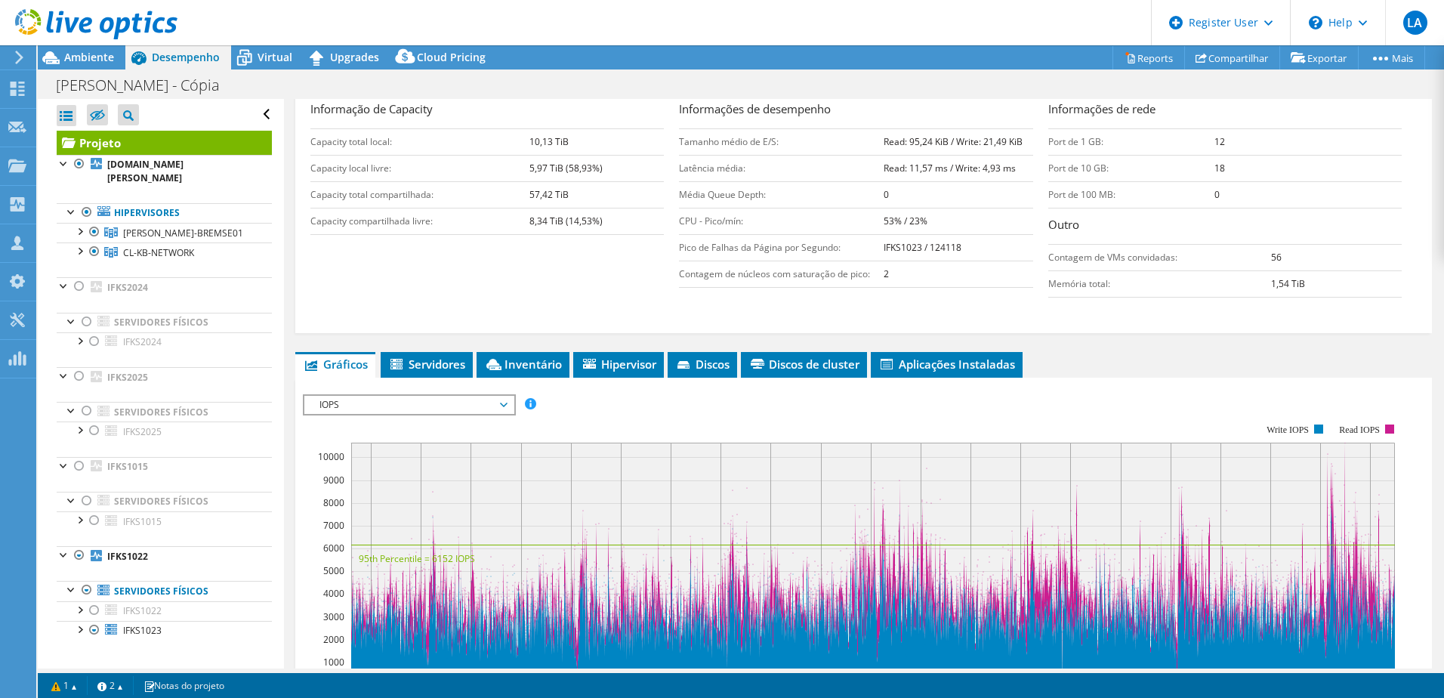
scroll to position [378, 0]
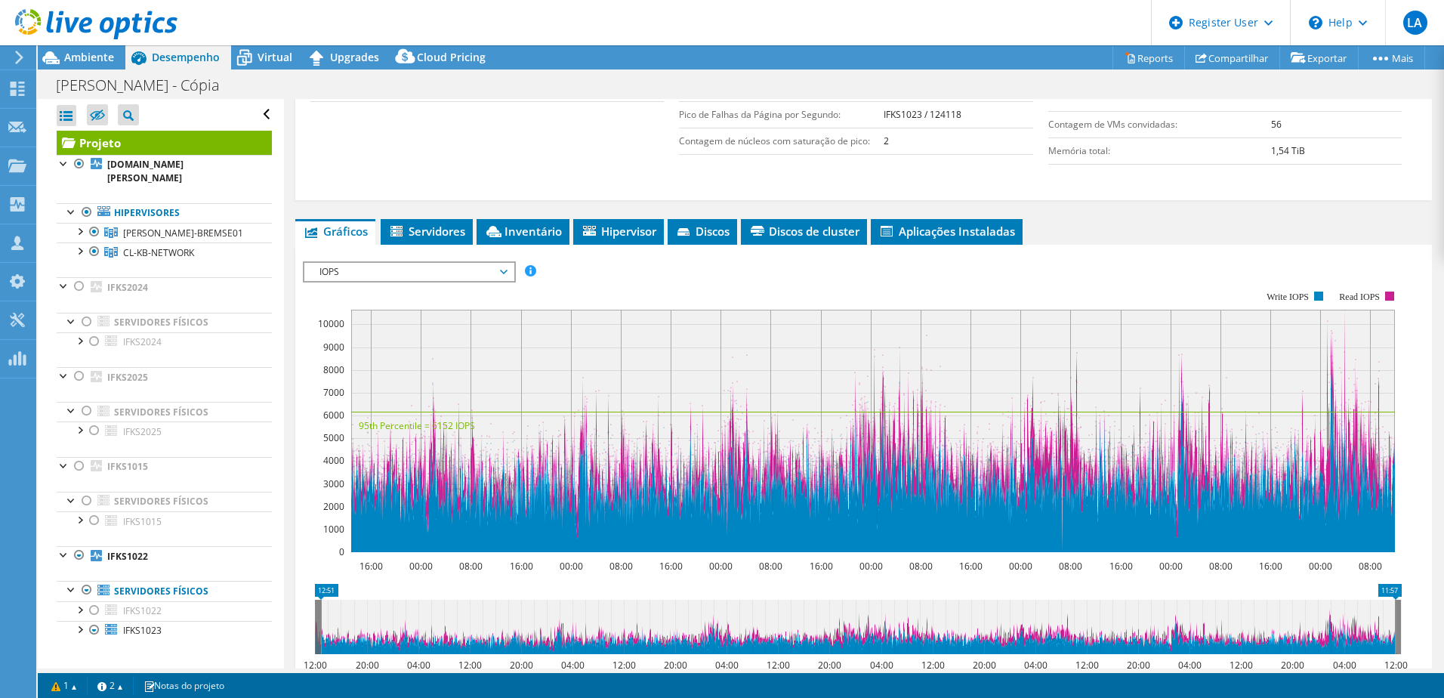
click at [336, 275] on span "IOPS" at bounding box center [409, 272] width 194 height 18
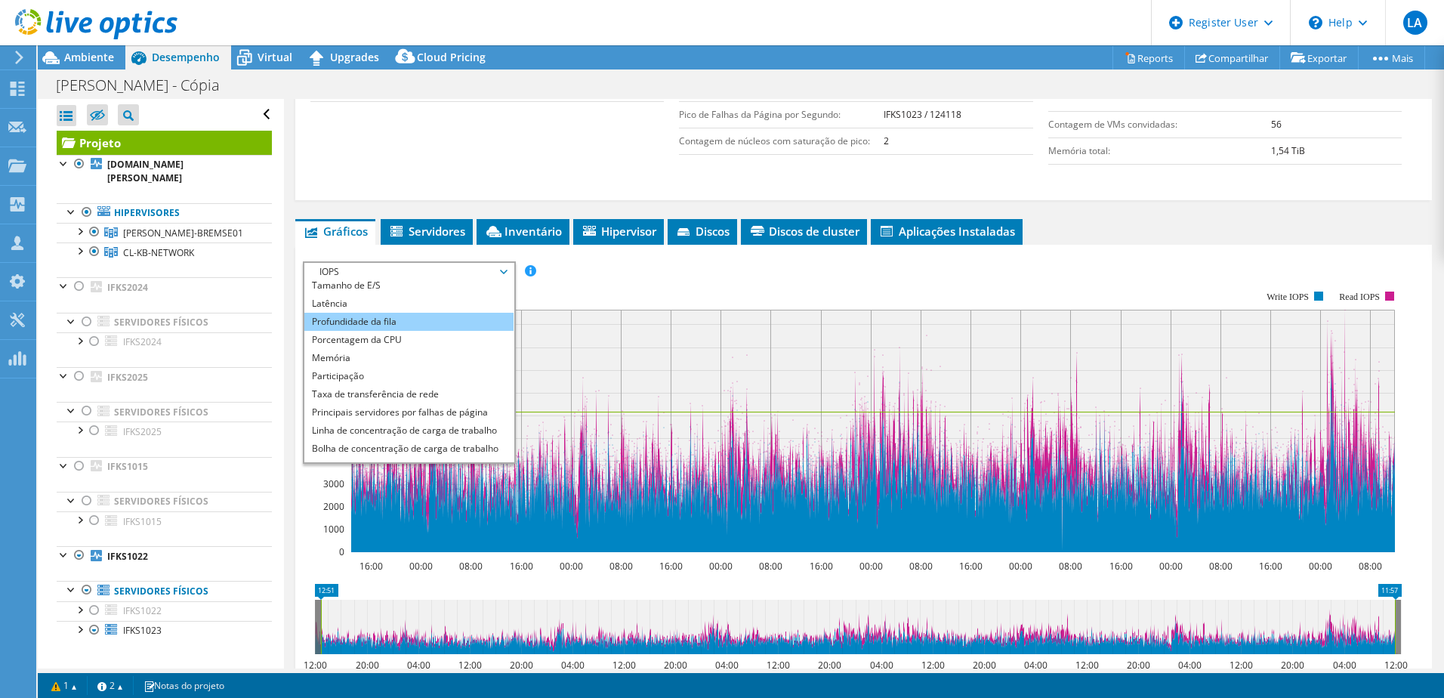
scroll to position [54, 0]
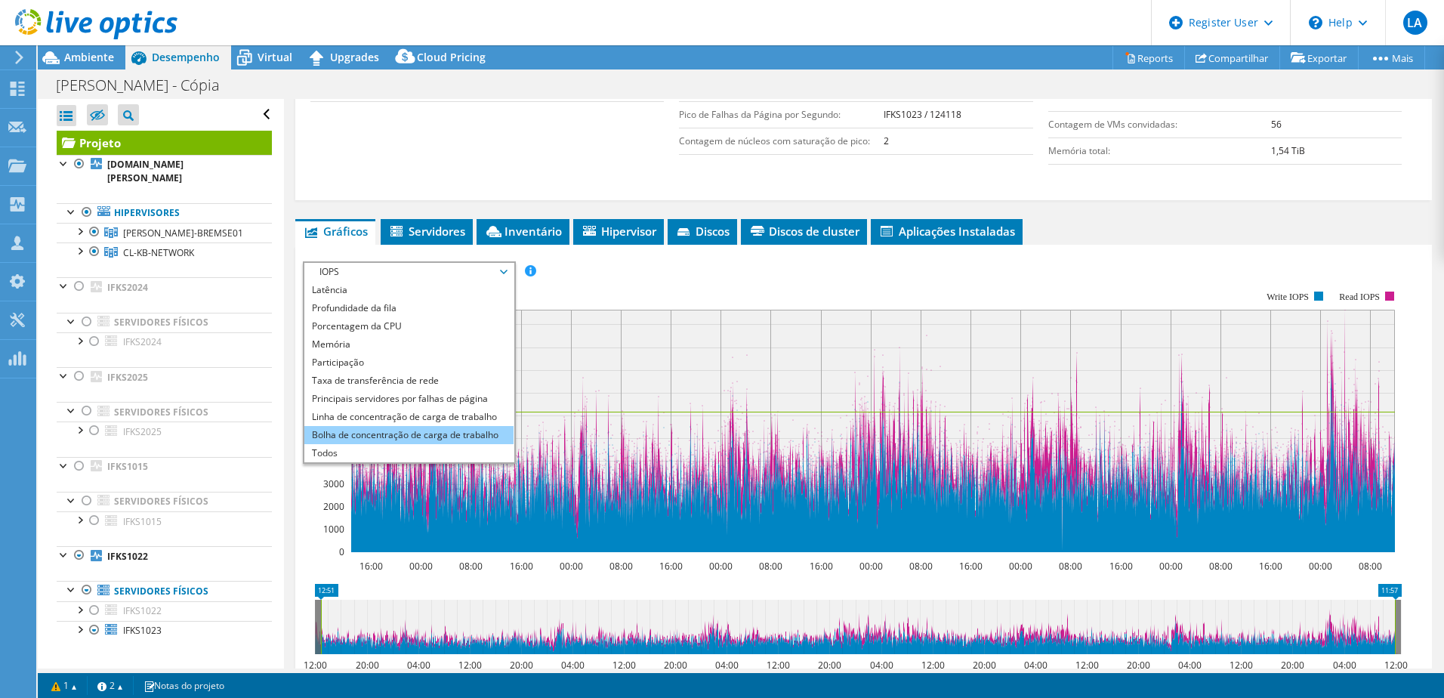
click at [404, 439] on li "Bolha de concentração de carga de trabalho" at bounding box center [408, 435] width 209 height 18
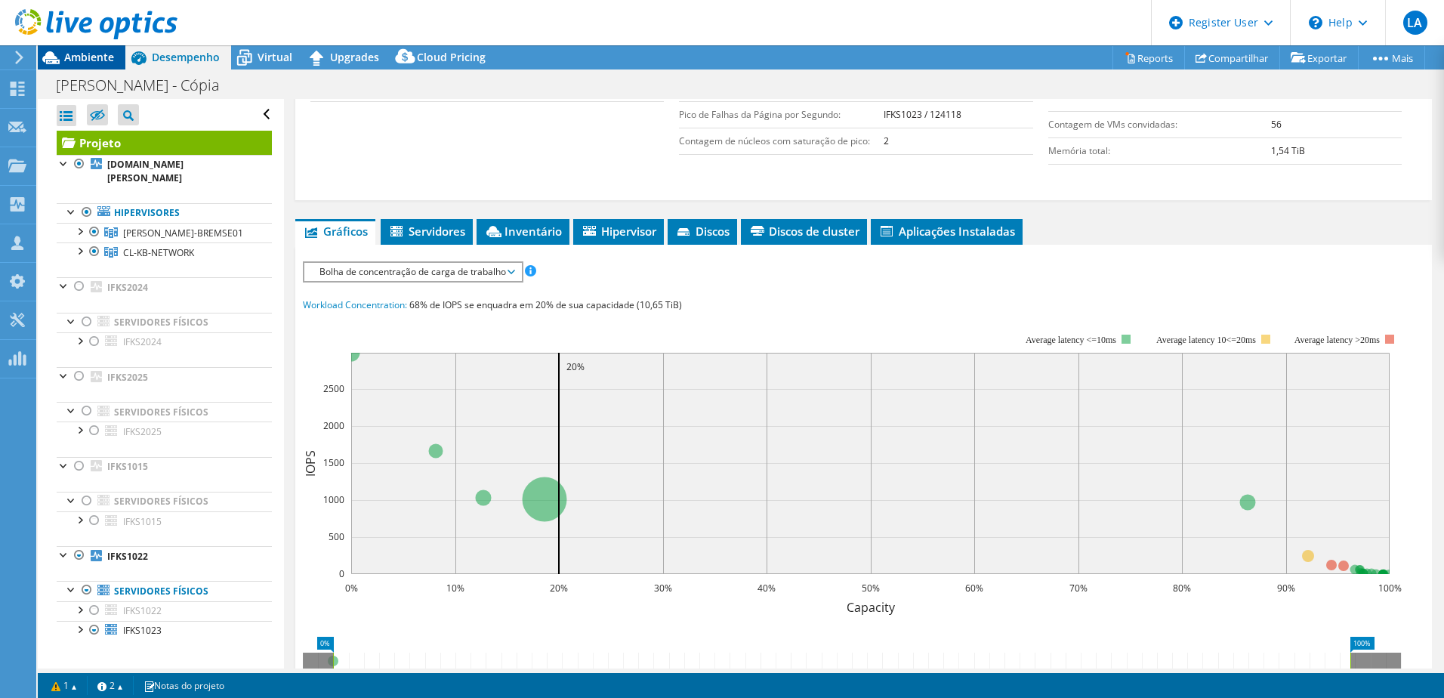
drag, startPoint x: 72, startPoint y: 60, endPoint x: 95, endPoint y: 60, distance: 22.7
click at [73, 60] on span "Ambiente" at bounding box center [89, 57] width 50 height 14
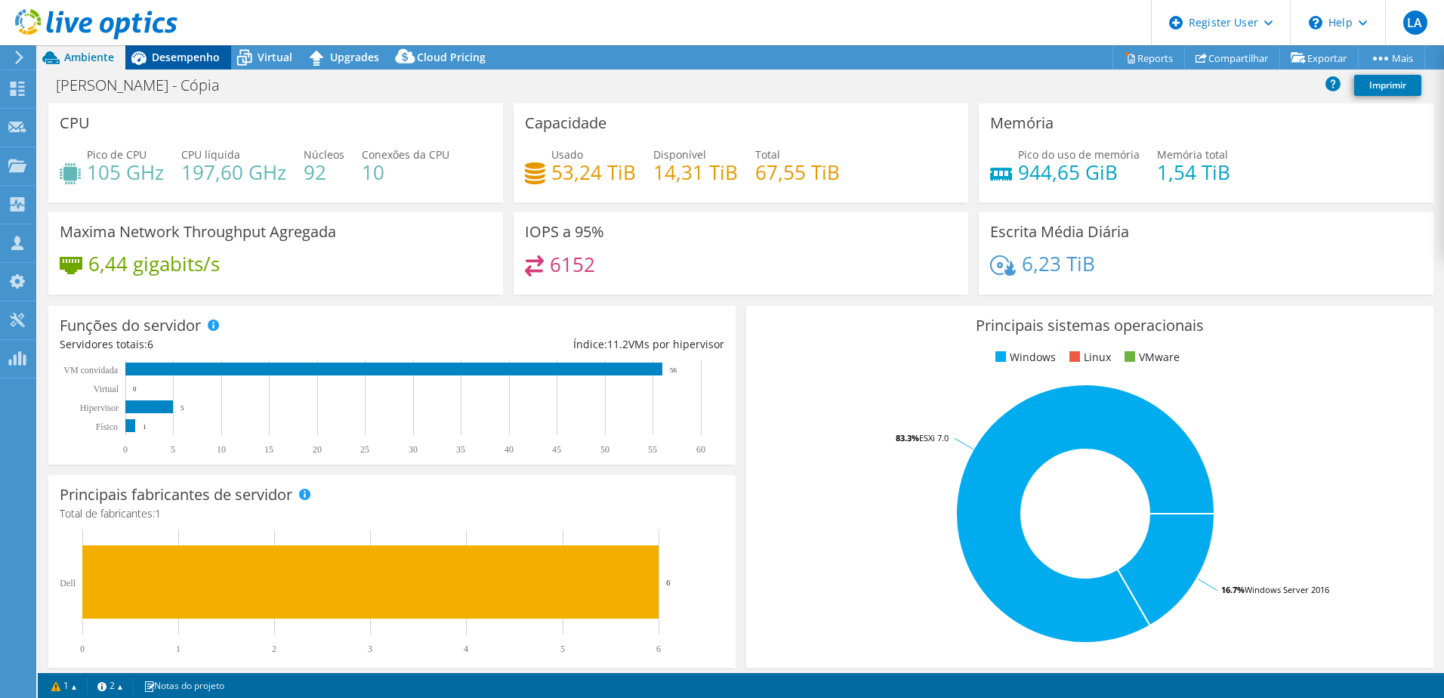
click at [185, 63] on span "Desempenho" at bounding box center [186, 57] width 68 height 14
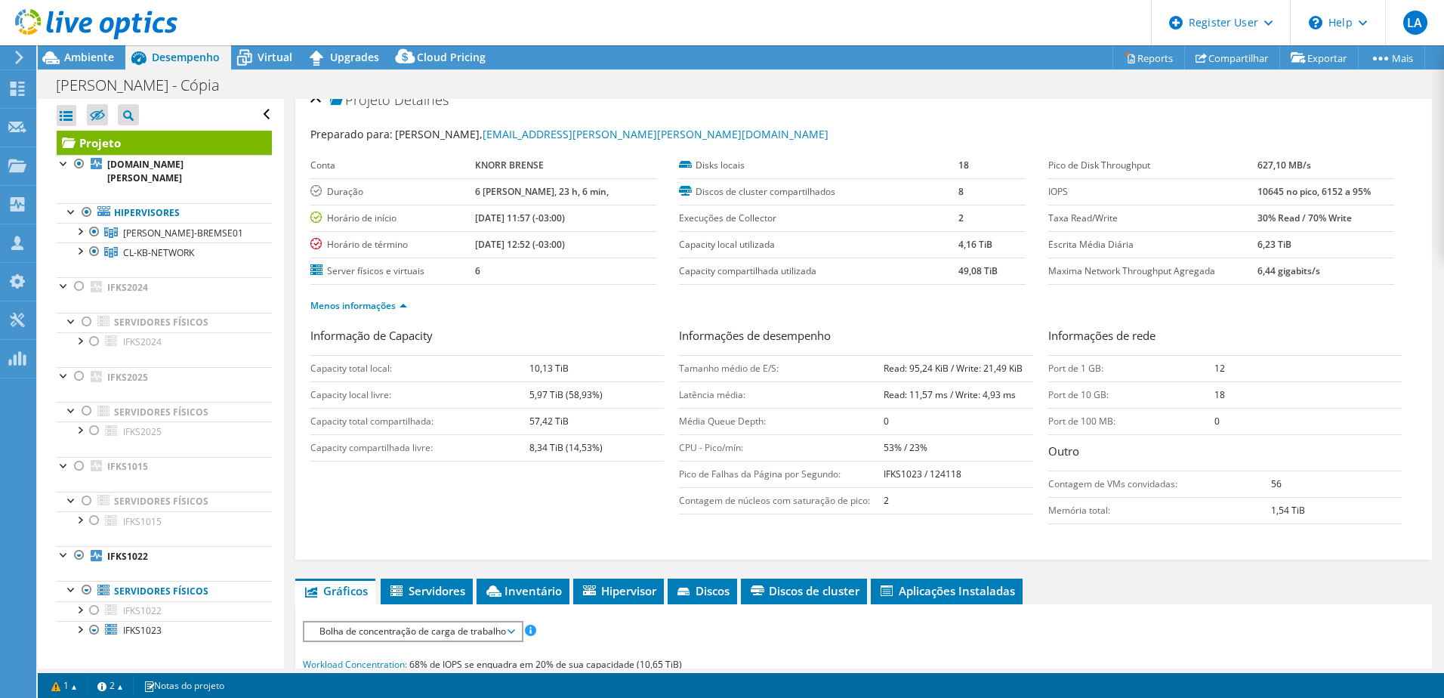
scroll to position [0, 0]
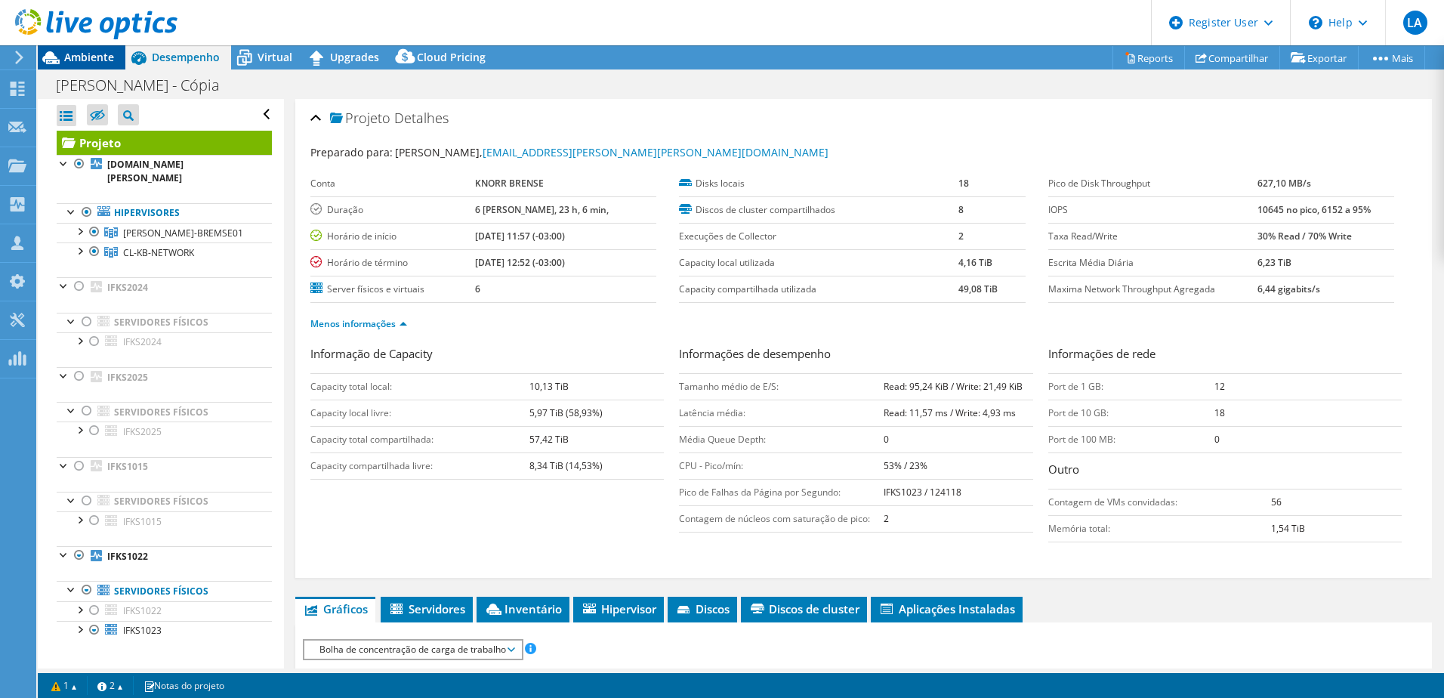
click at [96, 51] on span "Ambiente" at bounding box center [89, 57] width 50 height 14
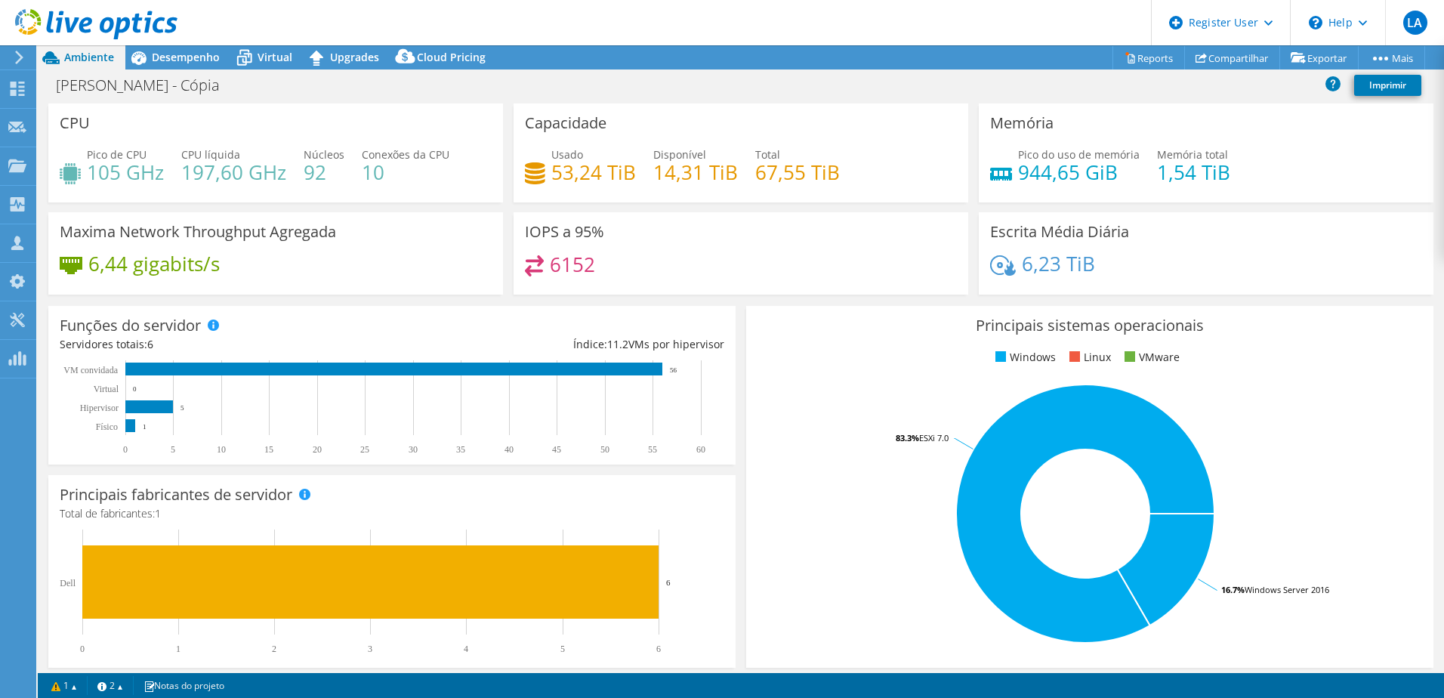
drag, startPoint x: 746, startPoint y: 173, endPoint x: 771, endPoint y: 174, distance: 24.9
click at [766, 173] on div "Usado 53,24 TiB Disponível 14,31 TiB Total 67,55 TiB" at bounding box center [741, 170] width 432 height 49
drag, startPoint x: 771, startPoint y: 174, endPoint x: 778, endPoint y: 208, distance: 35.4
click at [760, 177] on h4 "67,55 TiB" at bounding box center [797, 172] width 85 height 17
drag, startPoint x: 758, startPoint y: 172, endPoint x: 776, endPoint y: 183, distance: 21.0
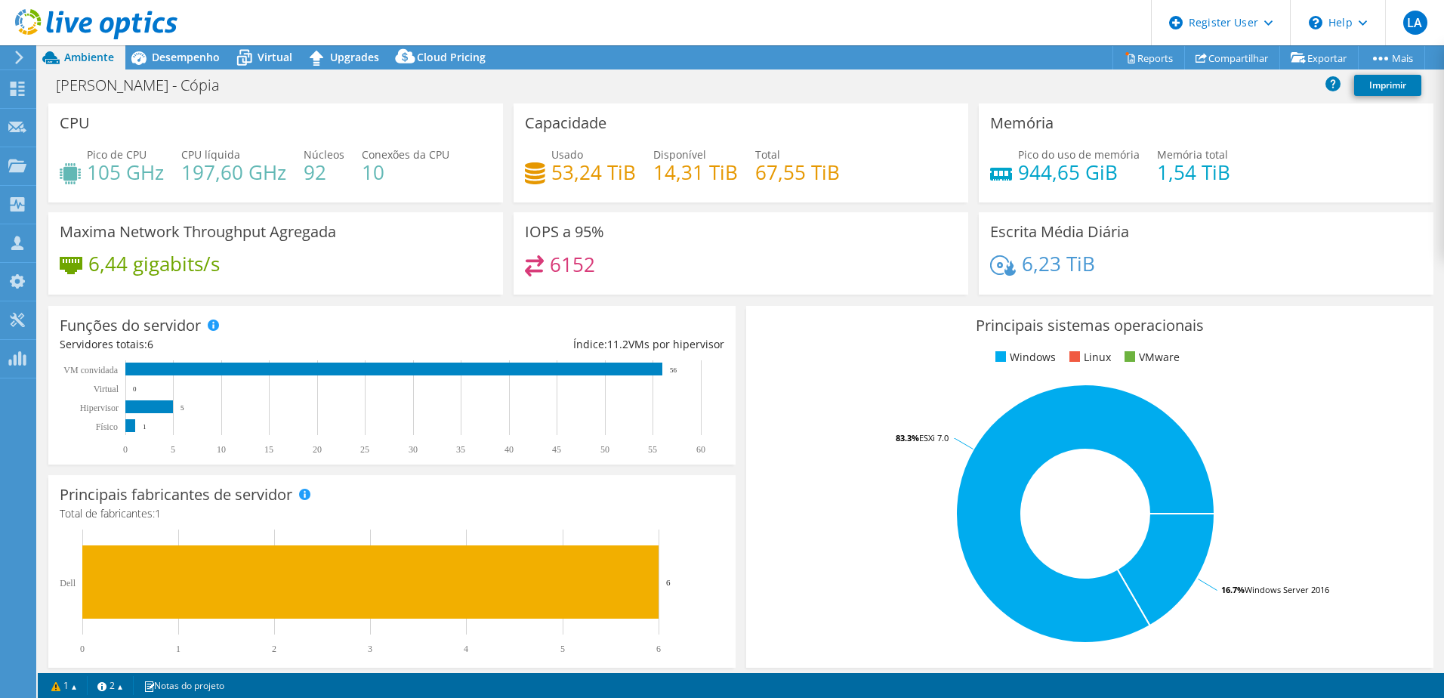
click at [765, 172] on h4 "67,55 TiB" at bounding box center [797, 172] width 85 height 17
click at [205, 62] on span "Desempenho" at bounding box center [186, 57] width 68 height 14
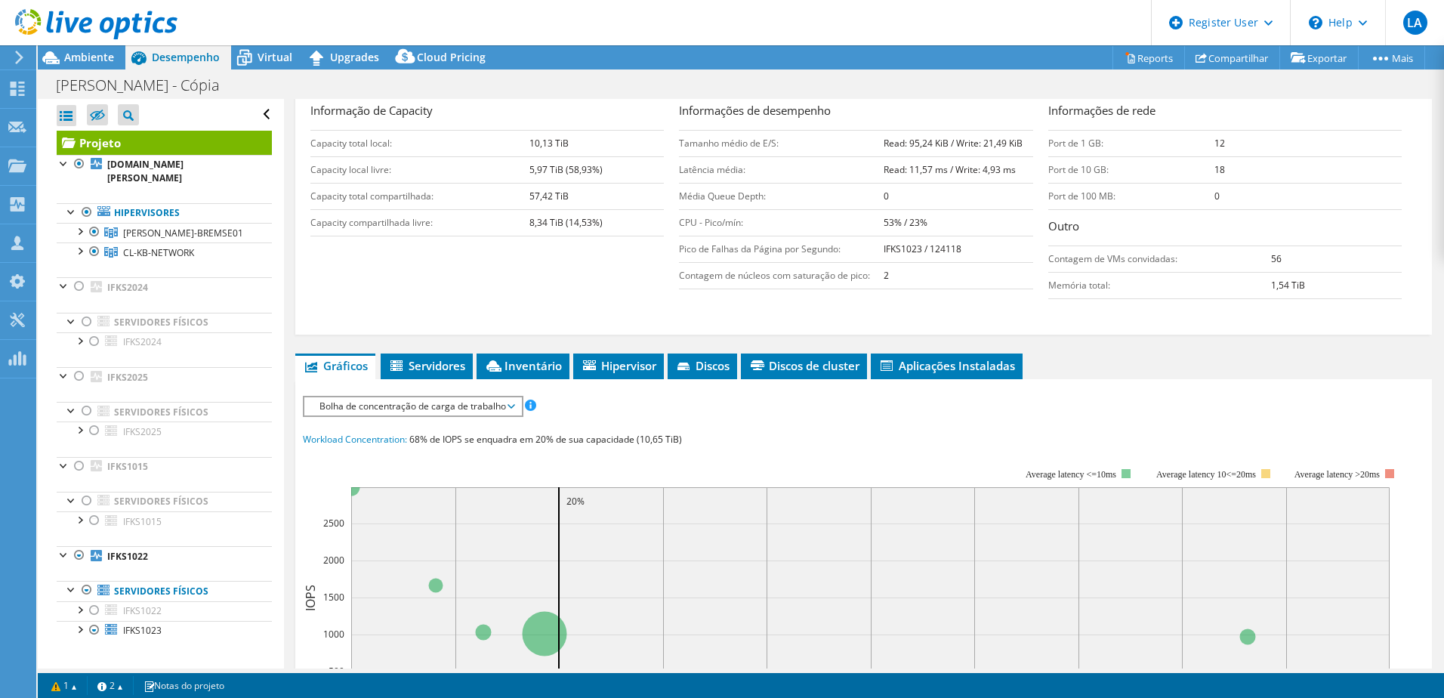
scroll to position [378, 0]
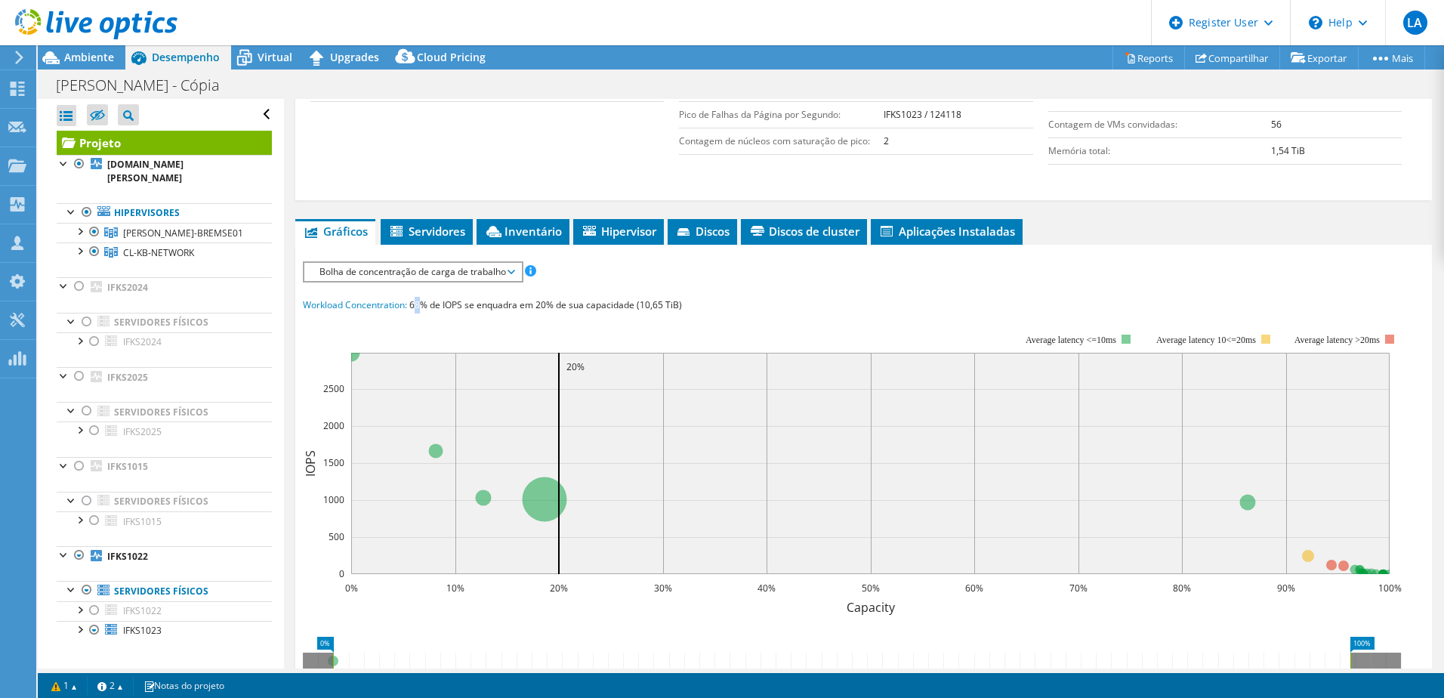
click at [422, 308] on span "68% de IOPS se enquadra em 20% de sua capacidade (10,65 TiB)" at bounding box center [545, 304] width 273 height 13
drag, startPoint x: 640, startPoint y: 307, endPoint x: 674, endPoint y: 316, distance: 35.2
click at [661, 311] on div "Workload Concentration: 68% de IOPS se enquadra em 20% de sua capacidade (10,65…" at bounding box center [863, 305] width 1121 height 17
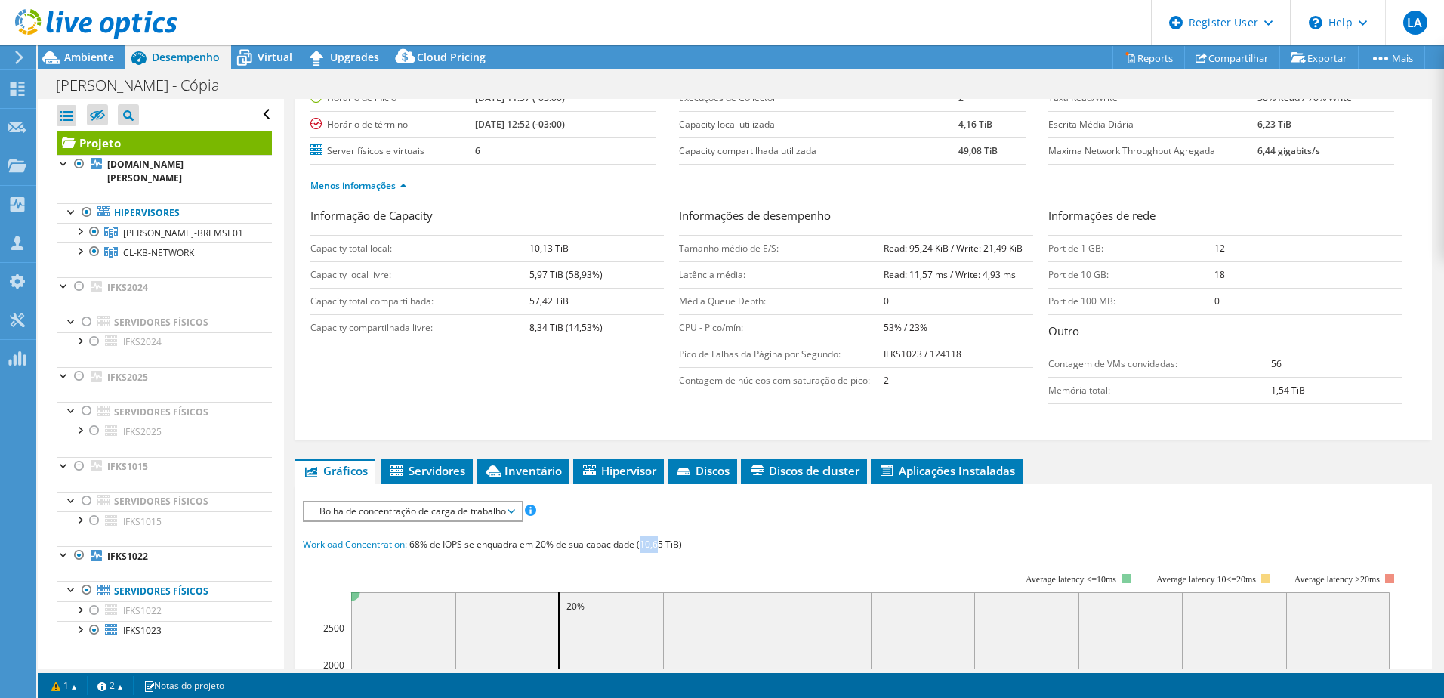
scroll to position [0, 0]
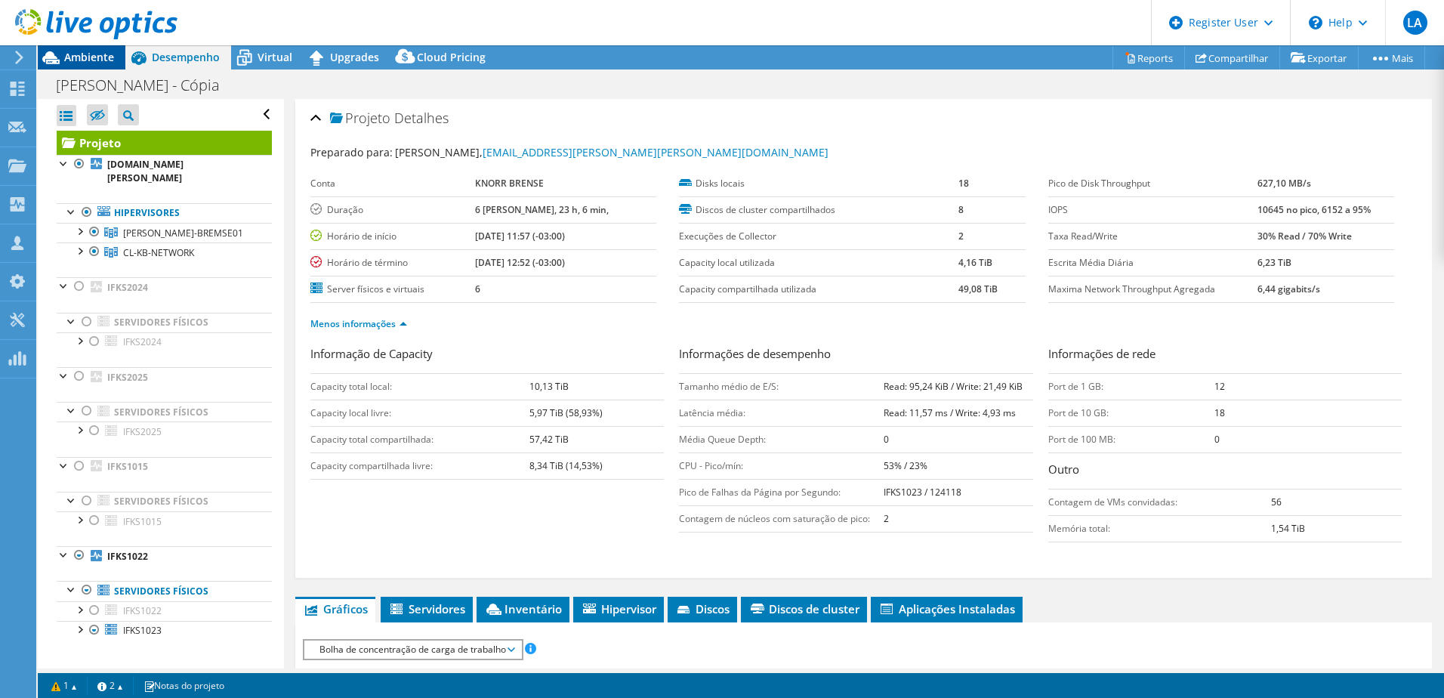
click at [70, 65] on div "Ambiente" at bounding box center [82, 57] width 88 height 24
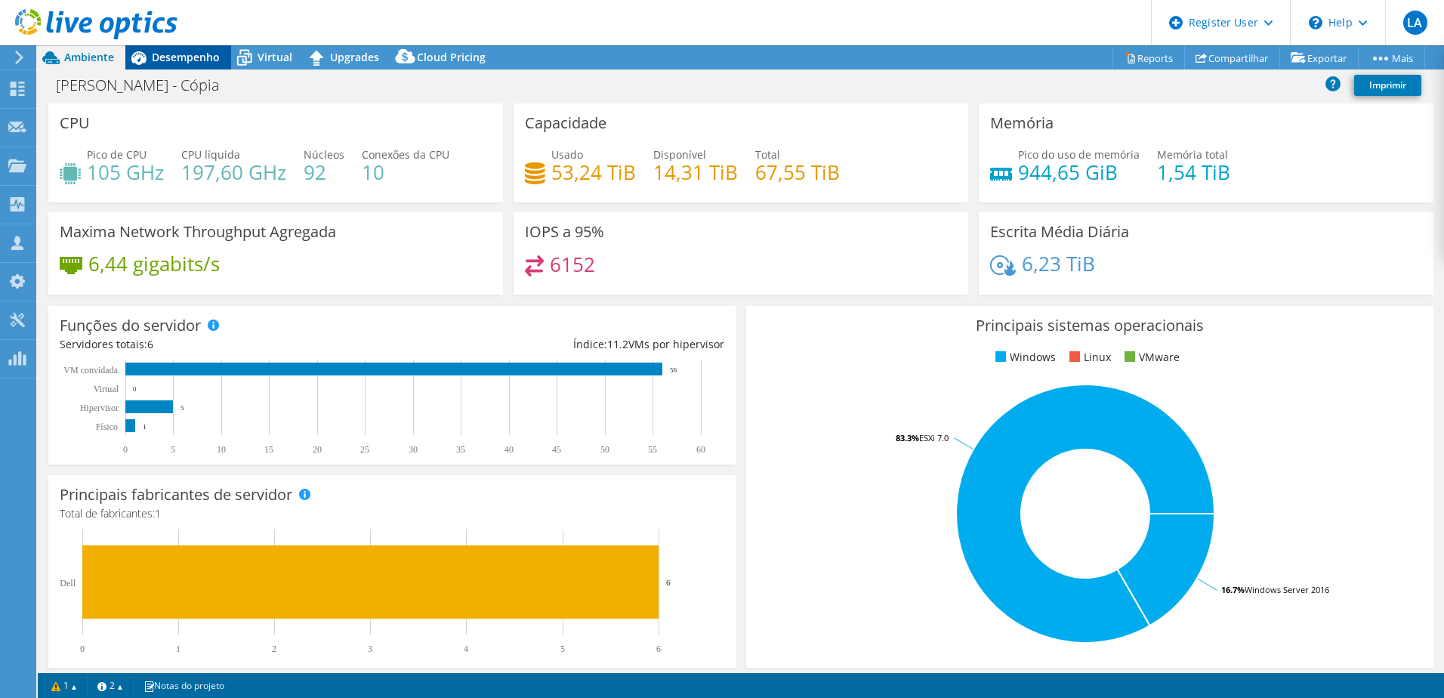
click at [186, 61] on span "Desempenho" at bounding box center [186, 57] width 68 height 14
